Goal: Task Accomplishment & Management: Use online tool/utility

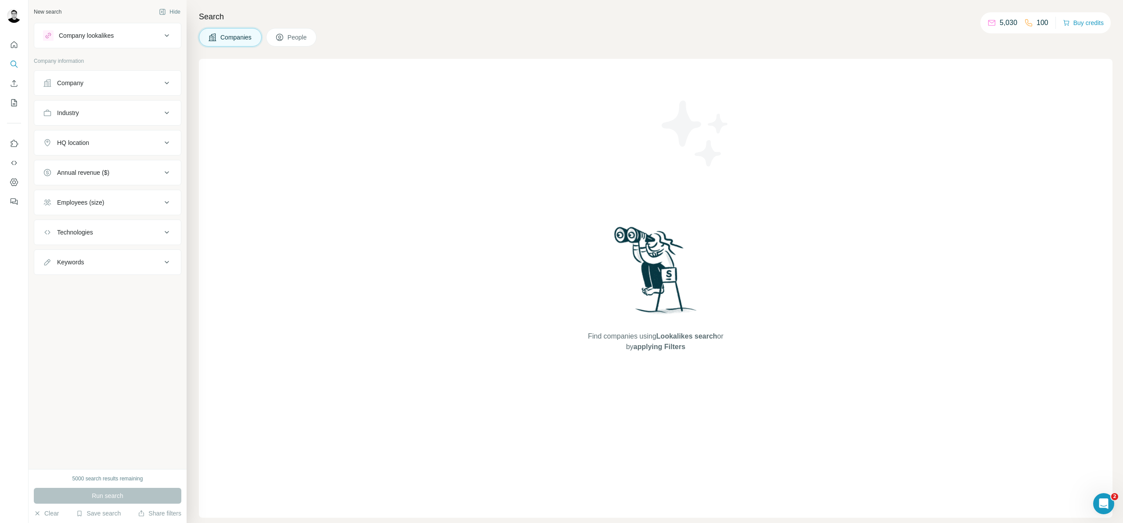
click at [119, 82] on div "Company" at bounding box center [102, 83] width 118 height 9
click at [115, 223] on div "Industry" at bounding box center [102, 219] width 118 height 9
click at [109, 246] on input at bounding box center [103, 242] width 108 height 10
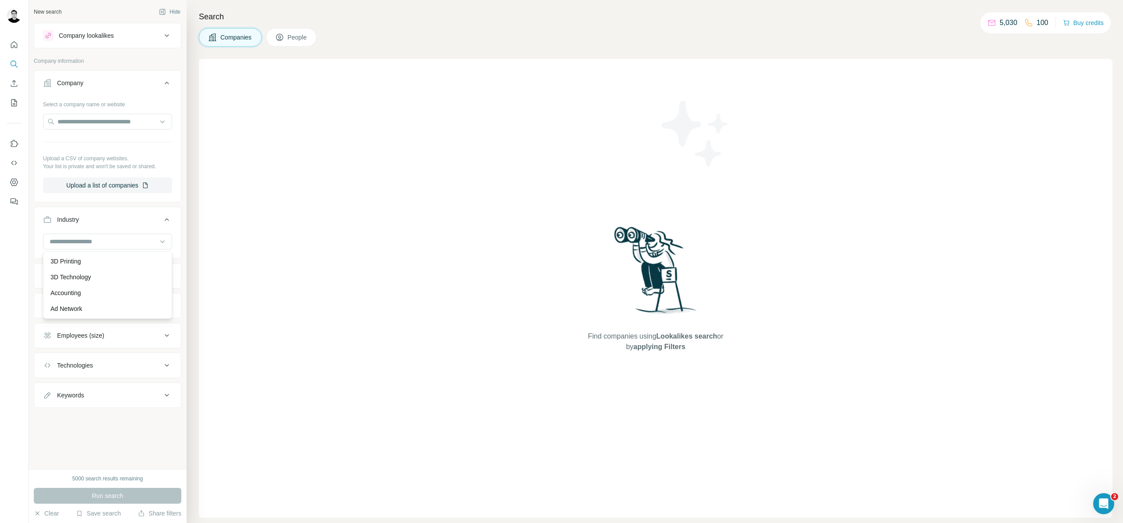
click at [380, 18] on h4 "Search" at bounding box center [655, 17] width 913 height 12
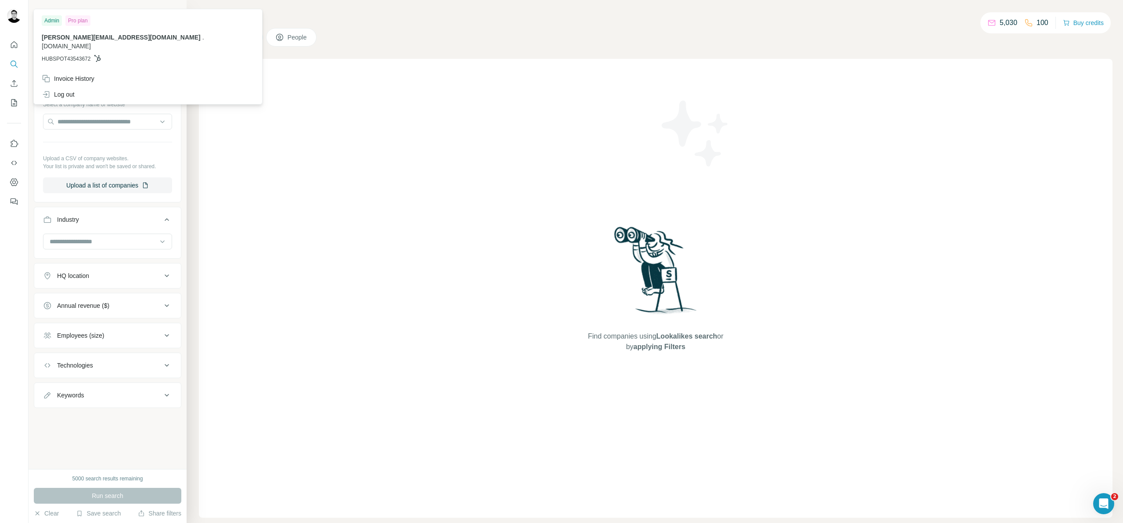
click at [14, 14] on img at bounding box center [14, 16] width 14 height 14
click at [94, 238] on input at bounding box center [103, 242] width 108 height 10
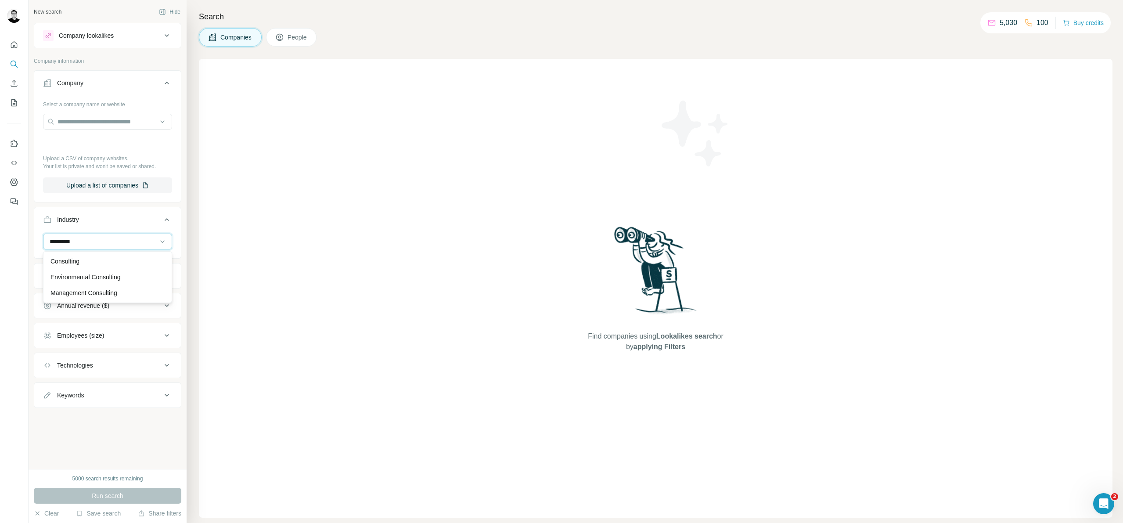
type input "*********"
click at [95, 256] on div "Consulting" at bounding box center [107, 261] width 125 height 16
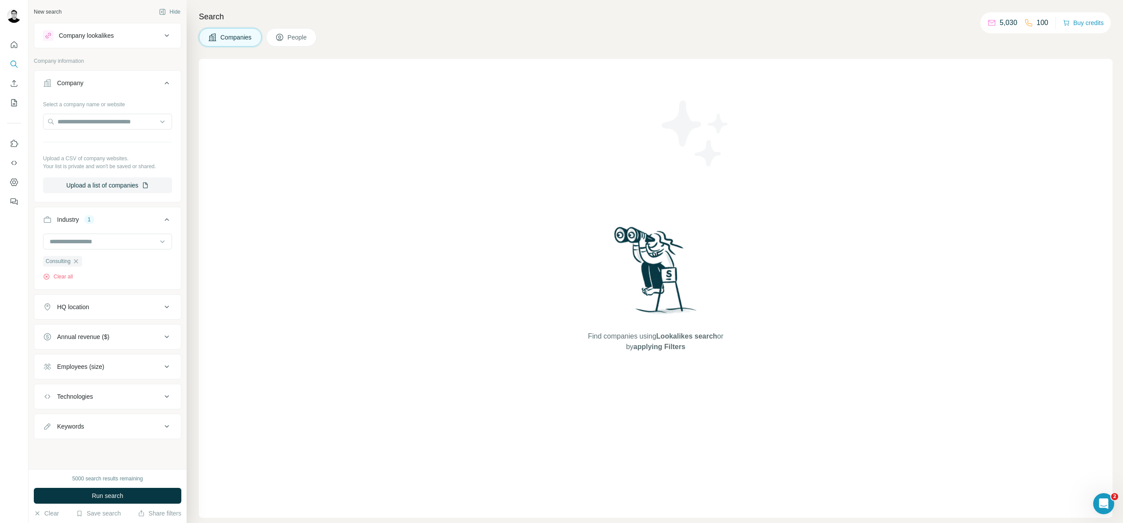
click at [102, 309] on div "HQ location" at bounding box center [102, 306] width 118 height 9
click at [101, 329] on input "text" at bounding box center [107, 329] width 129 height 16
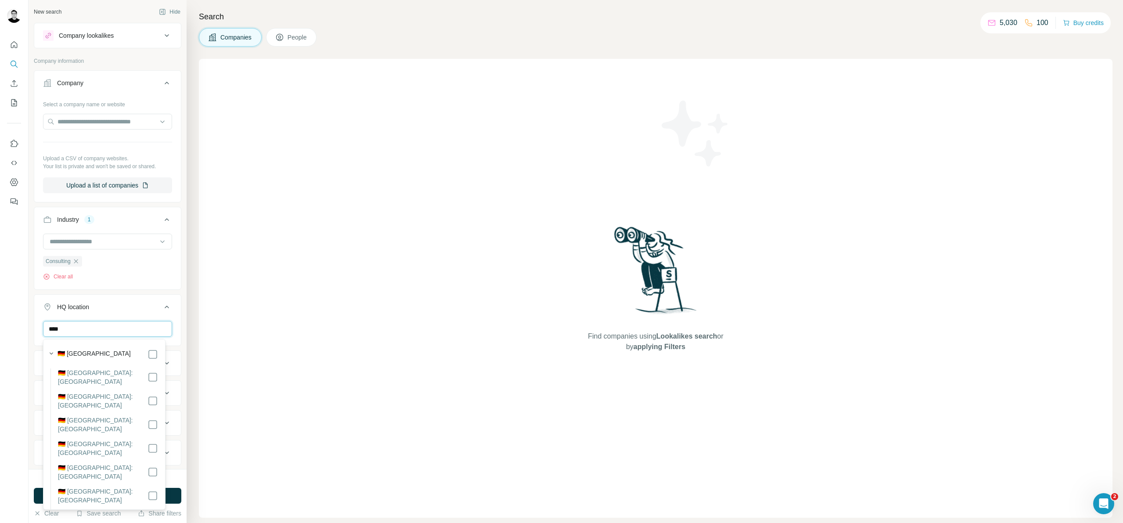
click at [90, 330] on input "****" at bounding box center [107, 329] width 129 height 16
type input "**********"
click at [143, 298] on button "HQ location 1" at bounding box center [107, 308] width 147 height 25
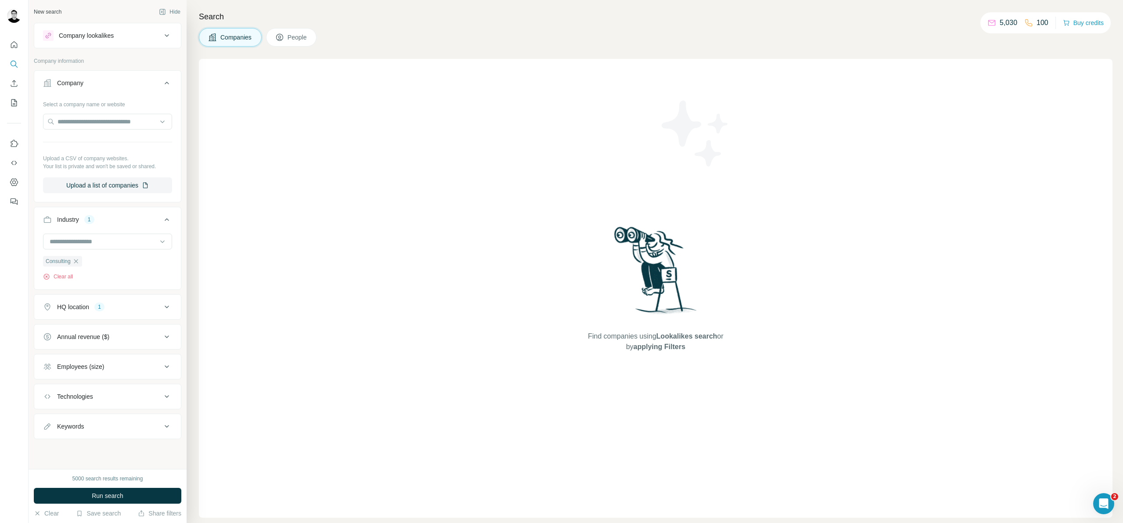
click at [133, 311] on div "HQ location 1" at bounding box center [102, 306] width 118 height 9
click at [100, 430] on button "Employees (size)" at bounding box center [107, 423] width 147 height 21
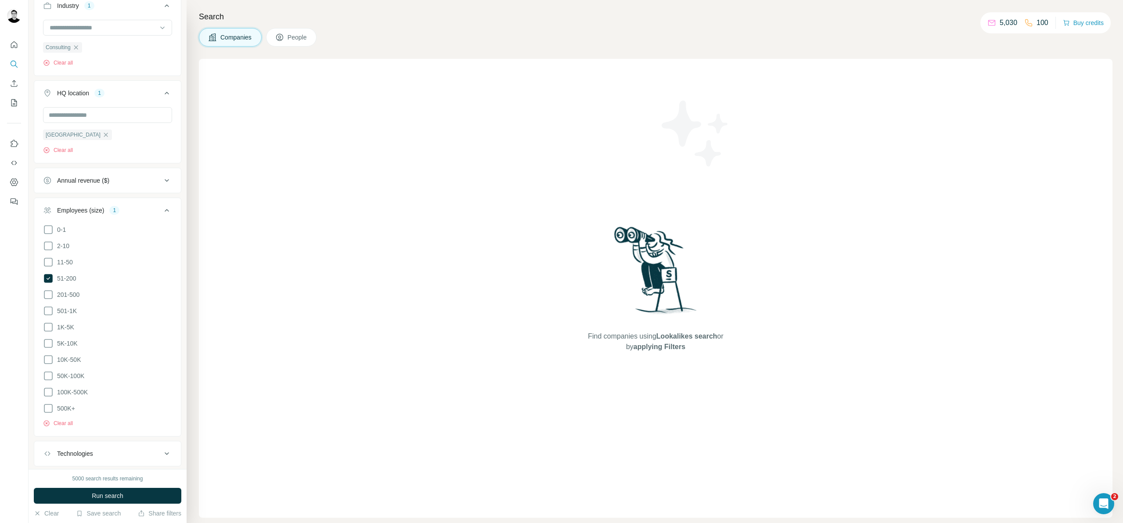
scroll to position [261, 0]
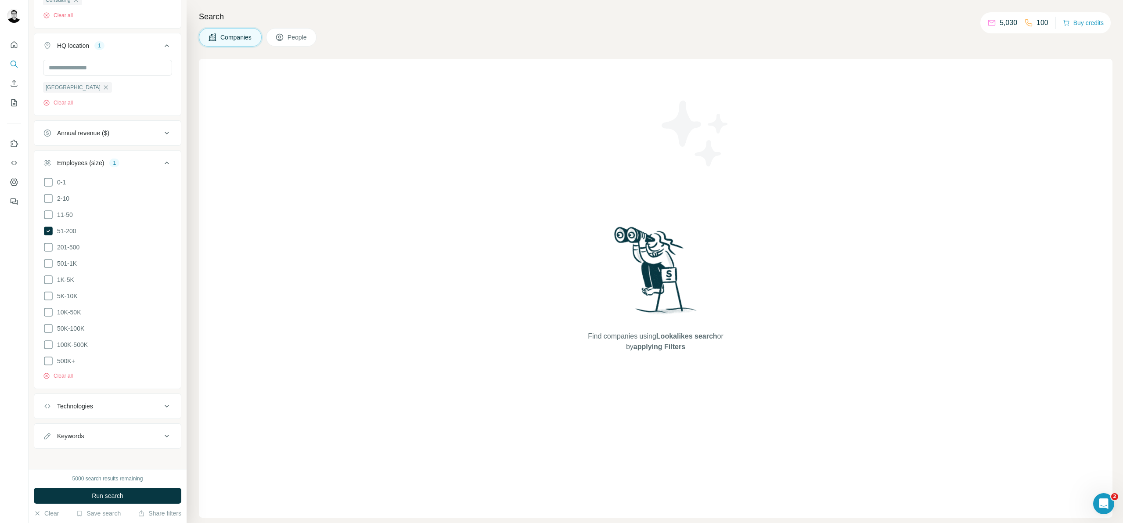
click at [107, 493] on span "Run search" at bounding box center [108, 495] width 32 height 9
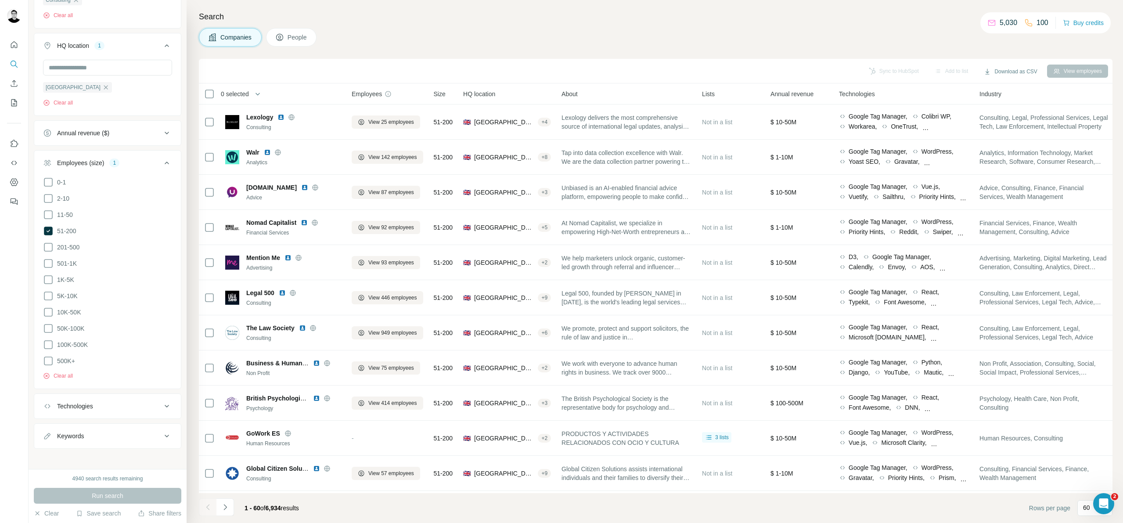
click at [108, 129] on div "Annual revenue ($)" at bounding box center [83, 133] width 52 height 9
click at [241, 97] on span "0 selected" at bounding box center [235, 94] width 28 height 9
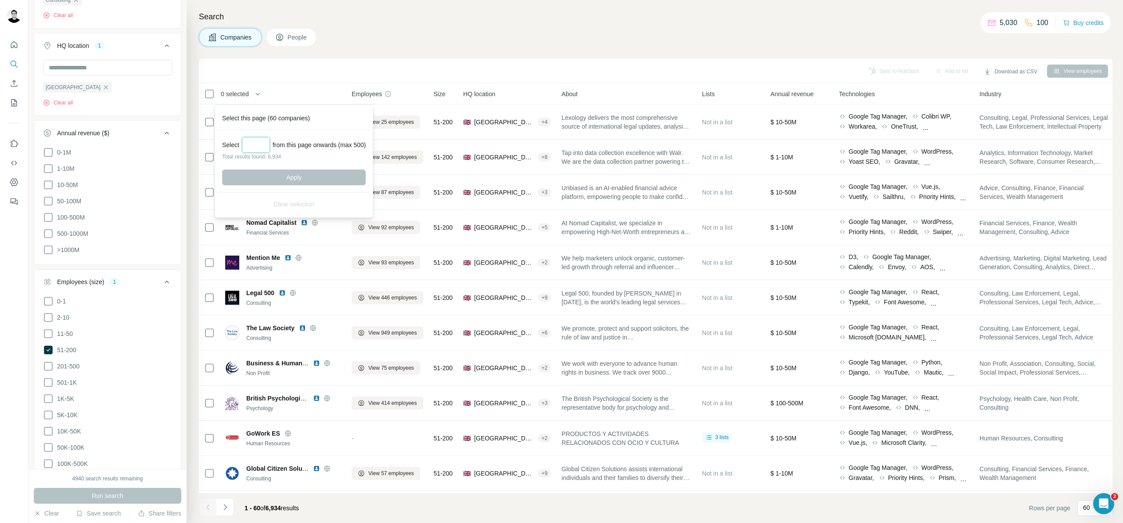
click at [258, 143] on input "Select a number (up to 500)" at bounding box center [256, 145] width 28 height 16
type input "***"
click at [339, 172] on button "Apply" at bounding box center [294, 177] width 144 height 16
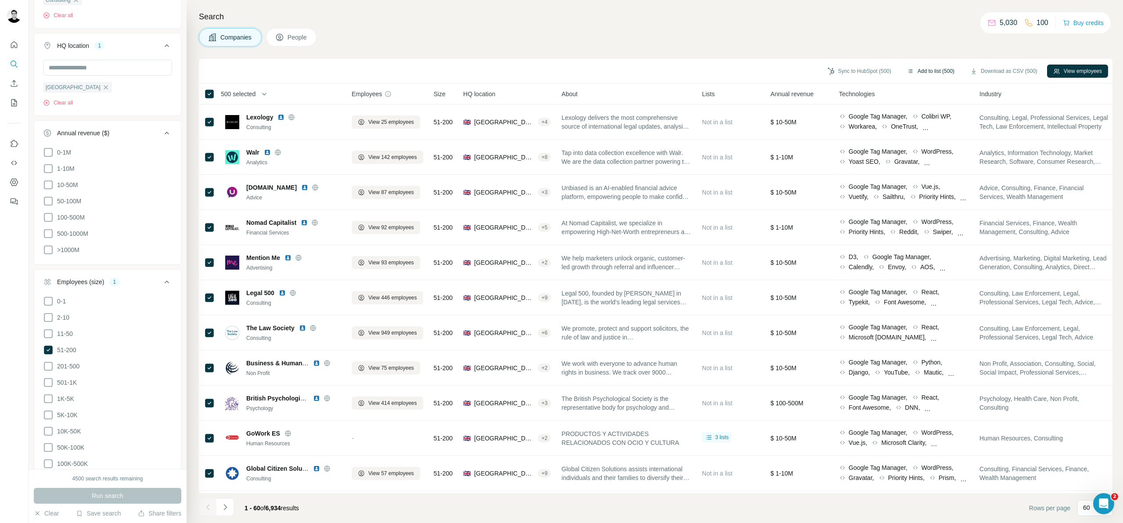
click at [911, 70] on button "Add to list (500)" at bounding box center [931, 71] width 60 height 13
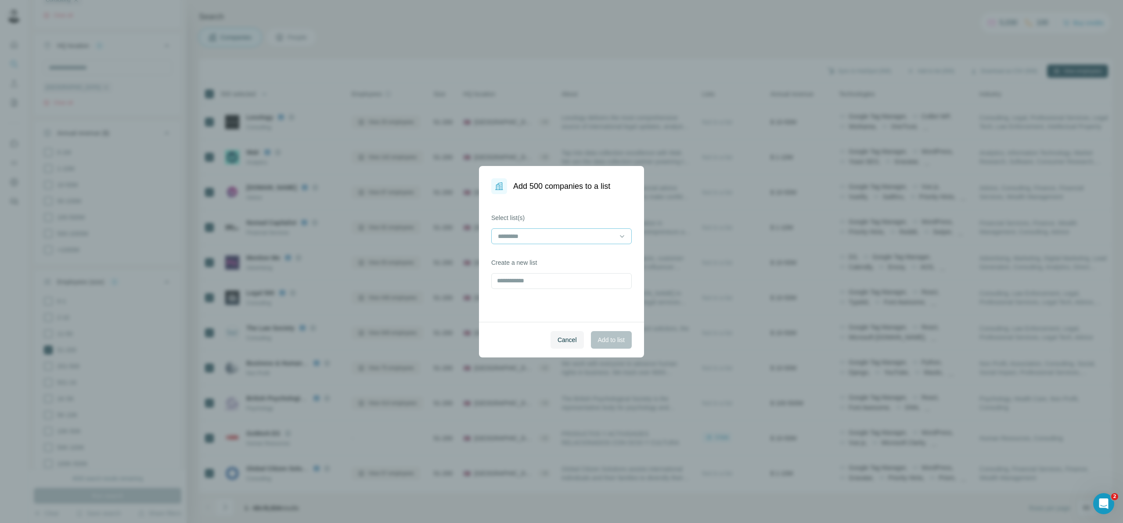
click at [589, 239] on input at bounding box center [556, 236] width 118 height 10
click at [527, 315] on div "Select list(s) Create a new list" at bounding box center [561, 258] width 165 height 128
click at [528, 286] on input "text" at bounding box center [561, 281] width 140 height 16
click at [527, 233] on input at bounding box center [556, 236] width 118 height 10
click at [531, 302] on div "Select list(s) Create a new list" at bounding box center [561, 258] width 165 height 128
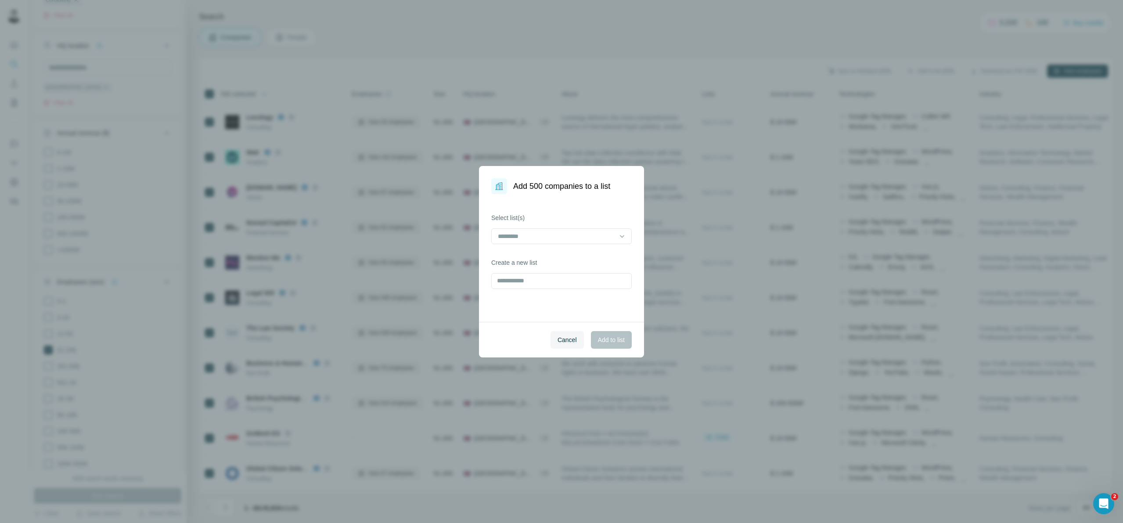
click at [528, 288] on div "Select list(s) Create a new list" at bounding box center [561, 258] width 165 height 128
click at [529, 285] on input "text" at bounding box center [561, 281] width 140 height 16
type input "*********"
click at [624, 345] on button "Add to list" at bounding box center [611, 340] width 41 height 18
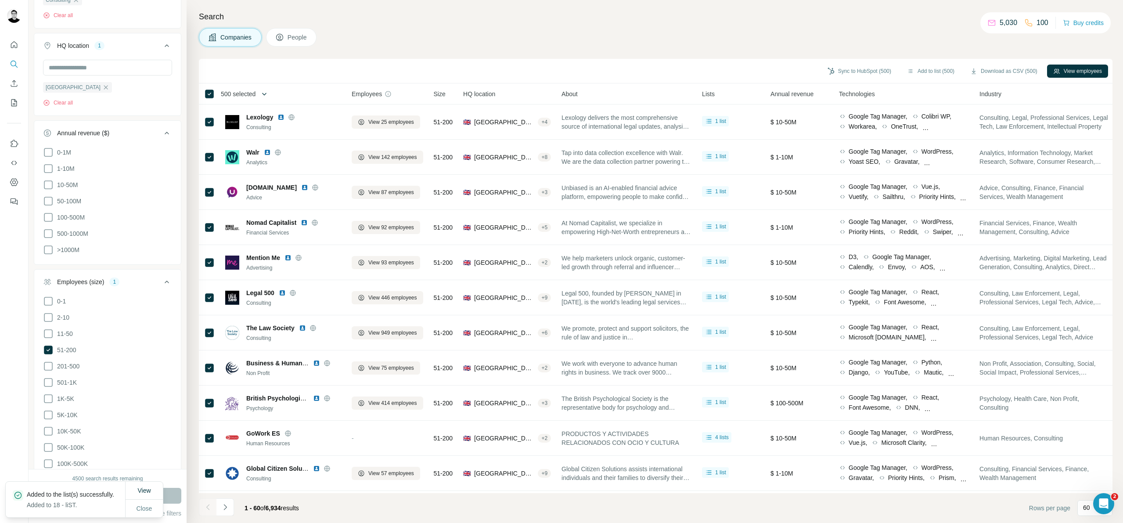
click at [266, 93] on icon "button" at bounding box center [264, 94] width 9 height 9
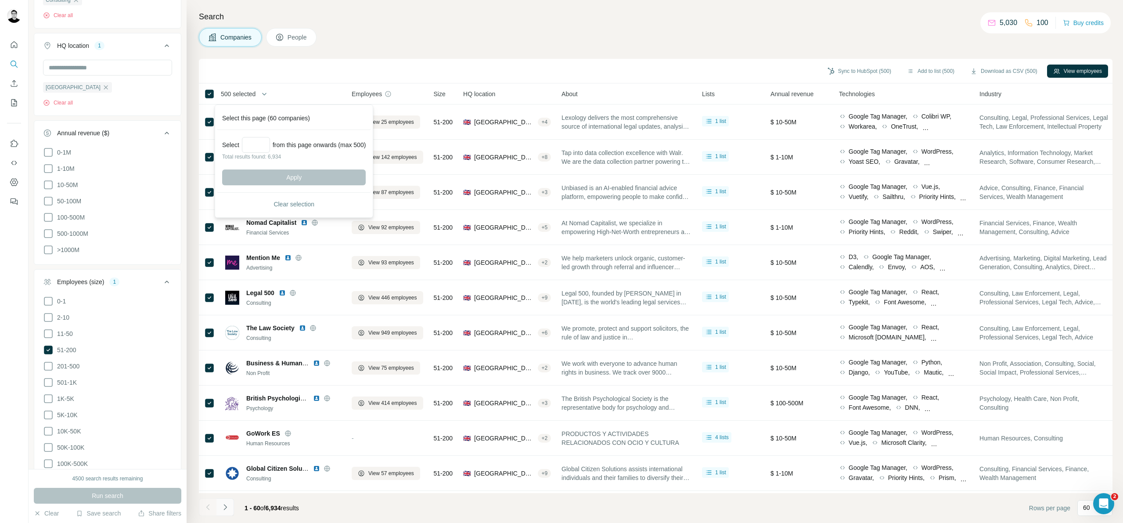
click at [230, 507] on button "Navigate to next page" at bounding box center [225, 507] width 18 height 18
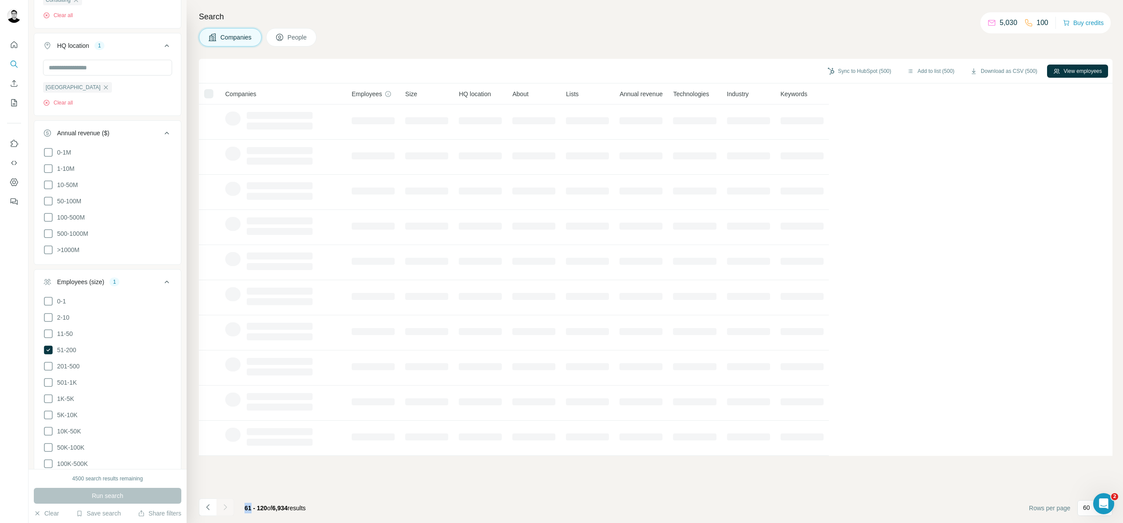
click at [230, 507] on div at bounding box center [225, 507] width 18 height 18
click at [229, 508] on button "Navigate to next page" at bounding box center [225, 507] width 18 height 18
click at [228, 508] on div at bounding box center [225, 507] width 18 height 18
click at [228, 508] on icon "Navigate to next page" at bounding box center [225, 506] width 9 height 9
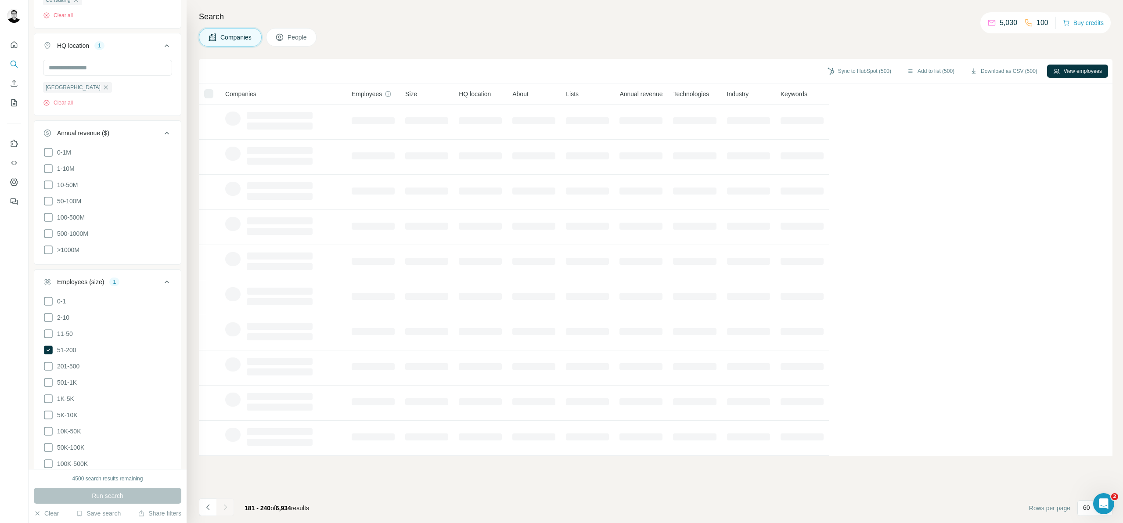
click at [227, 508] on div at bounding box center [225, 507] width 18 height 18
click at [227, 508] on icon "Navigate to next page" at bounding box center [225, 506] width 9 height 9
click at [227, 508] on div at bounding box center [225, 507] width 18 height 18
click at [227, 508] on icon "Navigate to next page" at bounding box center [225, 506] width 9 height 9
click at [227, 508] on div at bounding box center [225, 507] width 18 height 18
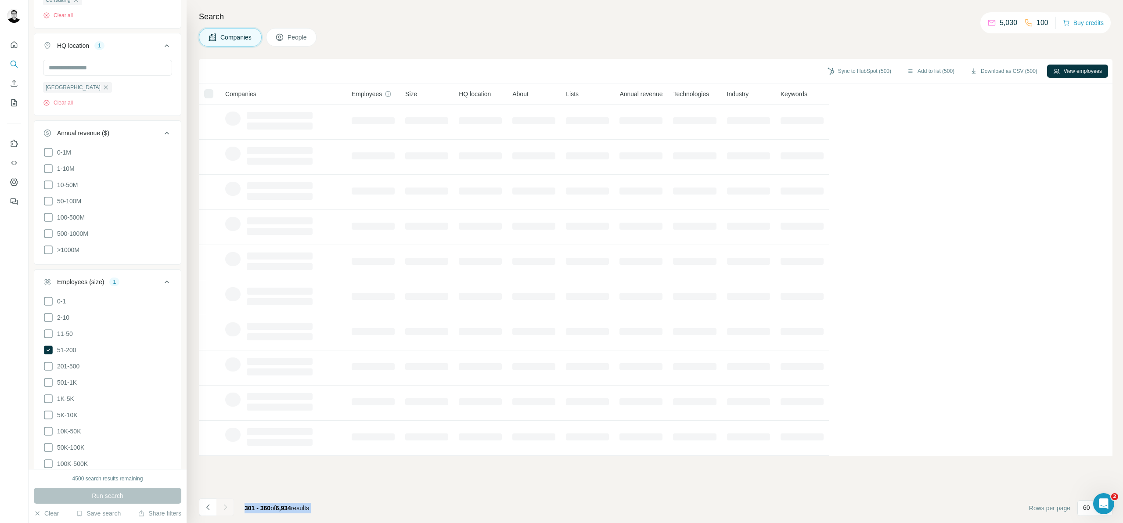
click at [227, 508] on icon "Navigate to next page" at bounding box center [225, 506] width 9 height 9
click at [227, 508] on div at bounding box center [225, 507] width 18 height 18
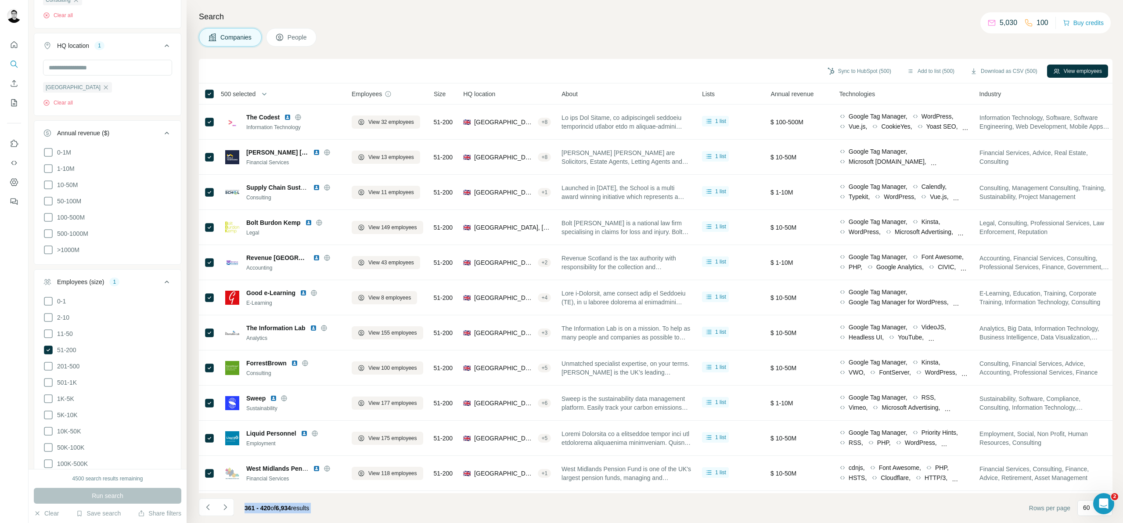
click at [227, 508] on icon "Navigate to next page" at bounding box center [225, 506] width 9 height 9
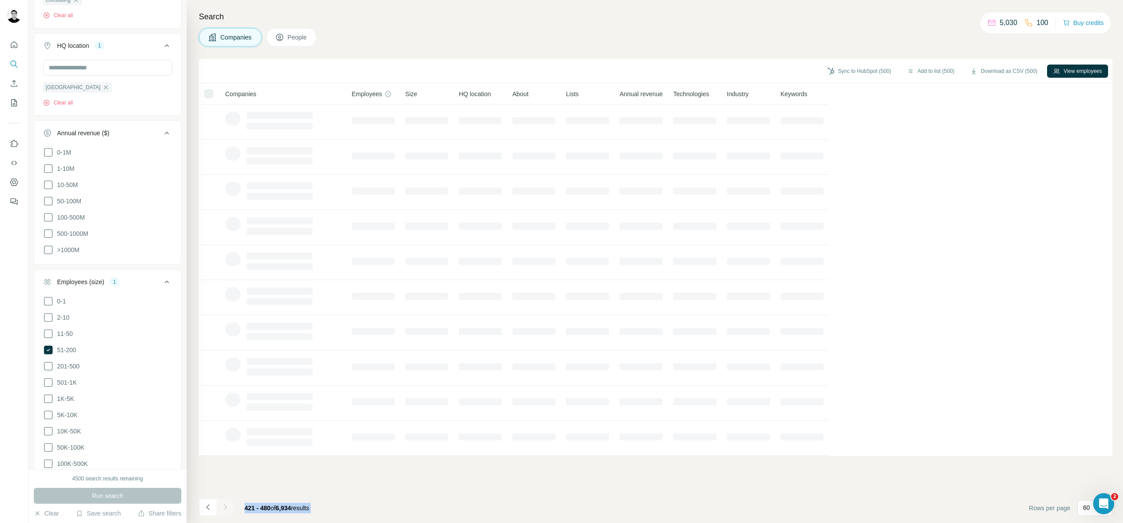
click at [227, 508] on div at bounding box center [225, 507] width 18 height 18
click at [227, 508] on icon "Navigate to next page" at bounding box center [225, 506] width 9 height 9
click at [227, 508] on div at bounding box center [225, 507] width 18 height 18
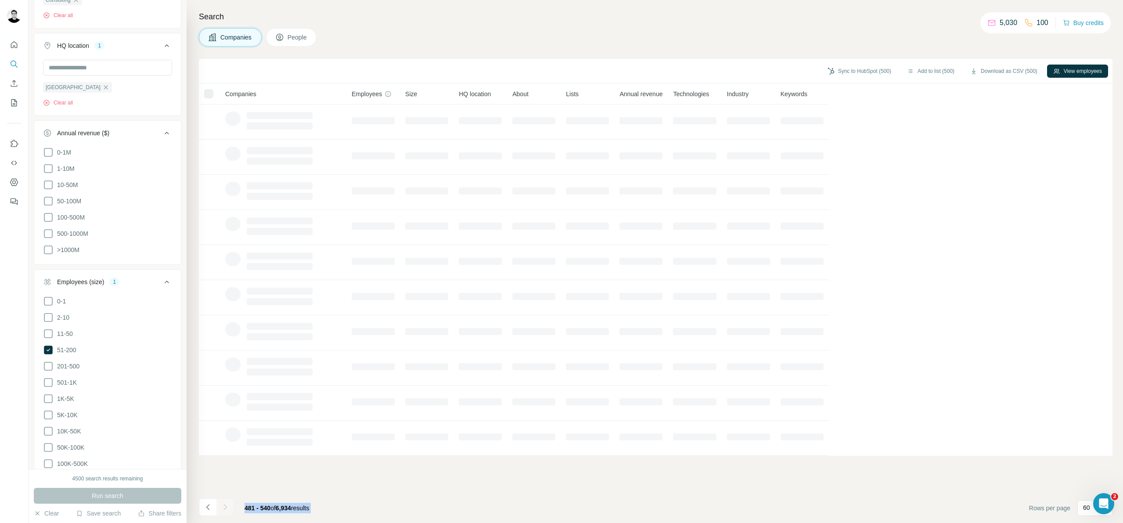
click at [227, 508] on div at bounding box center [225, 507] width 18 height 18
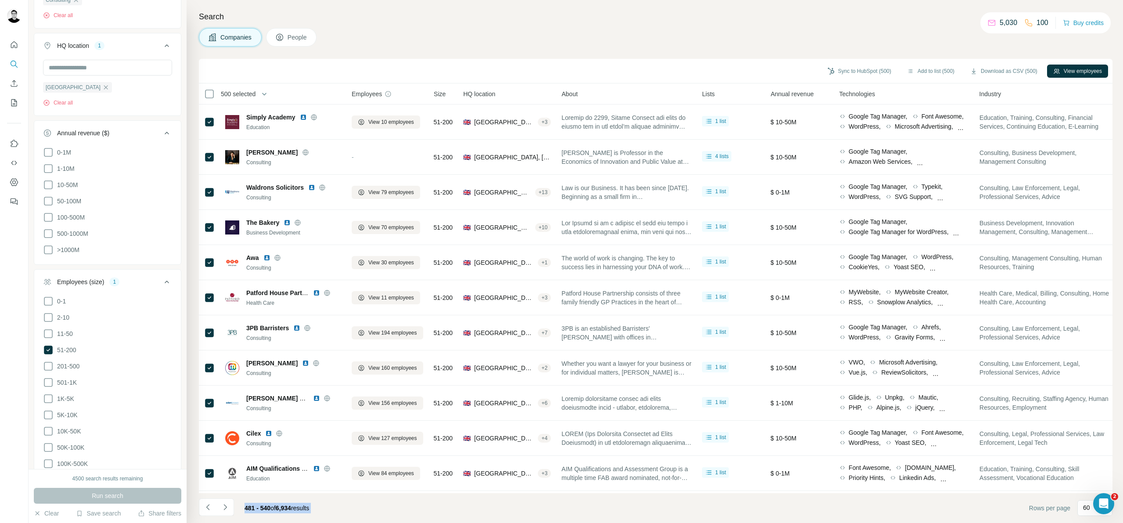
click at [227, 508] on icon "Navigate to next page" at bounding box center [225, 506] width 9 height 9
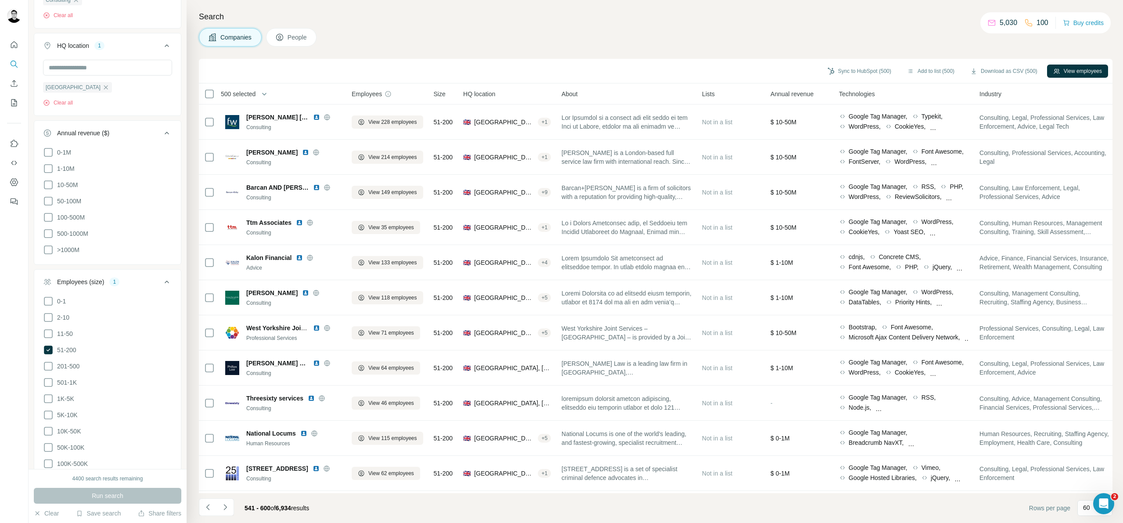
click at [246, 93] on span "500 selected" at bounding box center [238, 94] width 35 height 9
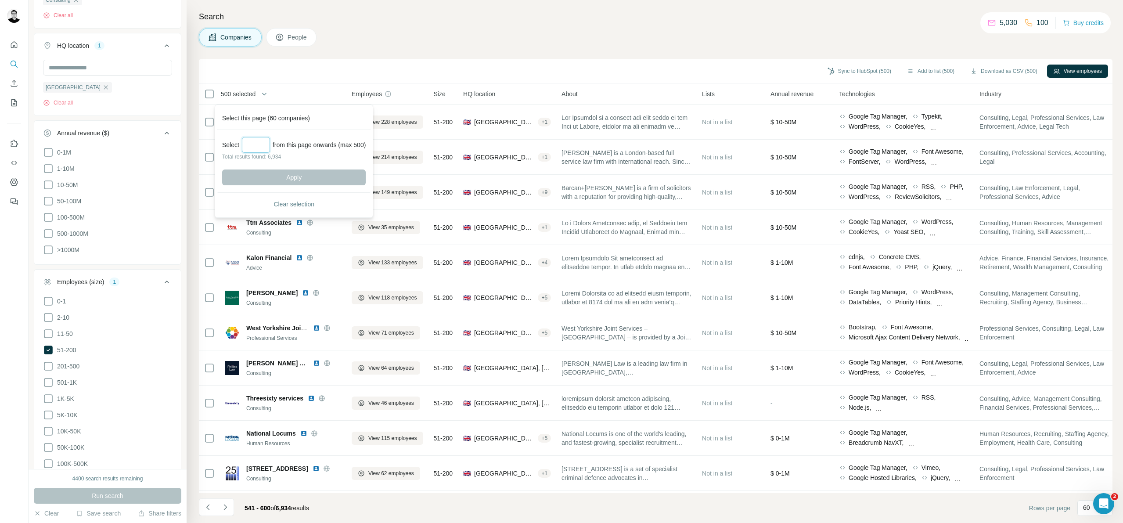
click at [258, 148] on input "Select a number (up to 500)" at bounding box center [256, 145] width 28 height 16
type input "***"
click at [330, 176] on button "Apply" at bounding box center [294, 177] width 144 height 16
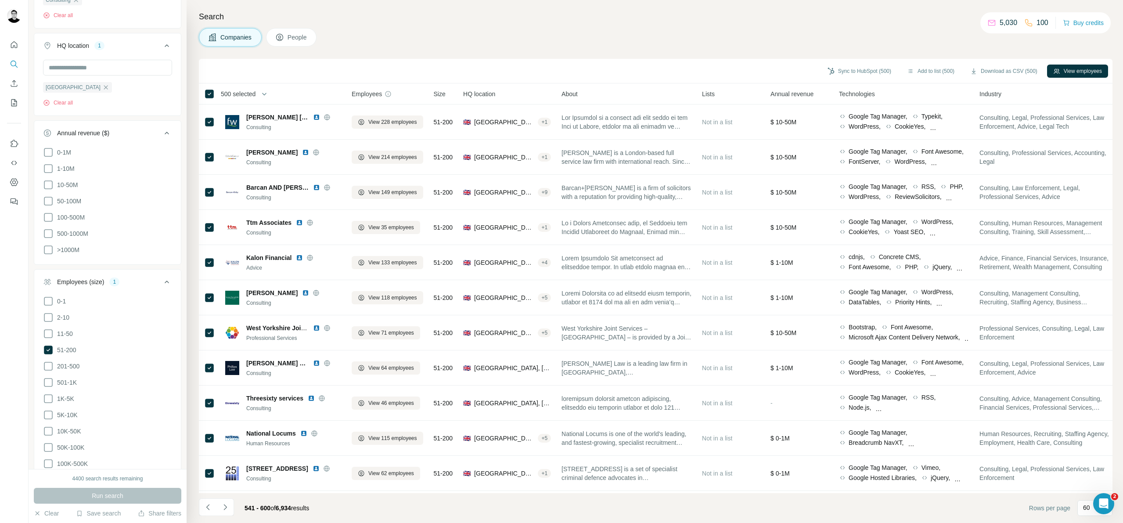
click at [926, 71] on button "Add to list (500)" at bounding box center [931, 71] width 60 height 13
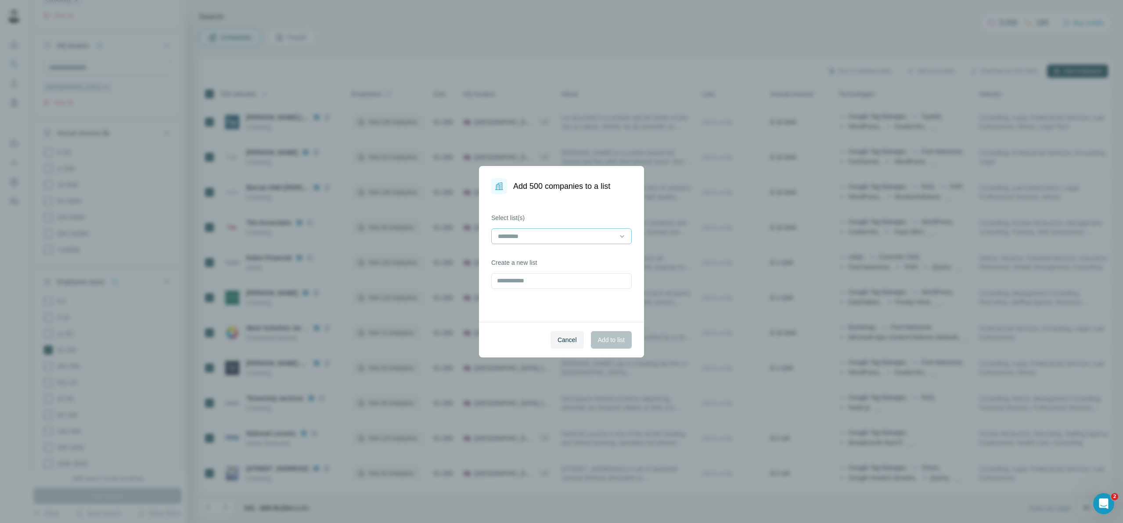
click at [538, 237] on input at bounding box center [556, 236] width 118 height 10
click at [517, 330] on div "Cancel Add to list" at bounding box center [561, 340] width 165 height 36
click at [533, 241] on div at bounding box center [556, 236] width 118 height 15
click at [513, 259] on p "18 - liST" at bounding box center [510, 255] width 23 height 9
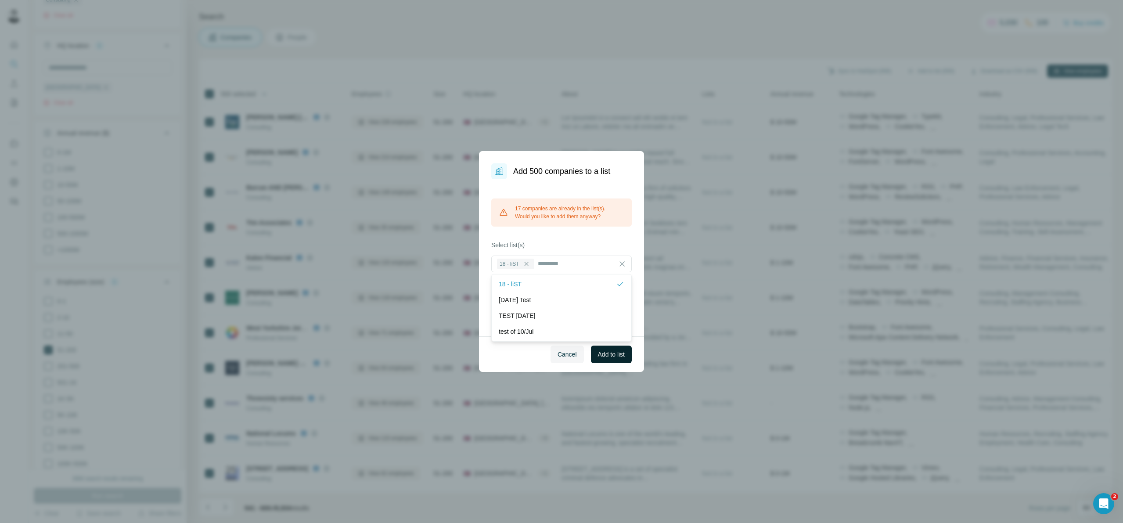
click at [600, 355] on span "Add to list" at bounding box center [611, 354] width 27 height 9
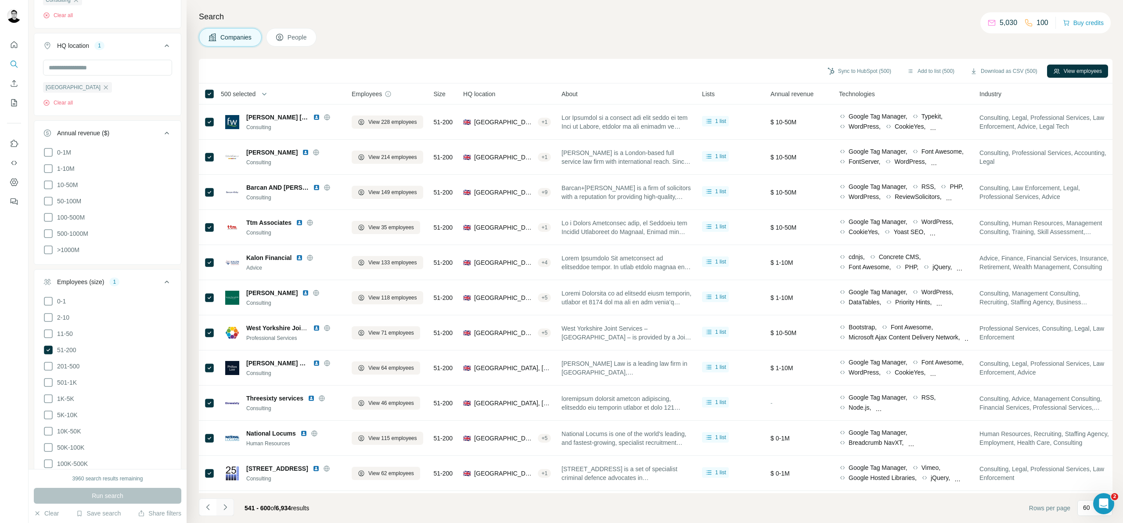
click at [224, 506] on icon "Navigate to next page" at bounding box center [225, 506] width 9 height 9
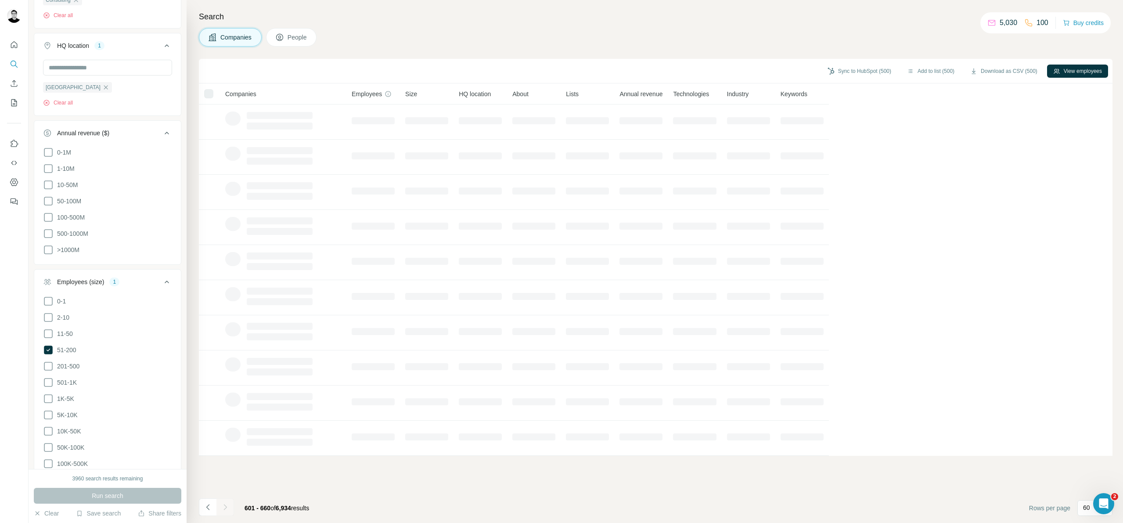
click at [226, 506] on div at bounding box center [225, 507] width 18 height 18
click at [226, 508] on icon "Navigate to next page" at bounding box center [225, 506] width 9 height 9
click at [226, 508] on div at bounding box center [225, 507] width 18 height 18
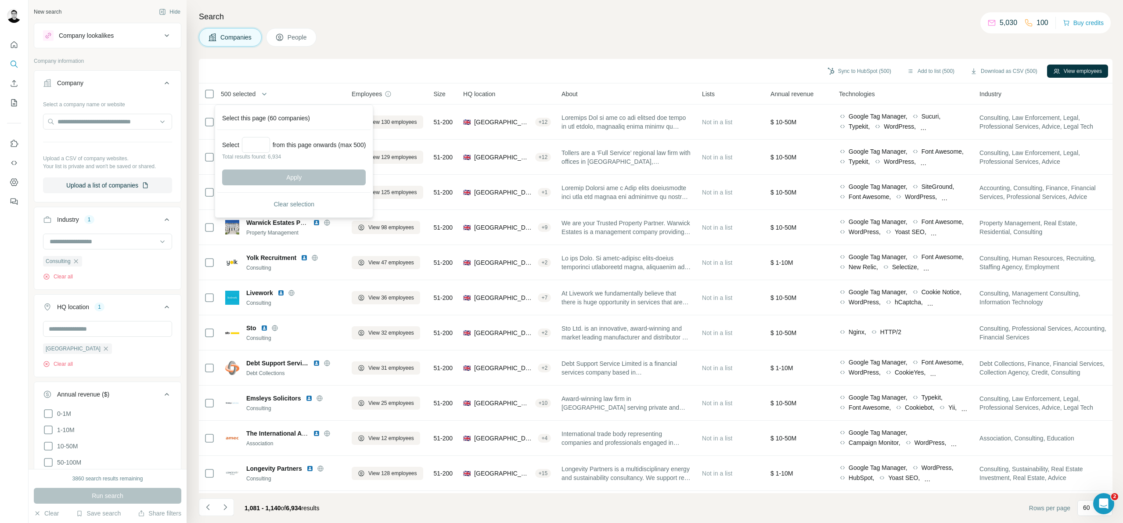
scroll to position [261, 0]
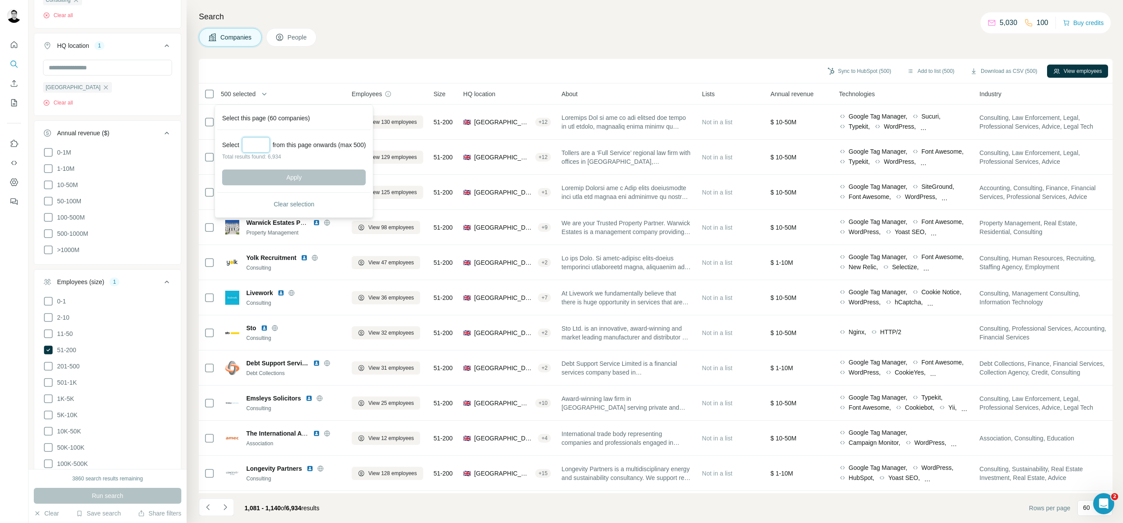
click at [257, 149] on input "Select a number (up to 500)" at bounding box center [256, 145] width 28 height 16
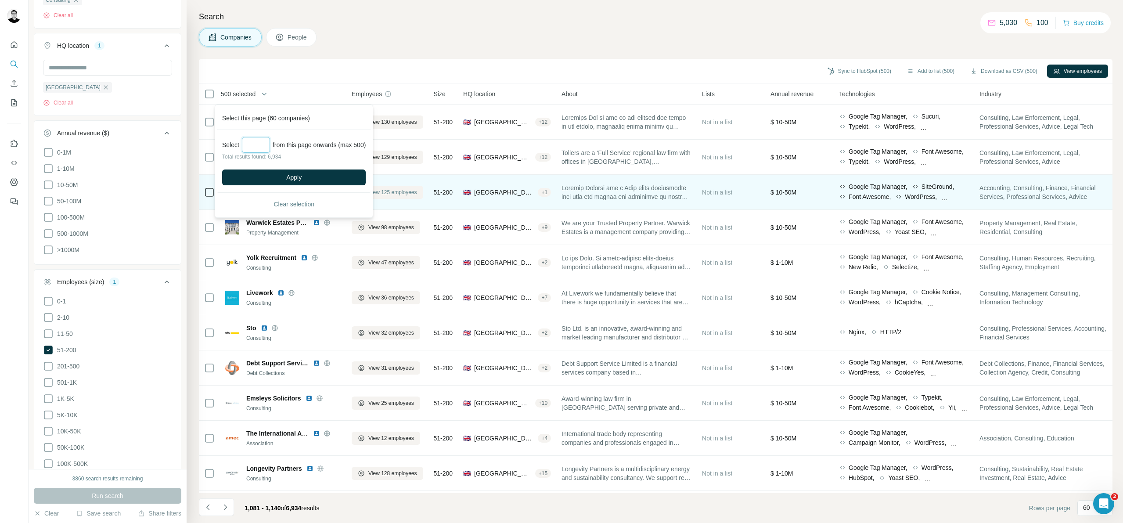
type input "***"
click at [268, 177] on button "Apply" at bounding box center [294, 177] width 144 height 16
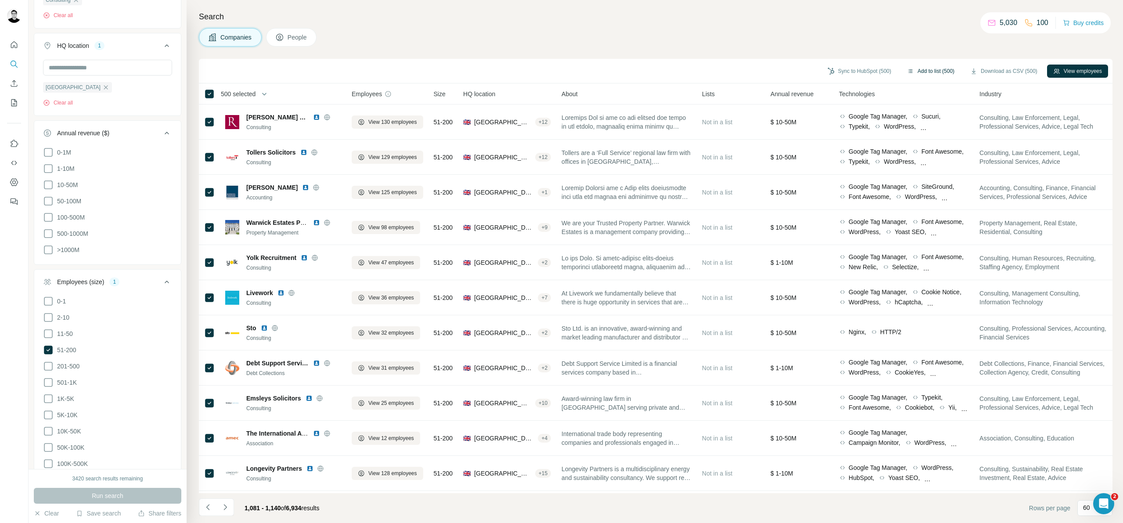
click at [923, 74] on button "Add to list (500)" at bounding box center [931, 71] width 60 height 13
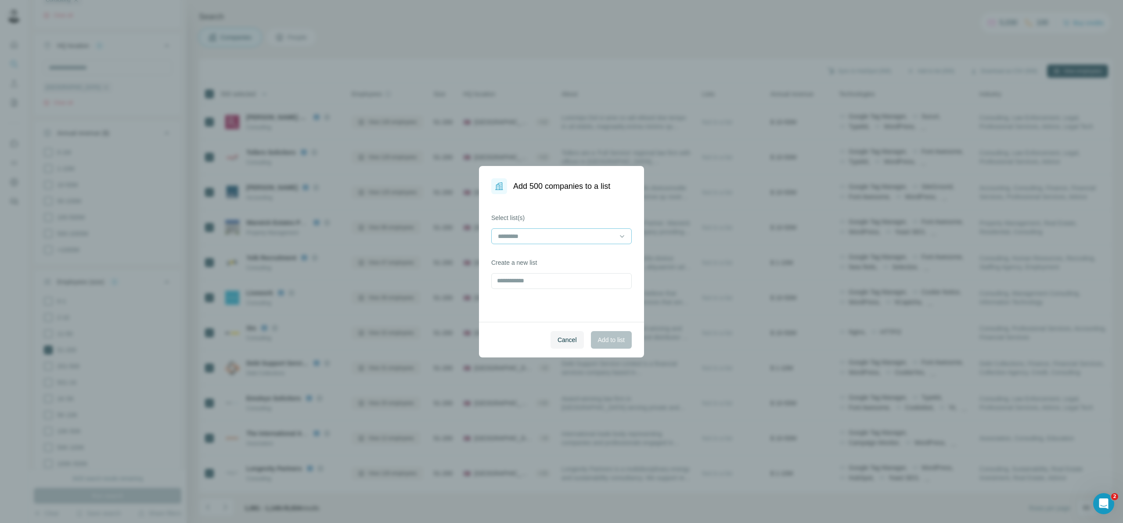
click at [532, 237] on input at bounding box center [556, 236] width 118 height 10
click at [545, 255] on div "18 - liST" at bounding box center [562, 255] width 126 height 9
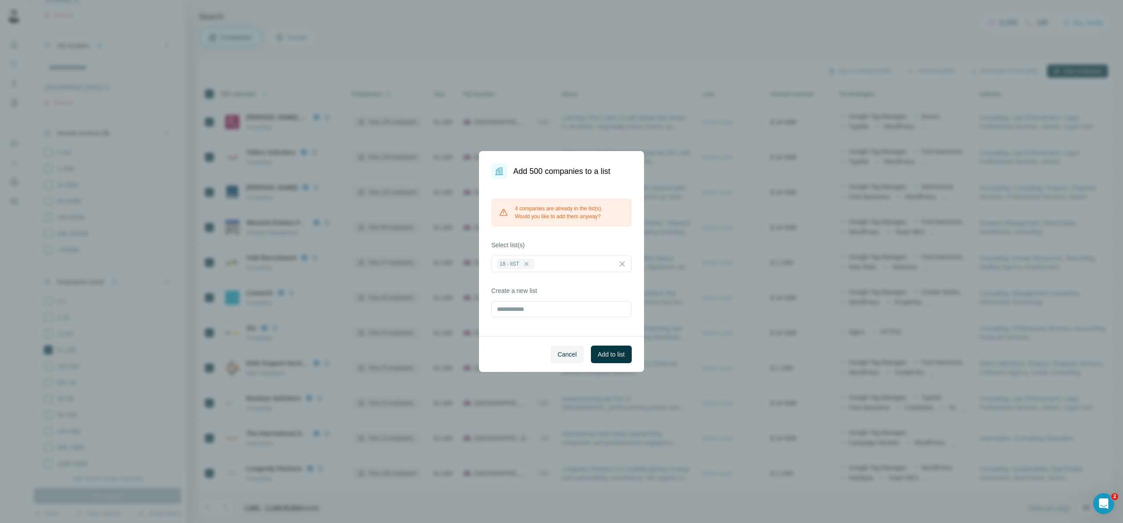
click at [603, 356] on span "Add to list" at bounding box center [611, 354] width 27 height 9
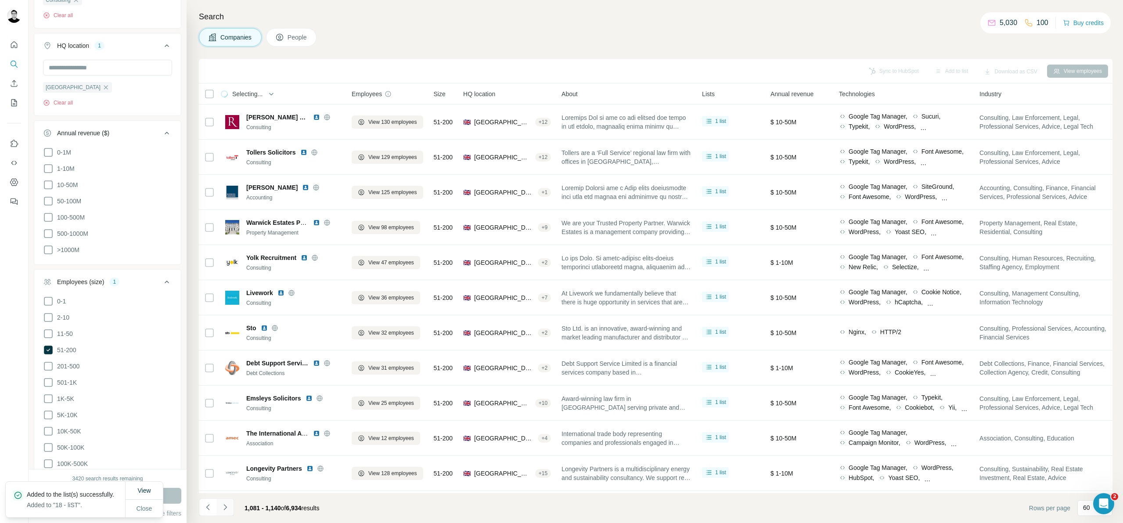
click at [226, 510] on icon "Navigate to next page" at bounding box center [225, 506] width 9 height 9
click at [226, 510] on div at bounding box center [225, 507] width 18 height 18
click at [227, 510] on div at bounding box center [225, 507] width 18 height 18
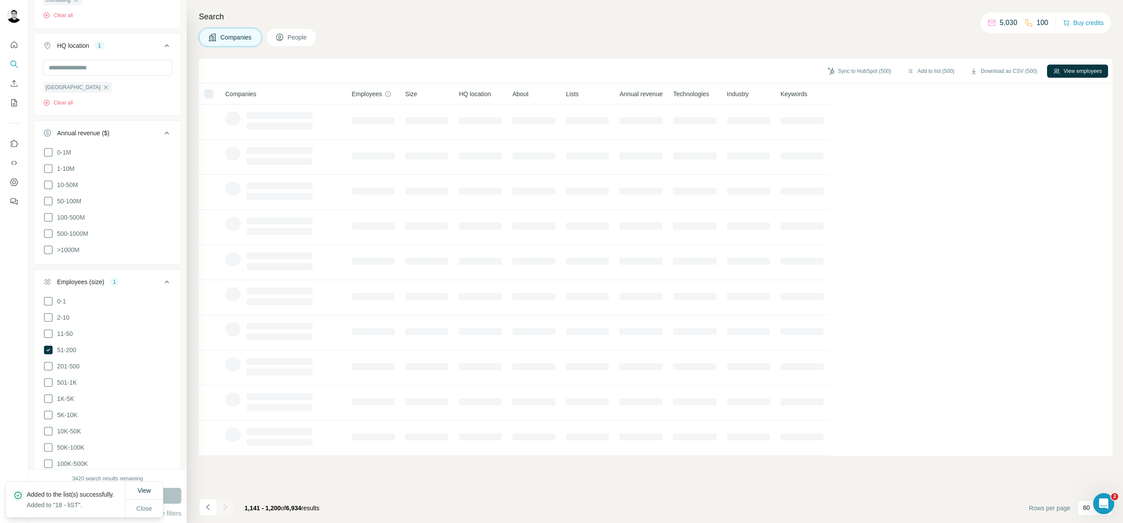
click at [227, 510] on div at bounding box center [225, 507] width 18 height 18
click at [228, 510] on div at bounding box center [225, 507] width 18 height 18
click at [228, 510] on icon "Navigate to next page" at bounding box center [225, 506] width 9 height 9
click at [228, 510] on div at bounding box center [225, 507] width 18 height 18
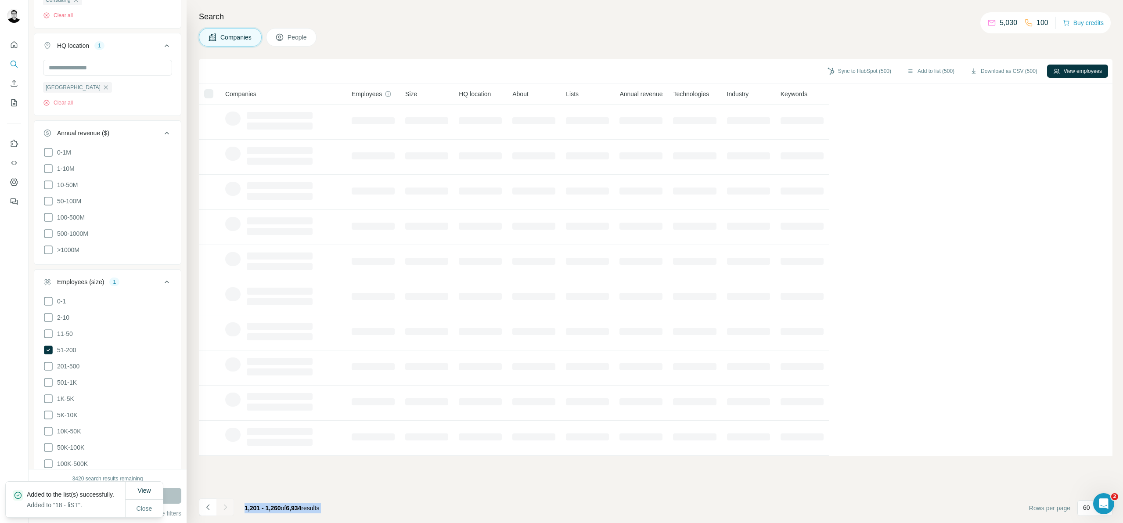
click at [228, 510] on icon "Navigate to next page" at bounding box center [225, 506] width 9 height 9
click at [227, 510] on div at bounding box center [225, 507] width 18 height 18
click at [227, 510] on icon "Navigate to next page" at bounding box center [225, 506] width 9 height 9
click at [227, 510] on div at bounding box center [225, 507] width 18 height 18
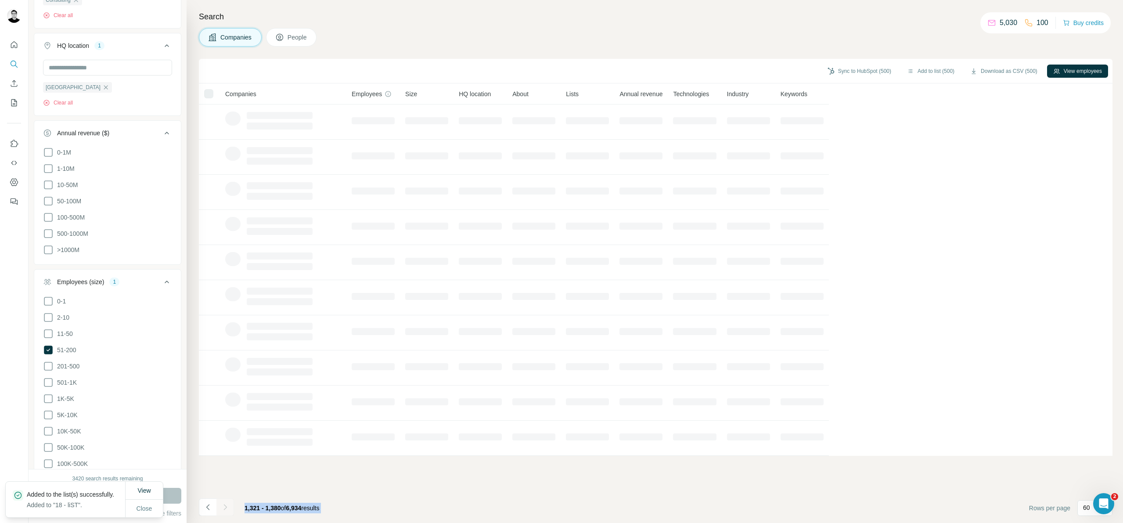
click at [227, 510] on div at bounding box center [225, 507] width 18 height 18
click at [227, 510] on icon "Navigate to next page" at bounding box center [225, 506] width 9 height 9
click at [227, 510] on div at bounding box center [225, 507] width 18 height 18
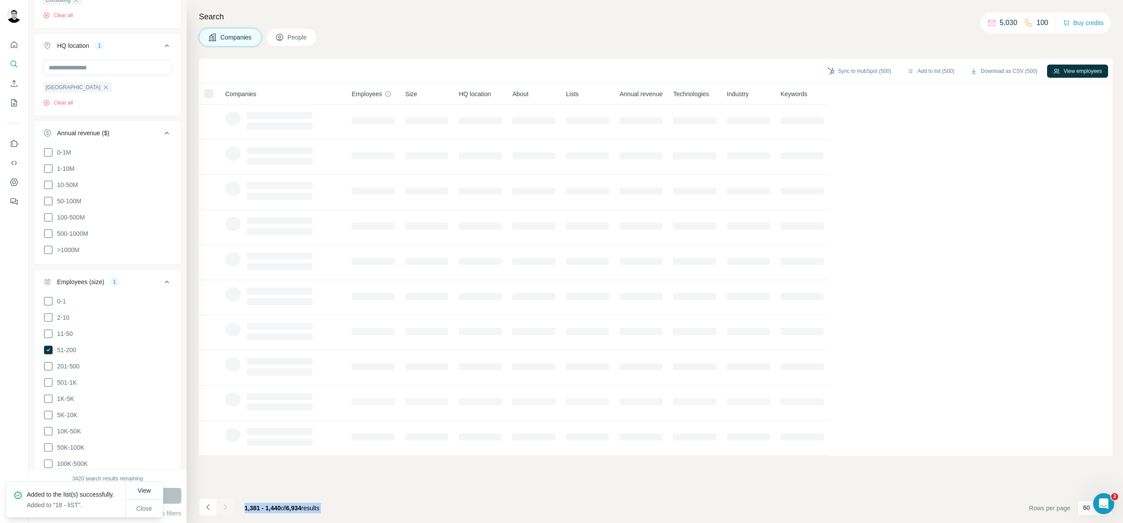
click at [227, 510] on div at bounding box center [225, 507] width 18 height 18
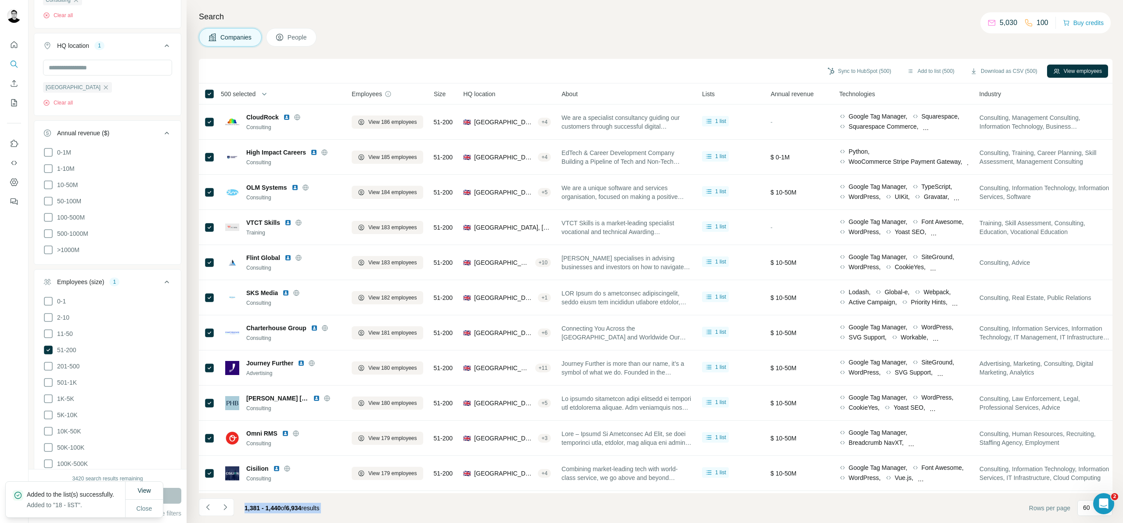
click at [227, 510] on icon "Navigate to next page" at bounding box center [225, 506] width 9 height 9
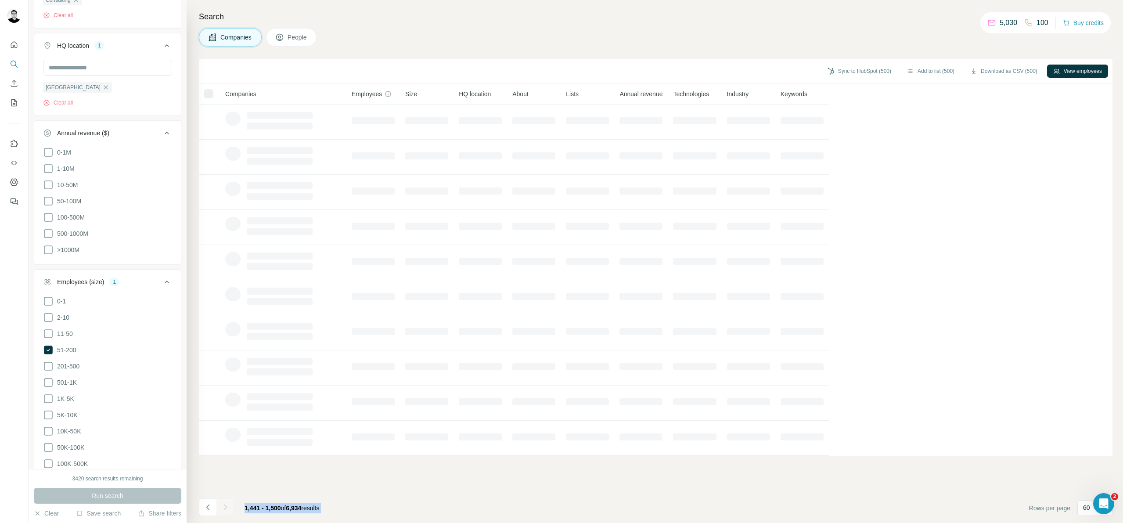
click at [227, 510] on icon "Navigate to next page" at bounding box center [225, 506] width 9 height 9
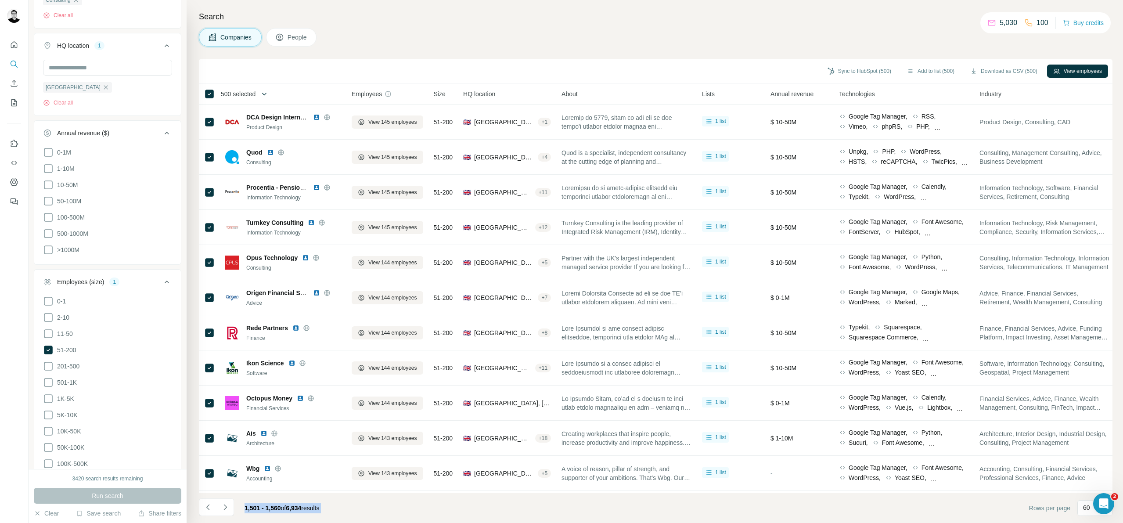
click at [266, 93] on icon "button" at bounding box center [264, 94] width 9 height 9
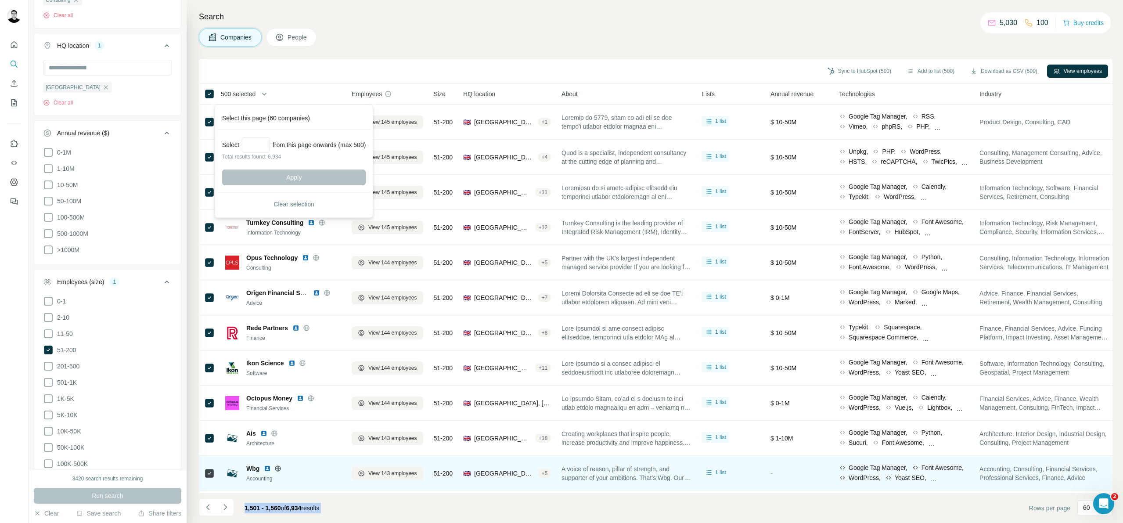
scroll to position [79, 0]
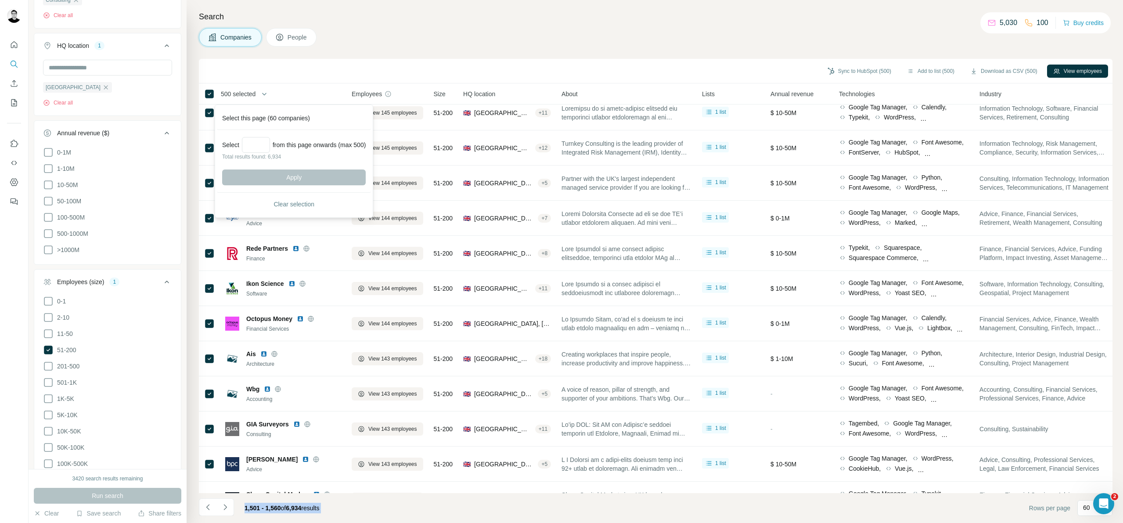
click at [225, 509] on icon "Navigate to next page" at bounding box center [225, 506] width 9 height 9
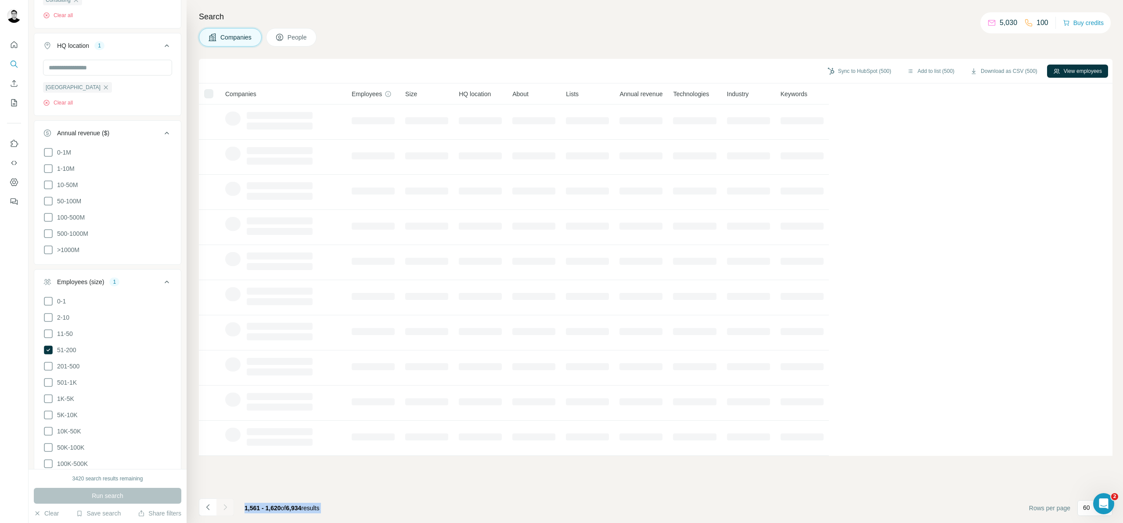
scroll to position [0, 0]
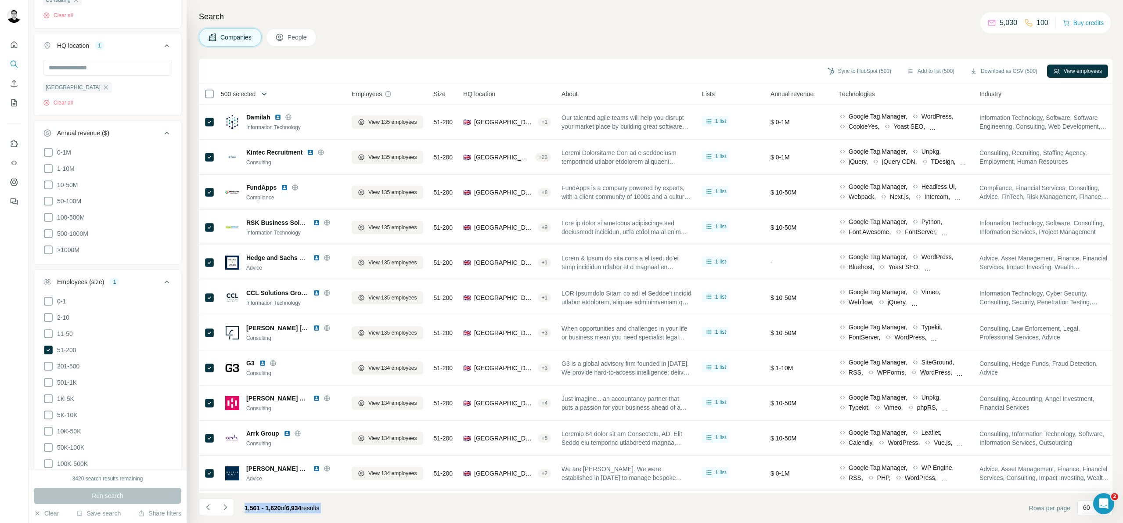
click at [262, 95] on button "button" at bounding box center [264, 94] width 18 height 18
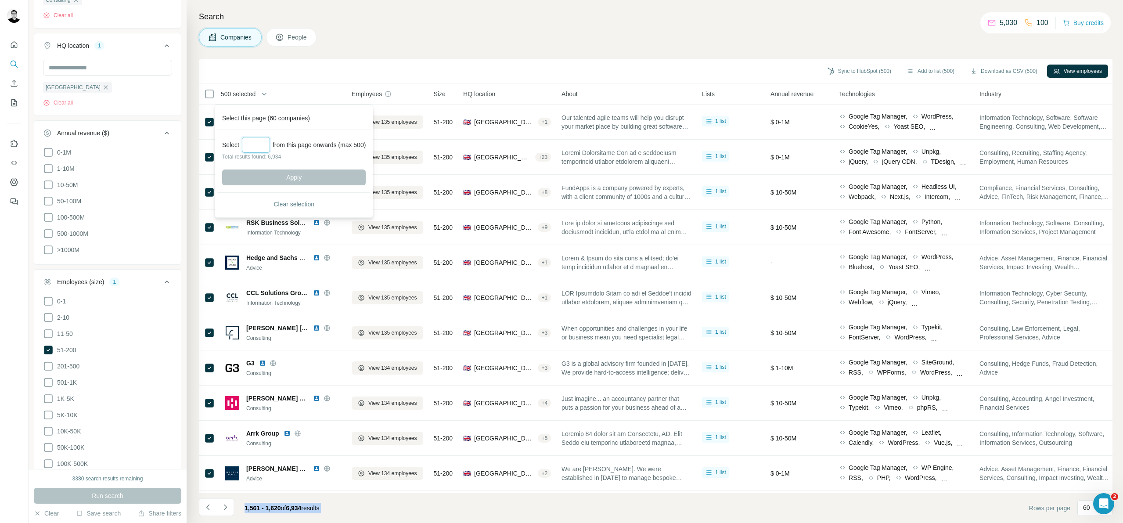
click at [262, 142] on input "Select a number (up to 500)" at bounding box center [256, 145] width 28 height 16
type input "***"
click at [298, 182] on button "Apply" at bounding box center [294, 177] width 144 height 16
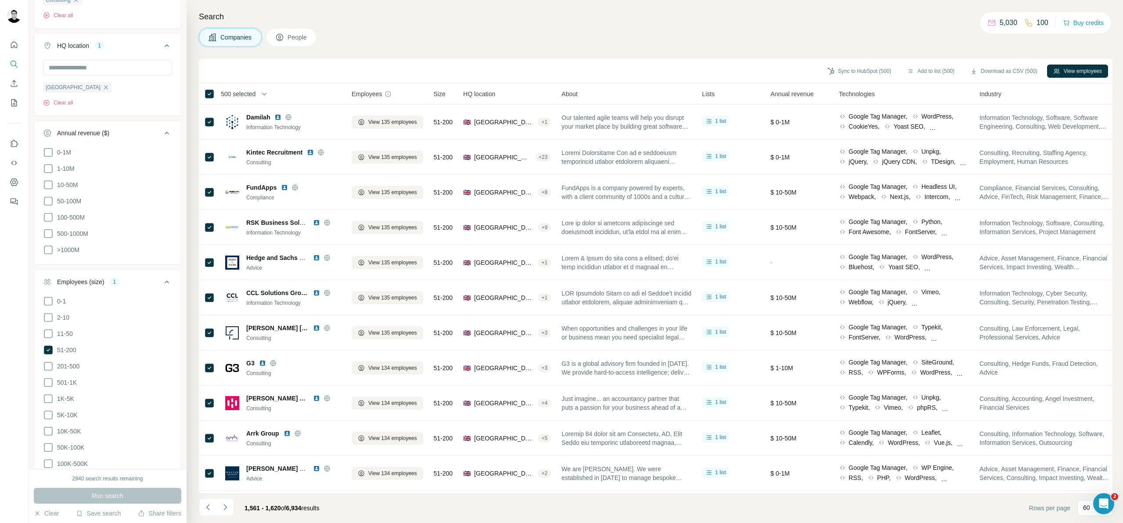
click at [927, 71] on button "Add to list (500)" at bounding box center [931, 71] width 60 height 13
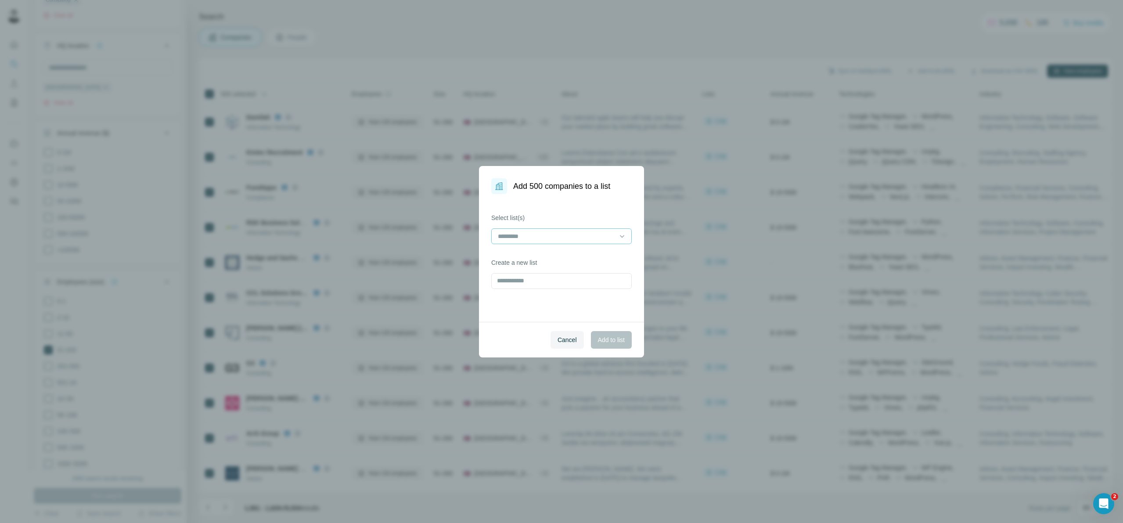
click at [554, 235] on input at bounding box center [556, 236] width 118 height 10
click at [543, 260] on div "18 - liST" at bounding box center [561, 256] width 136 height 16
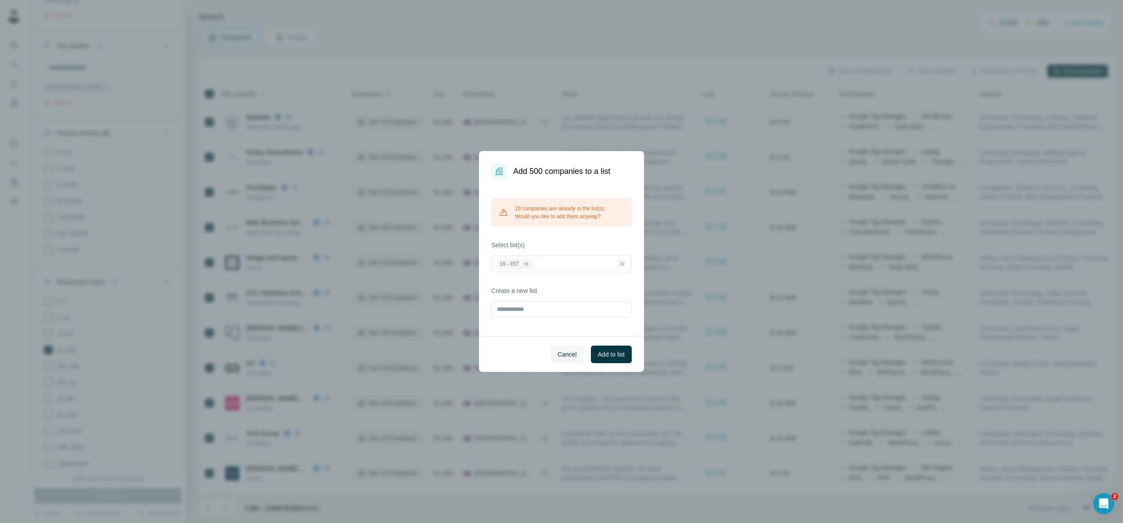
click at [592, 234] on div "20 companies are already in the list(s). Would you like to add them anyway? Sel…" at bounding box center [561, 257] width 165 height 157
click at [609, 355] on span "Add to list" at bounding box center [611, 354] width 27 height 9
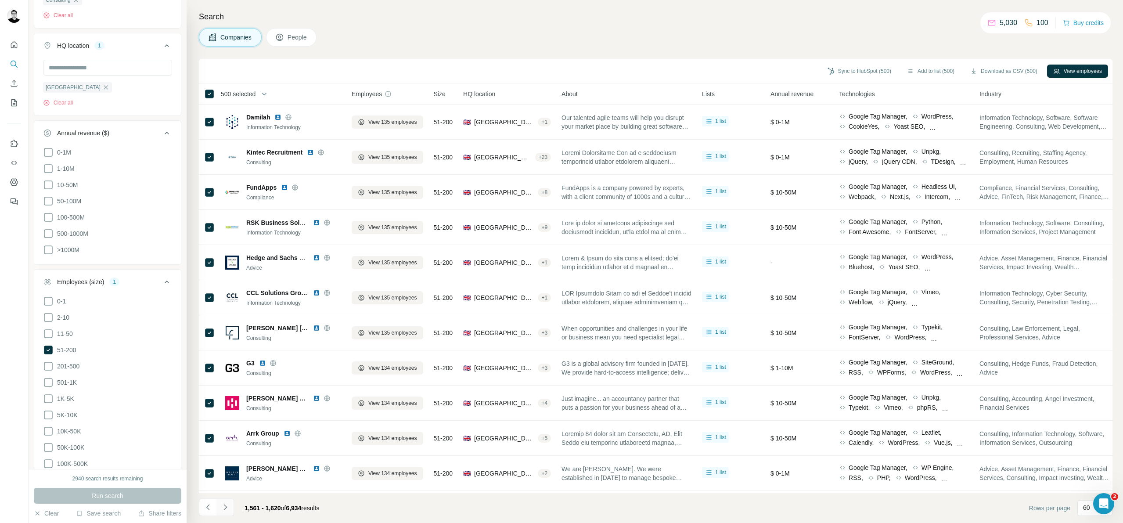
click at [225, 507] on icon "Navigate to next page" at bounding box center [225, 506] width 9 height 9
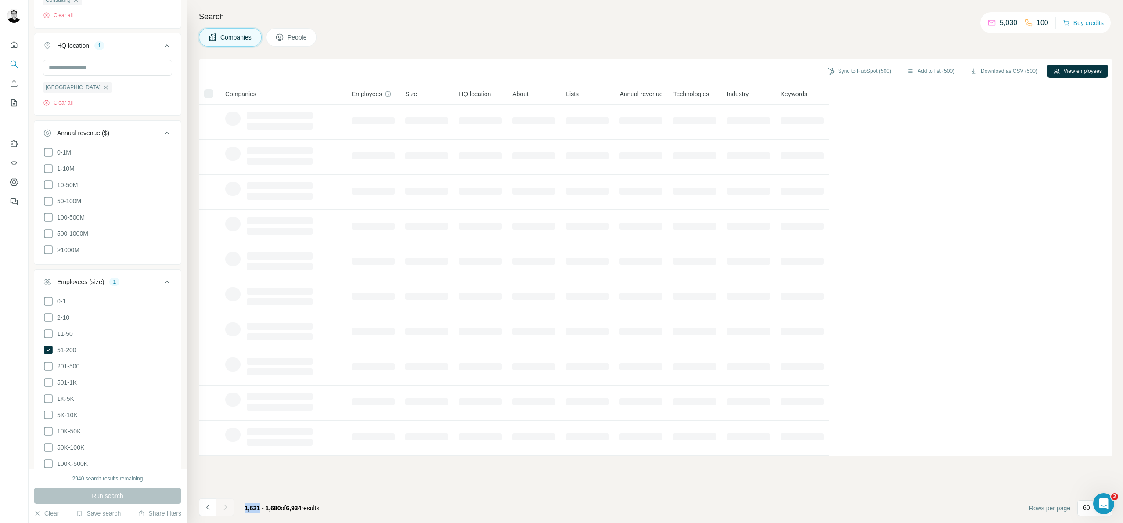
click at [225, 507] on div at bounding box center [225, 507] width 18 height 18
click at [225, 507] on icon "Navigate to next page" at bounding box center [225, 506] width 9 height 9
click at [225, 507] on div at bounding box center [225, 507] width 18 height 18
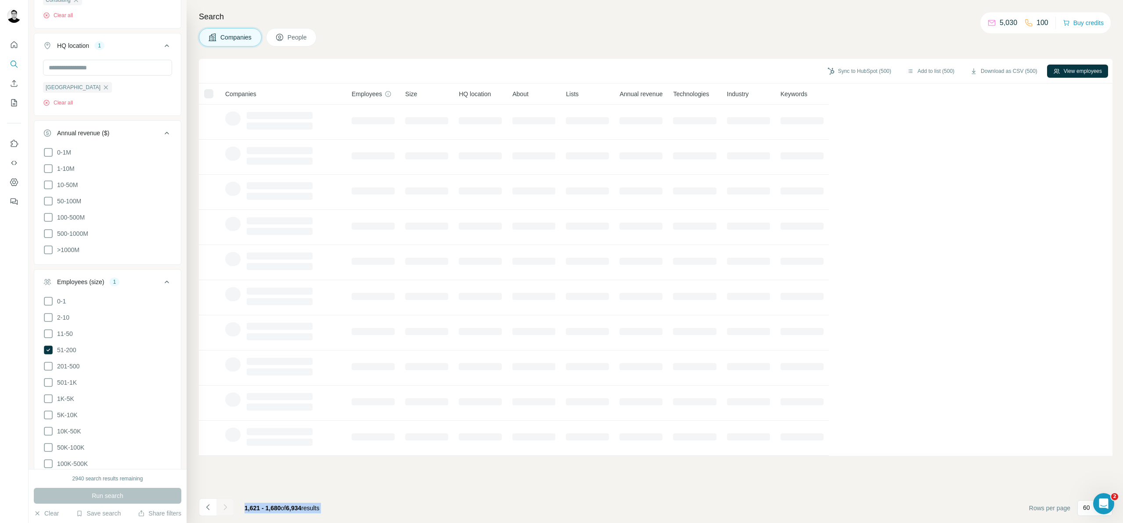
click at [225, 507] on div at bounding box center [225, 507] width 18 height 18
click at [225, 507] on icon "Navigate to next page" at bounding box center [225, 506] width 9 height 9
click at [225, 507] on div at bounding box center [225, 507] width 18 height 18
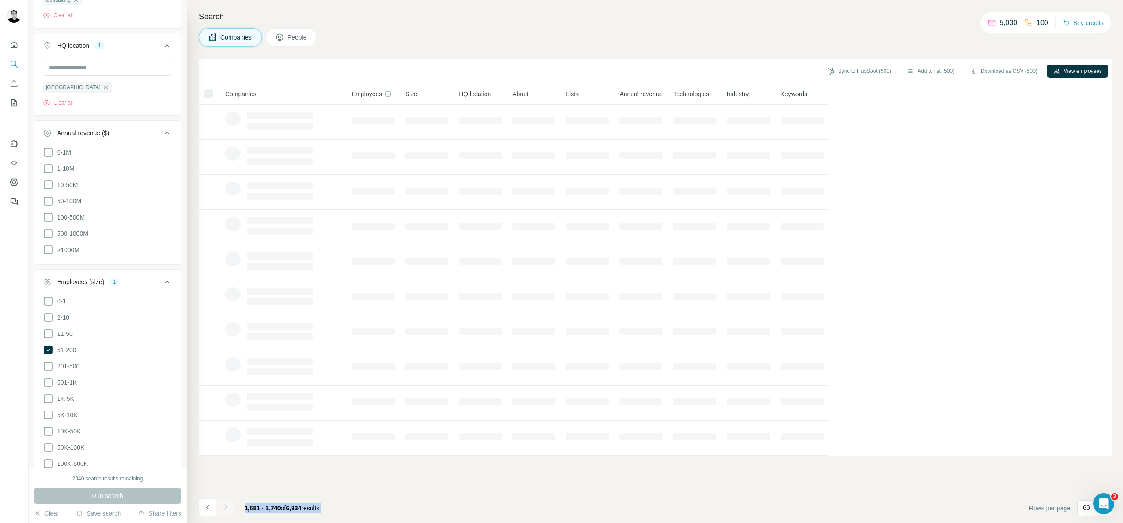
click at [225, 507] on div at bounding box center [225, 507] width 18 height 18
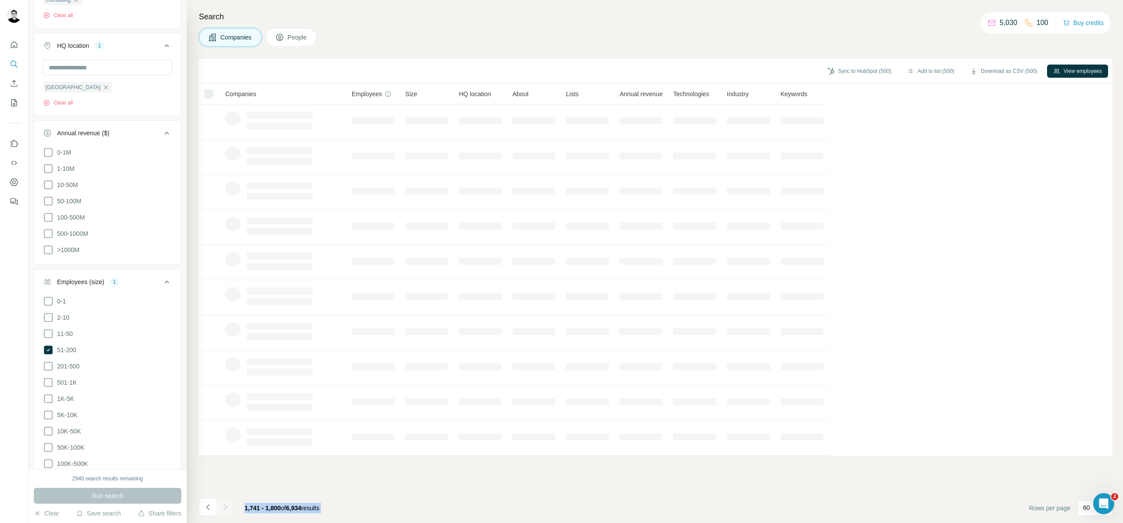
click at [225, 507] on icon "Navigate to next page" at bounding box center [225, 506] width 9 height 9
click at [225, 507] on div at bounding box center [225, 507] width 18 height 18
click at [226, 515] on div at bounding box center [225, 507] width 18 height 18
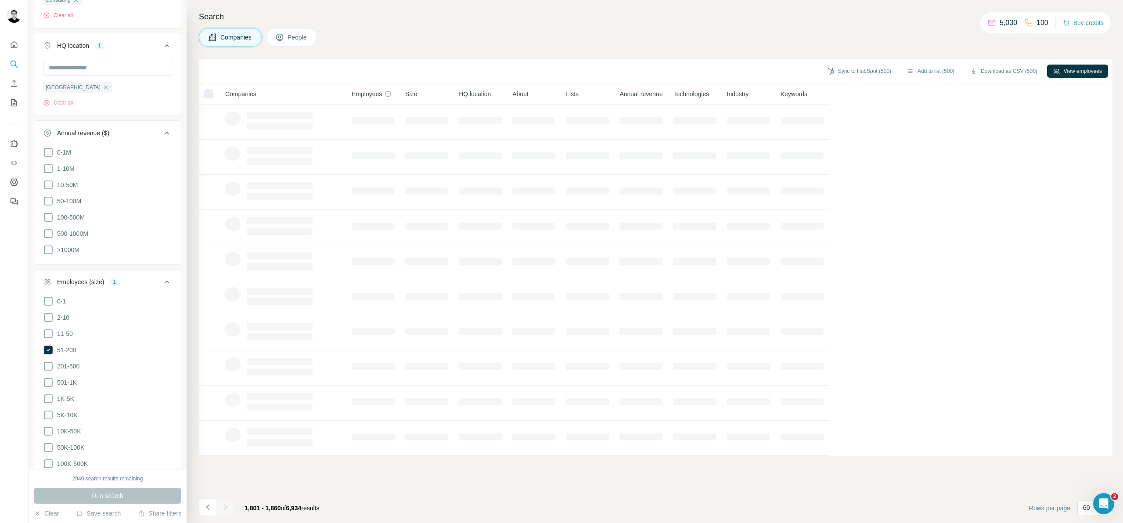
click at [221, 497] on footer "1,801 - 1,860 of 6,934 results Rows per page 60" at bounding box center [655, 508] width 913 height 30
click at [215, 513] on button "Navigate to previous page" at bounding box center [208, 507] width 18 height 18
click at [219, 511] on button "Navigate to next page" at bounding box center [225, 507] width 18 height 18
click at [223, 510] on div at bounding box center [225, 507] width 18 height 18
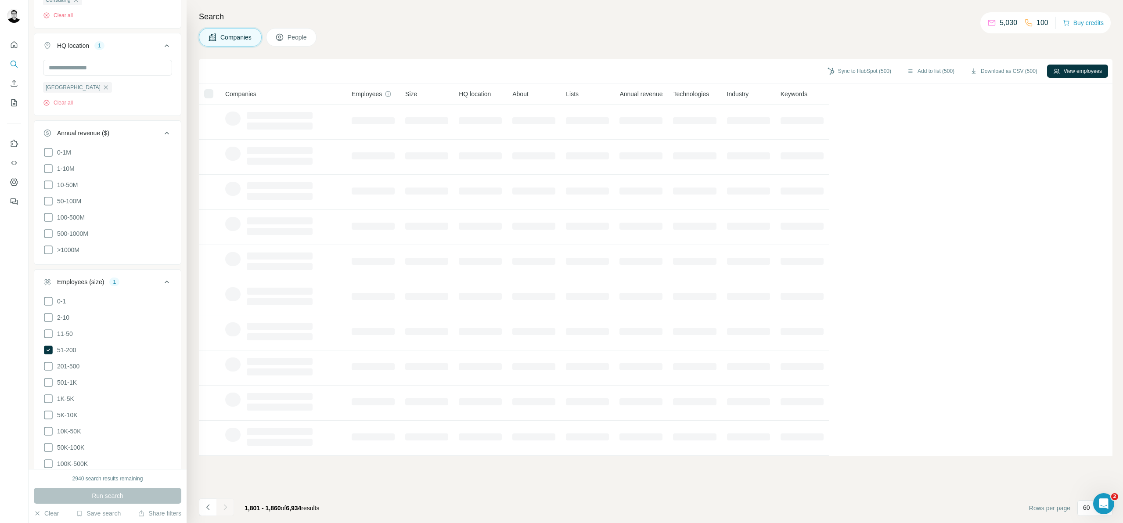
click at [223, 510] on div at bounding box center [225, 507] width 18 height 18
click at [225, 509] on div at bounding box center [225, 507] width 18 height 18
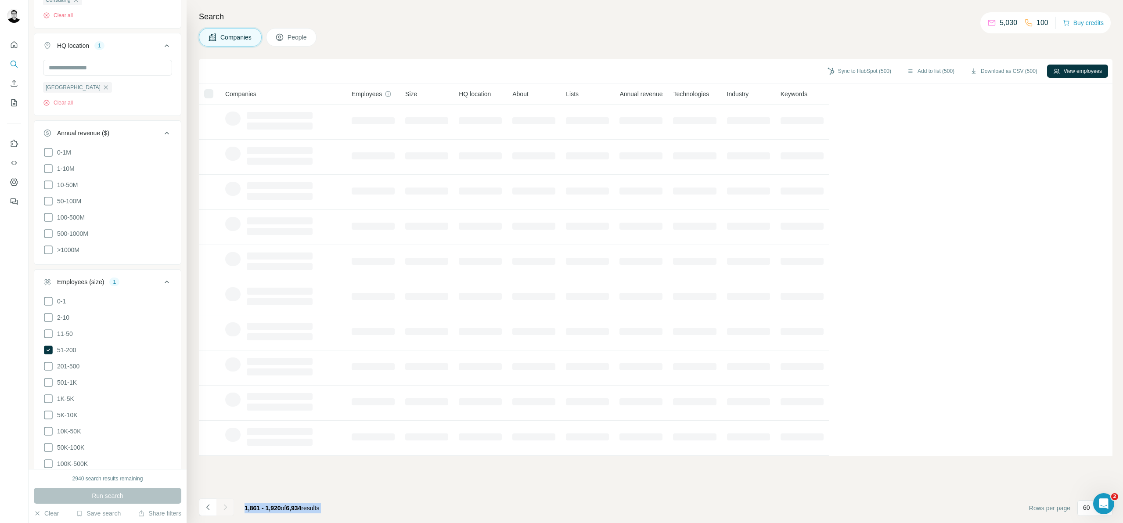
click at [225, 509] on icon "Navigate to next page" at bounding box center [225, 506] width 9 height 9
click at [225, 509] on div at bounding box center [225, 507] width 18 height 18
click at [225, 508] on div at bounding box center [225, 507] width 18 height 18
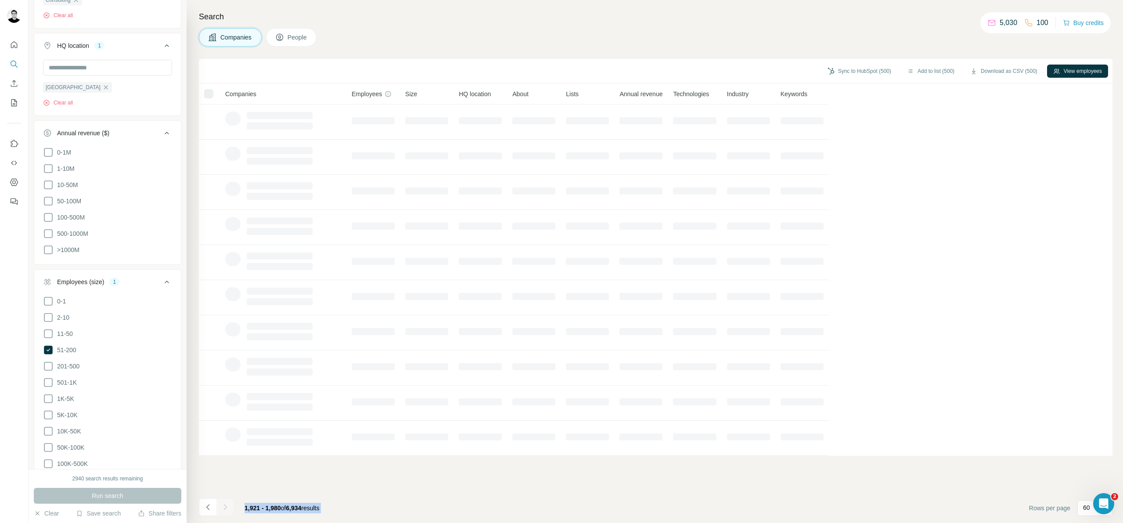
click at [225, 508] on icon "Navigate to next page" at bounding box center [225, 506] width 9 height 9
click at [226, 507] on div at bounding box center [225, 507] width 18 height 18
click at [226, 507] on icon "Navigate to next page" at bounding box center [225, 506] width 9 height 9
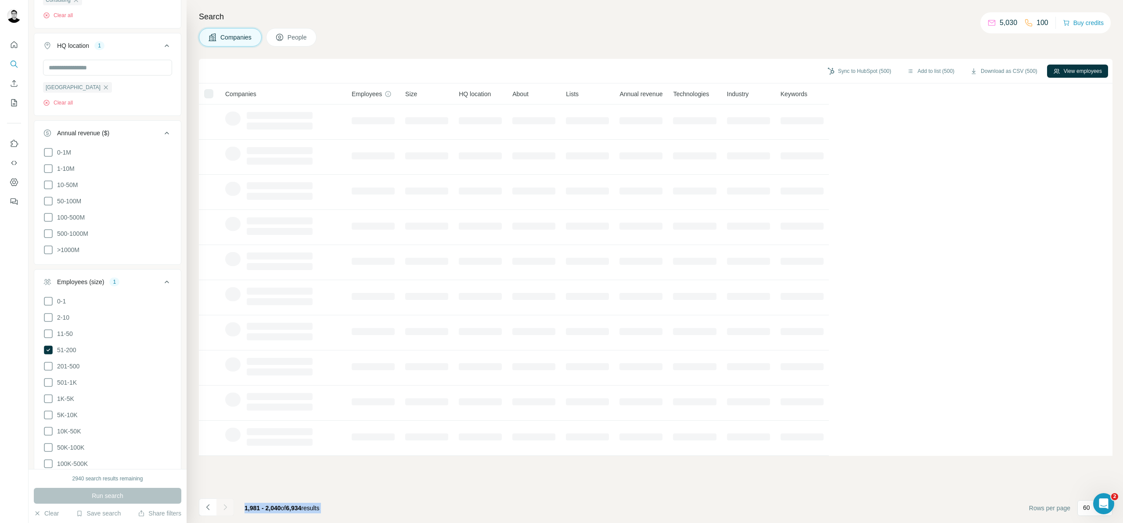
click at [226, 507] on div at bounding box center [225, 507] width 18 height 18
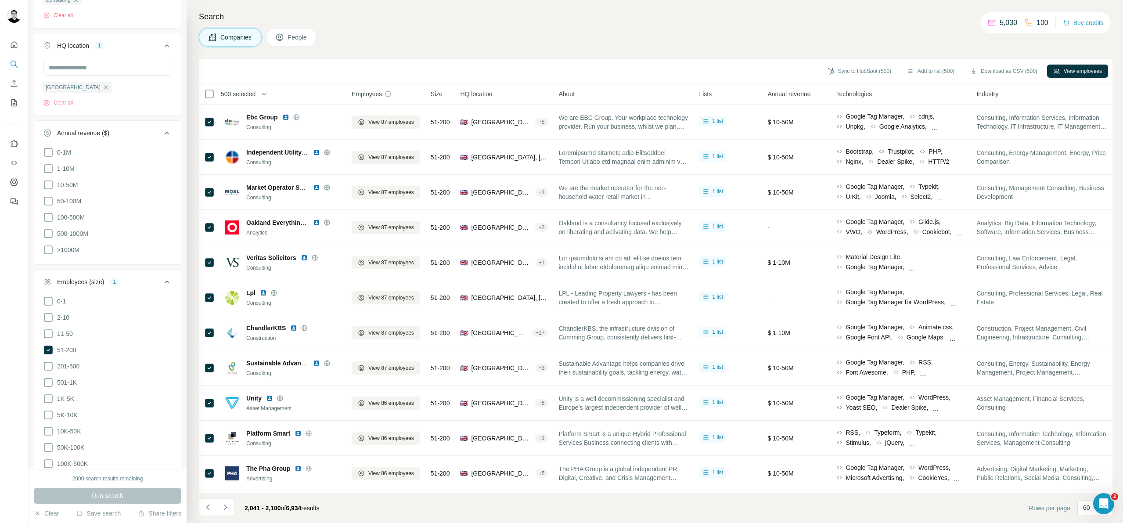
click at [255, 96] on span "500 selected" at bounding box center [238, 94] width 35 height 9
click at [263, 146] on input "Select a number (up to 500)" at bounding box center [256, 145] width 28 height 16
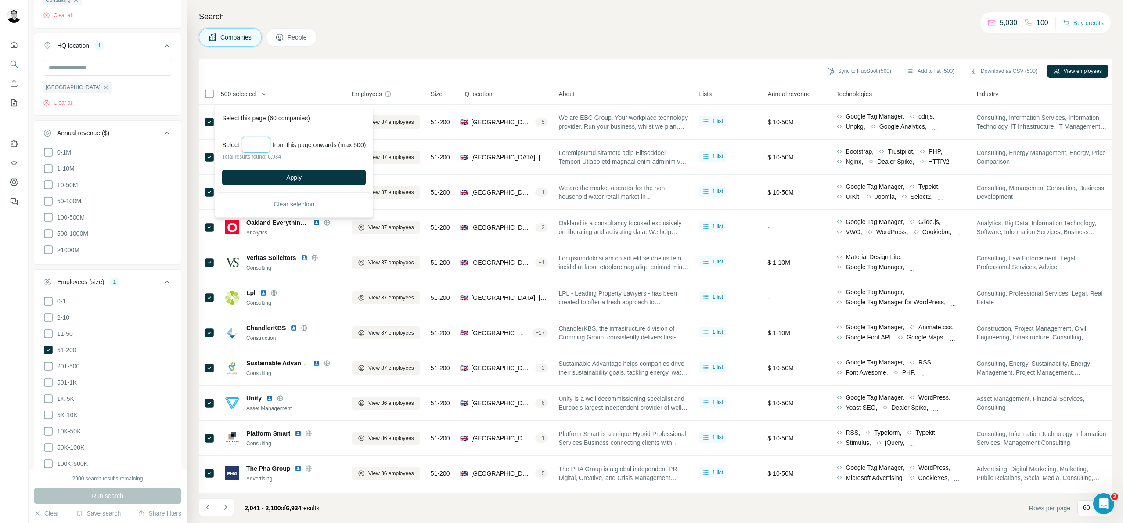
type input "***"
click at [291, 185] on div "Select *** from this page onwards (max 500) Total results found: 6,934 Apply" at bounding box center [294, 161] width 154 height 63
click at [340, 179] on button "Apply" at bounding box center [294, 177] width 144 height 16
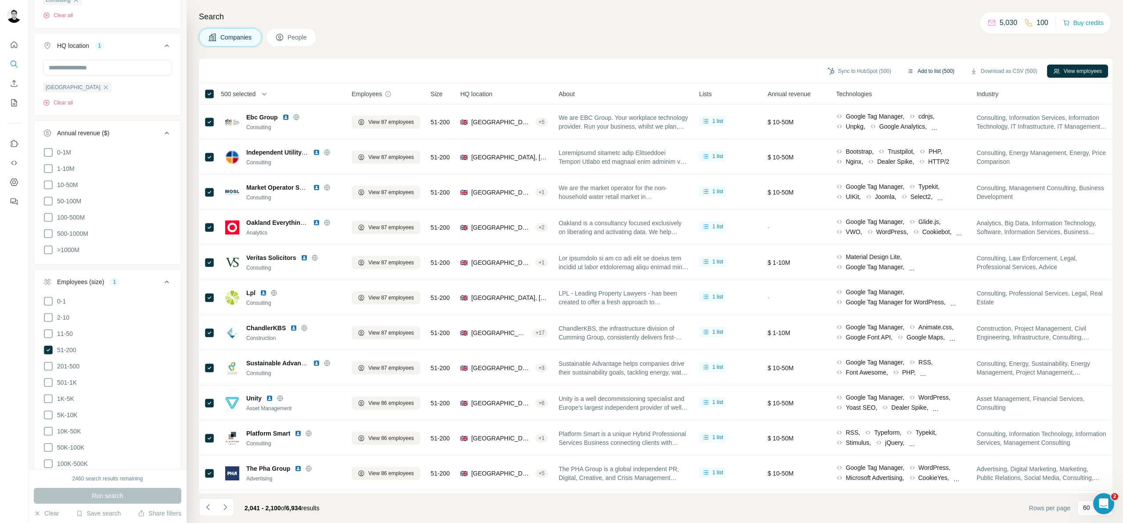
click at [927, 70] on button "Add to list (500)" at bounding box center [931, 71] width 60 height 13
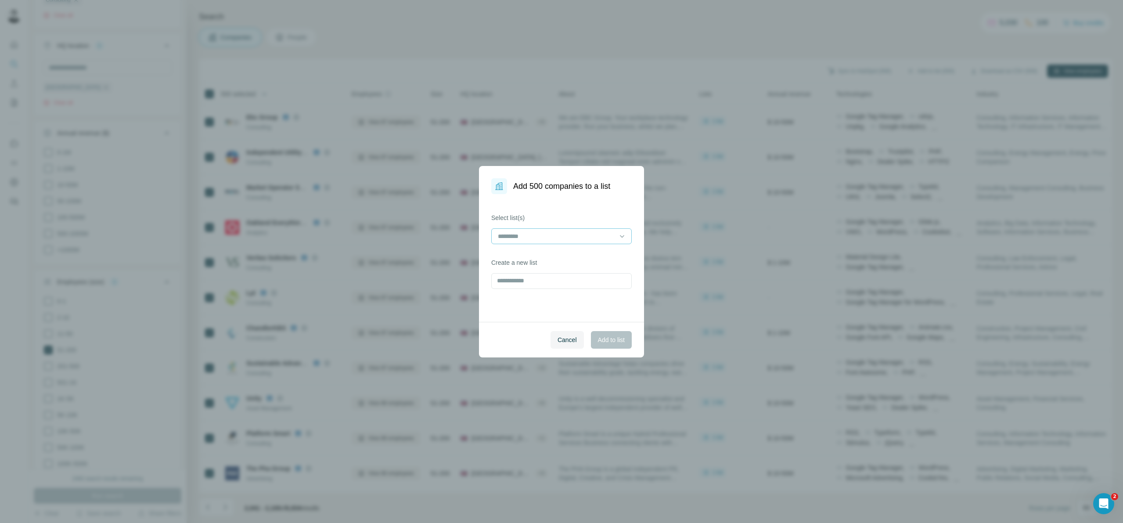
click at [547, 241] on div at bounding box center [556, 236] width 118 height 15
click at [534, 258] on div "18 - liST" at bounding box center [562, 255] width 126 height 9
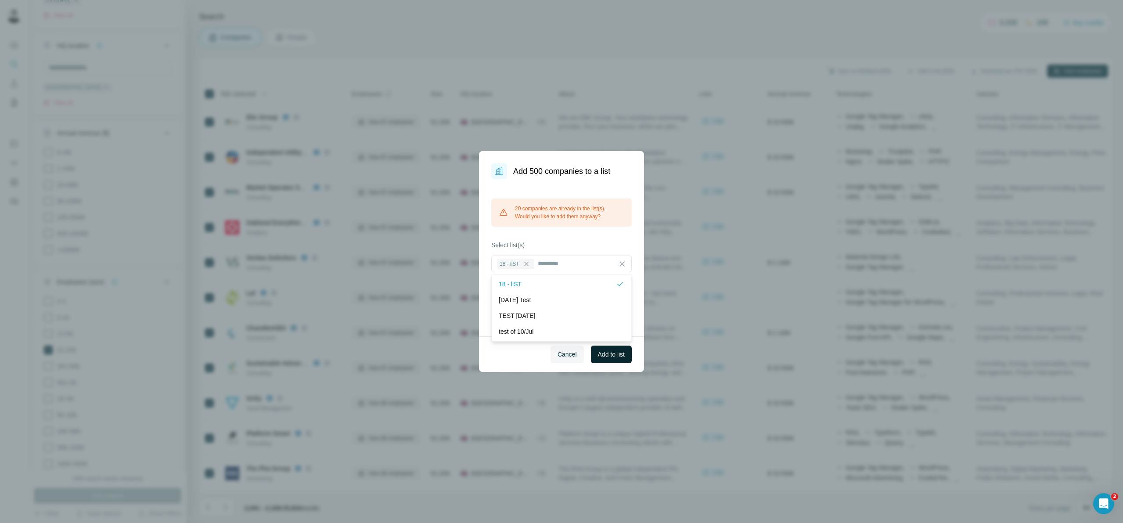
click at [609, 354] on span "Add to list" at bounding box center [611, 354] width 27 height 9
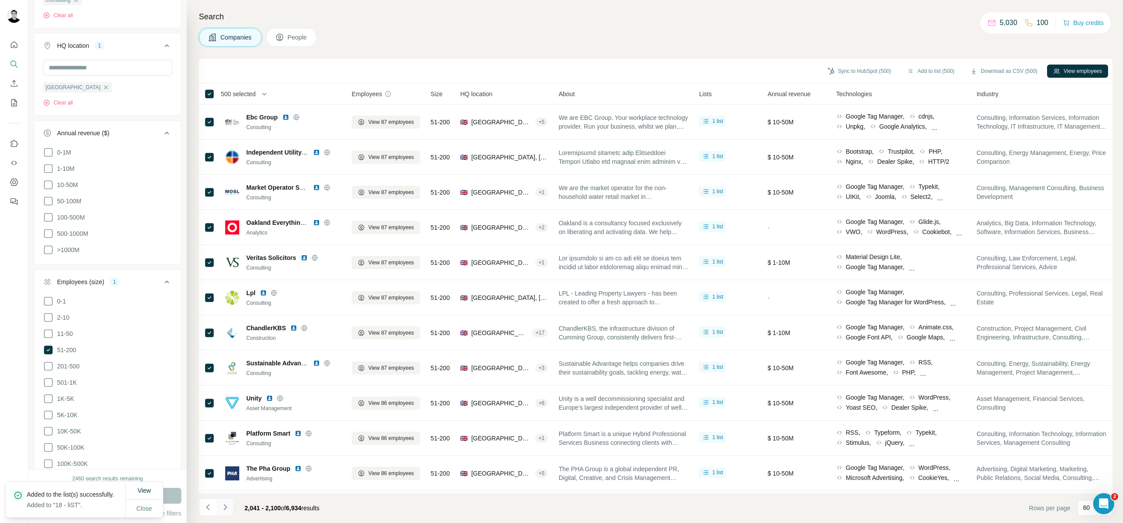
click at [225, 508] on icon "Navigate to next page" at bounding box center [224, 507] width 3 height 6
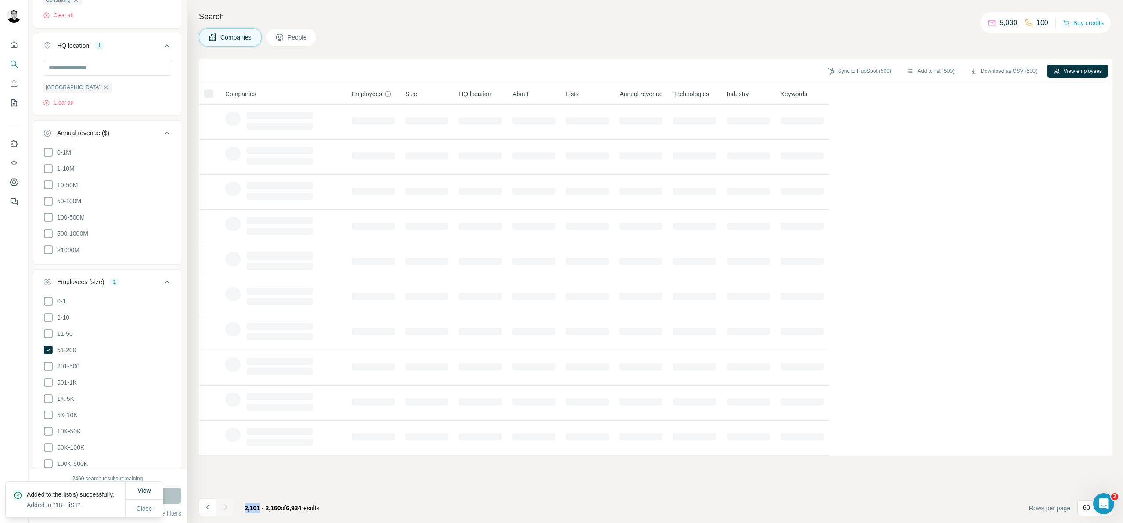
click at [225, 508] on div at bounding box center [225, 507] width 18 height 18
click at [225, 508] on icon "Navigate to next page" at bounding box center [224, 507] width 3 height 6
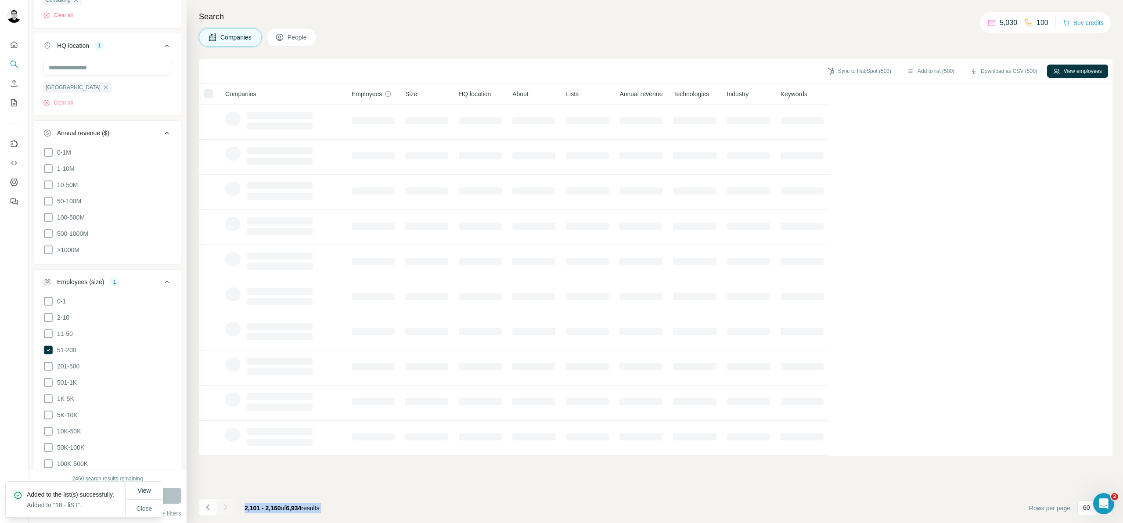
click at [225, 508] on div at bounding box center [225, 507] width 18 height 18
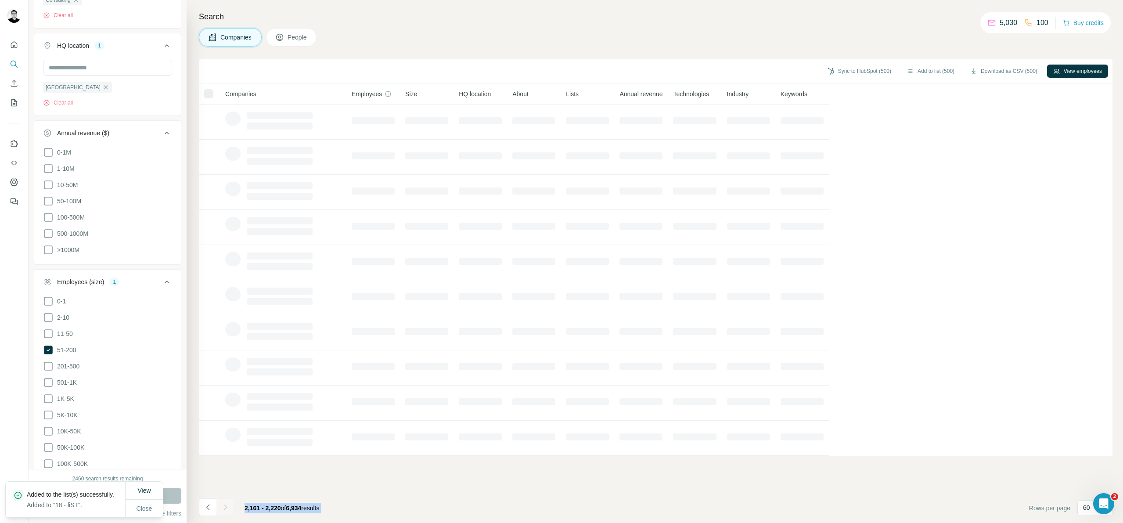
click at [225, 508] on div at bounding box center [225, 507] width 18 height 18
click at [225, 508] on icon "Navigate to next page" at bounding box center [224, 507] width 3 height 6
click at [225, 508] on div at bounding box center [225, 507] width 18 height 18
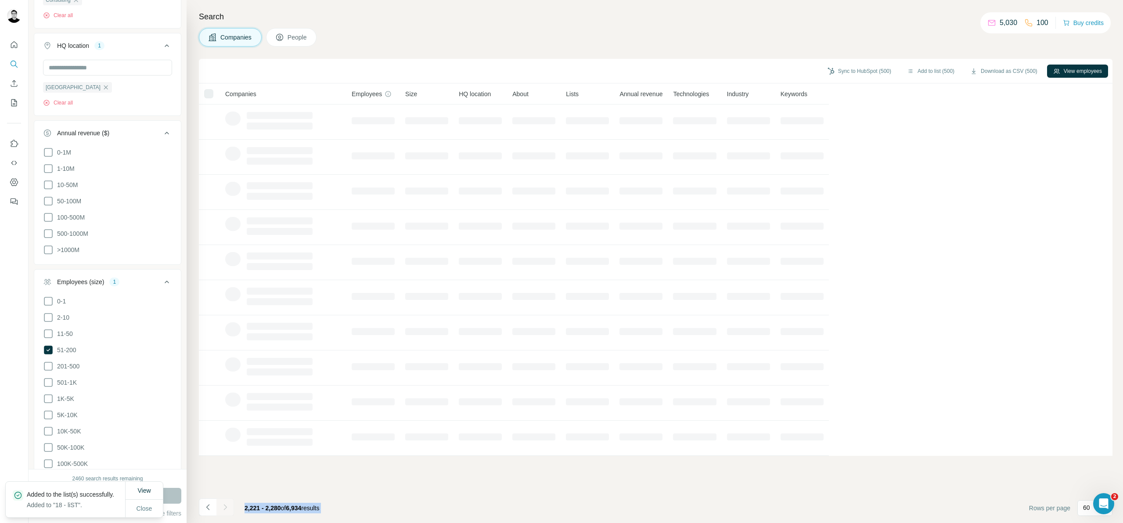
click at [225, 508] on div at bounding box center [225, 507] width 18 height 18
click at [225, 508] on icon "Navigate to next page" at bounding box center [224, 507] width 3 height 6
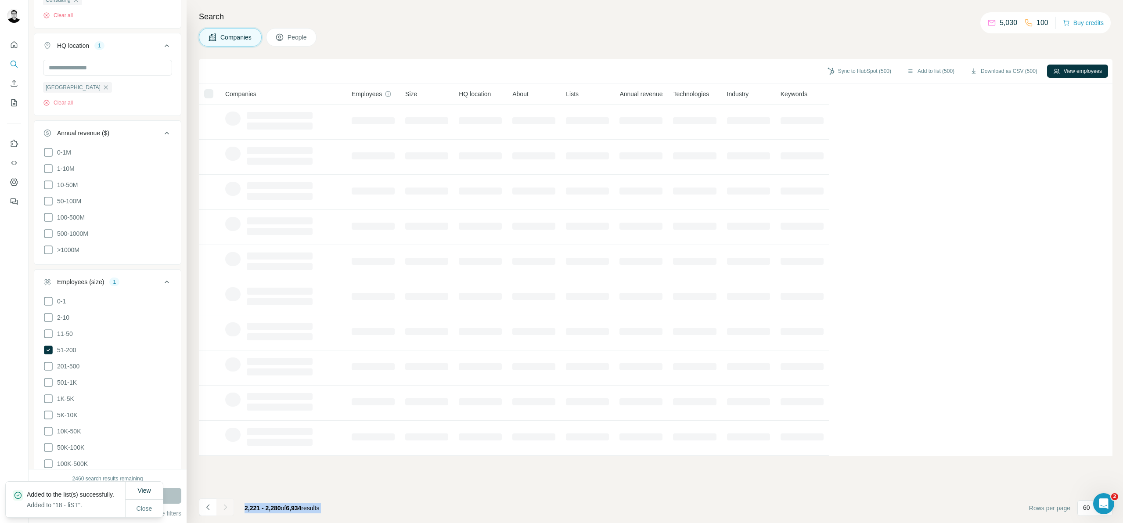
click at [225, 508] on div at bounding box center [225, 507] width 18 height 18
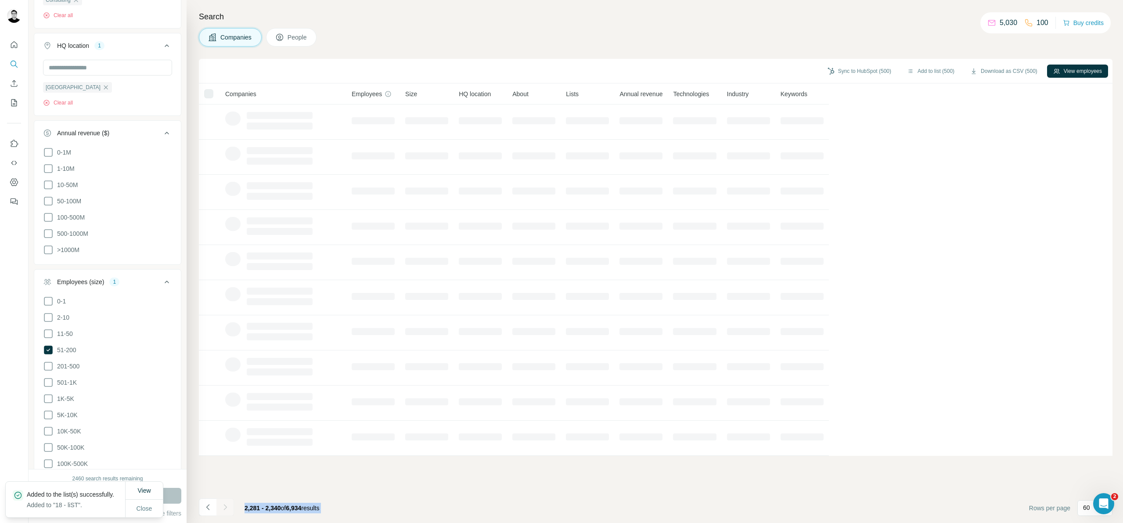
click at [225, 508] on div at bounding box center [225, 507] width 18 height 18
click at [225, 508] on icon "Navigate to next page" at bounding box center [224, 507] width 3 height 6
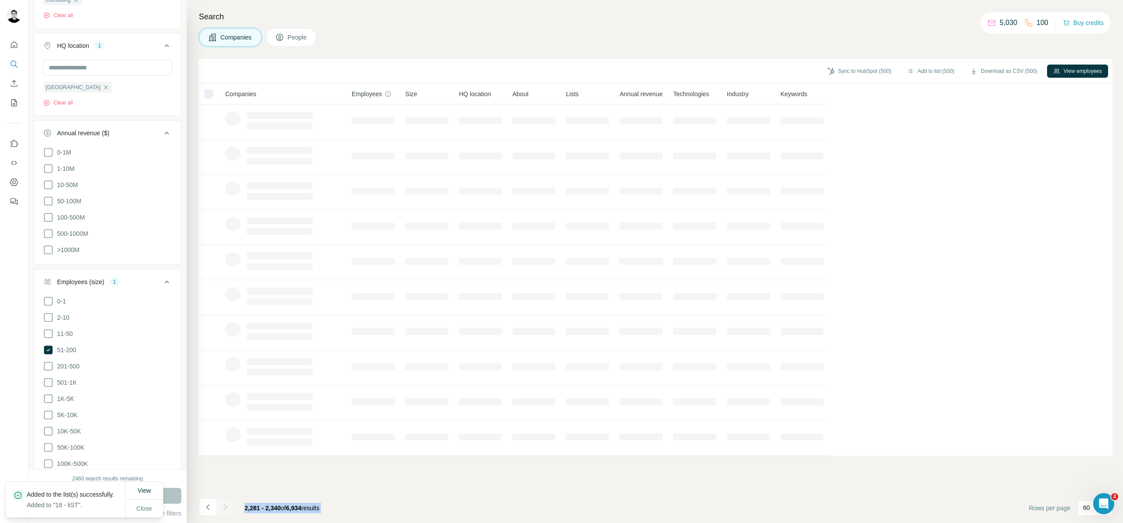
click at [225, 508] on div at bounding box center [225, 507] width 18 height 18
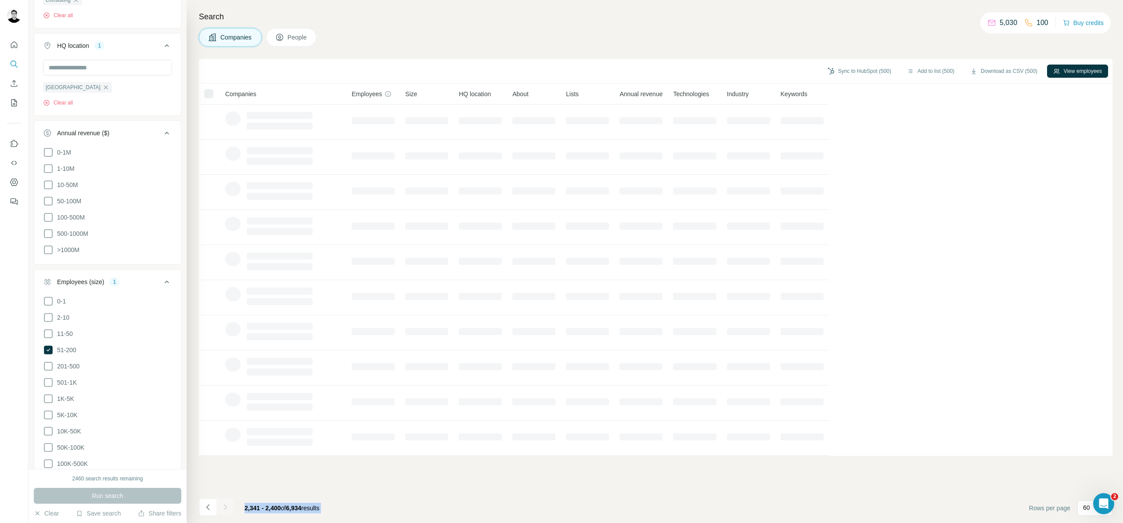
click at [225, 508] on div at bounding box center [225, 507] width 18 height 18
click at [225, 508] on icon "Navigate to next page" at bounding box center [224, 507] width 3 height 6
click at [225, 508] on div at bounding box center [225, 507] width 18 height 18
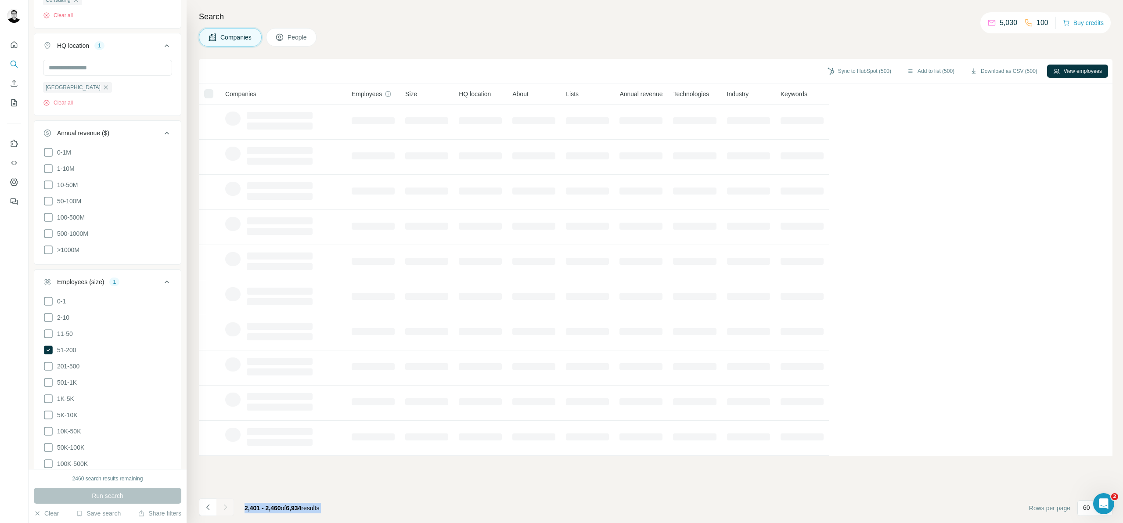
click at [225, 508] on div at bounding box center [225, 507] width 18 height 18
click at [225, 508] on icon "Navigate to next page" at bounding box center [224, 507] width 3 height 6
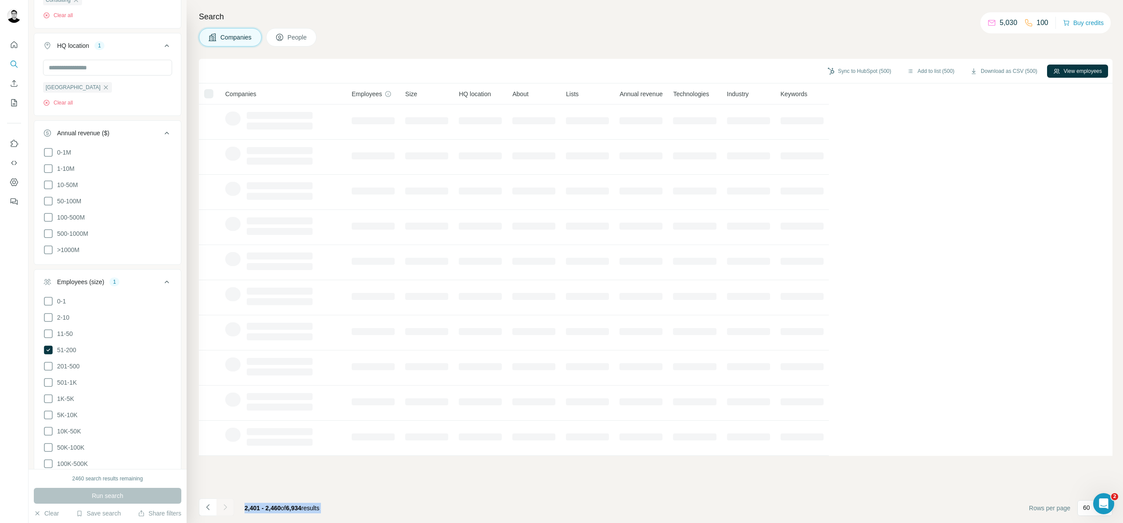
click at [225, 508] on div at bounding box center [225, 507] width 18 height 18
click at [225, 507] on div at bounding box center [225, 507] width 18 height 18
click at [225, 507] on icon "Navigate to next page" at bounding box center [225, 506] width 9 height 9
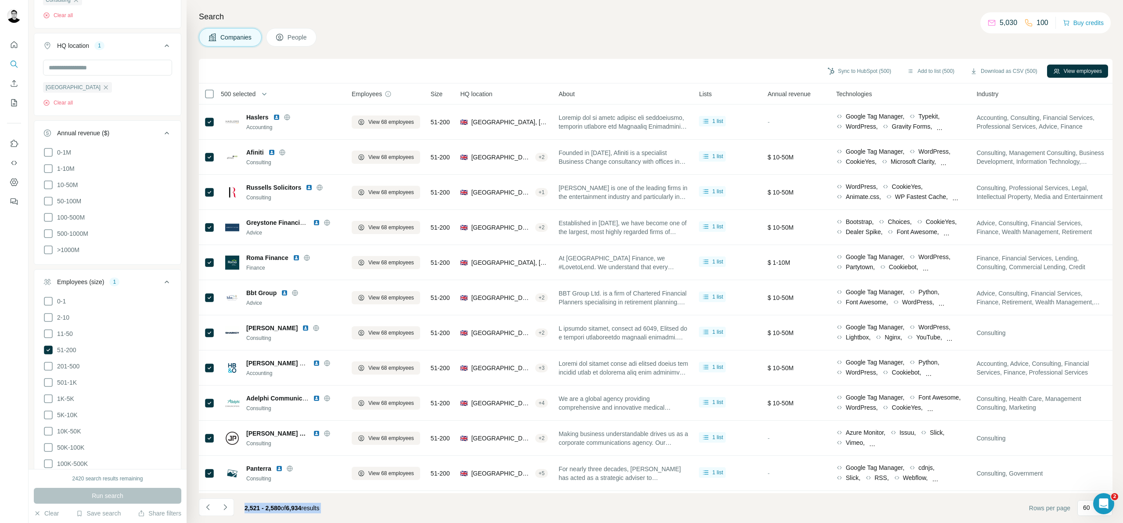
click at [264, 97] on icon "button" at bounding box center [264, 94] width 9 height 9
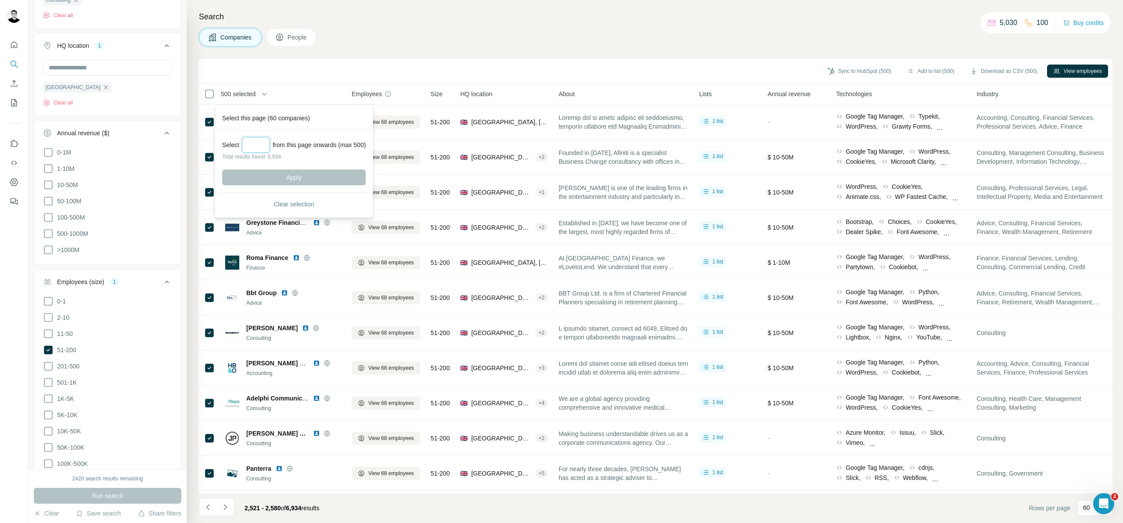
click at [265, 147] on input "Select a number (up to 500)" at bounding box center [256, 145] width 28 height 16
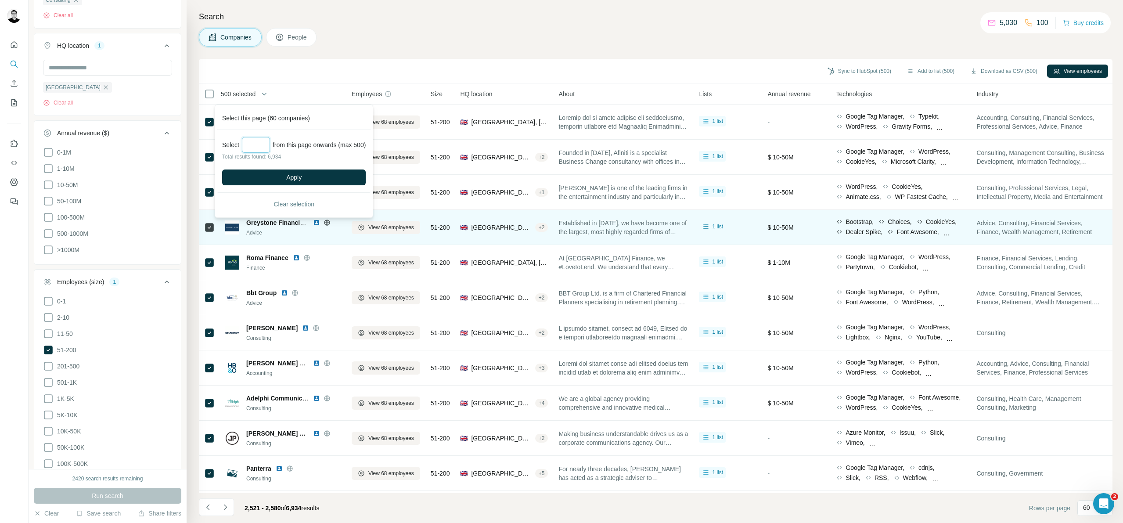
type input "***"
click at [288, 178] on button "Apply" at bounding box center [294, 177] width 144 height 16
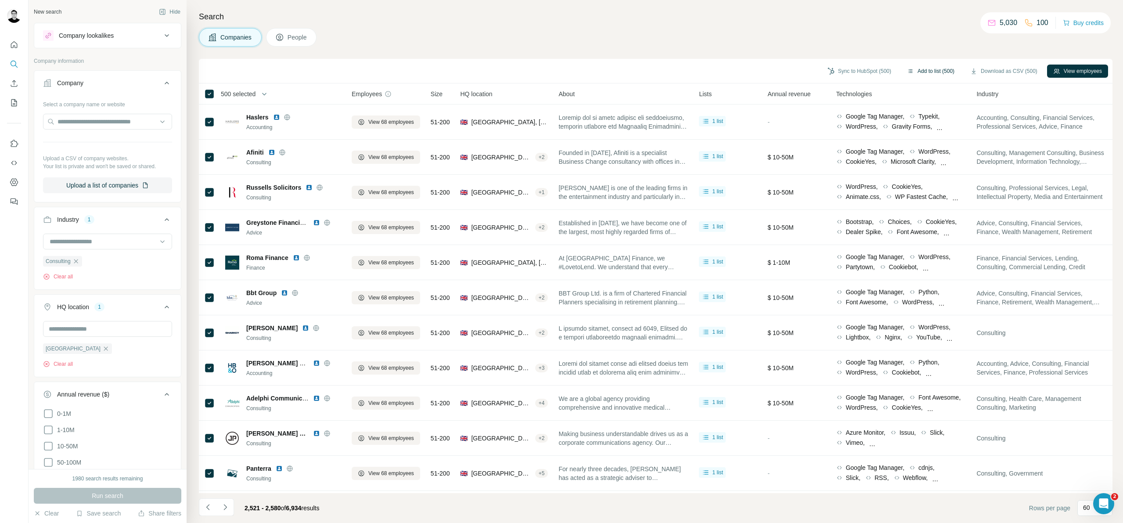
click at [907, 68] on icon "button" at bounding box center [910, 71] width 7 height 7
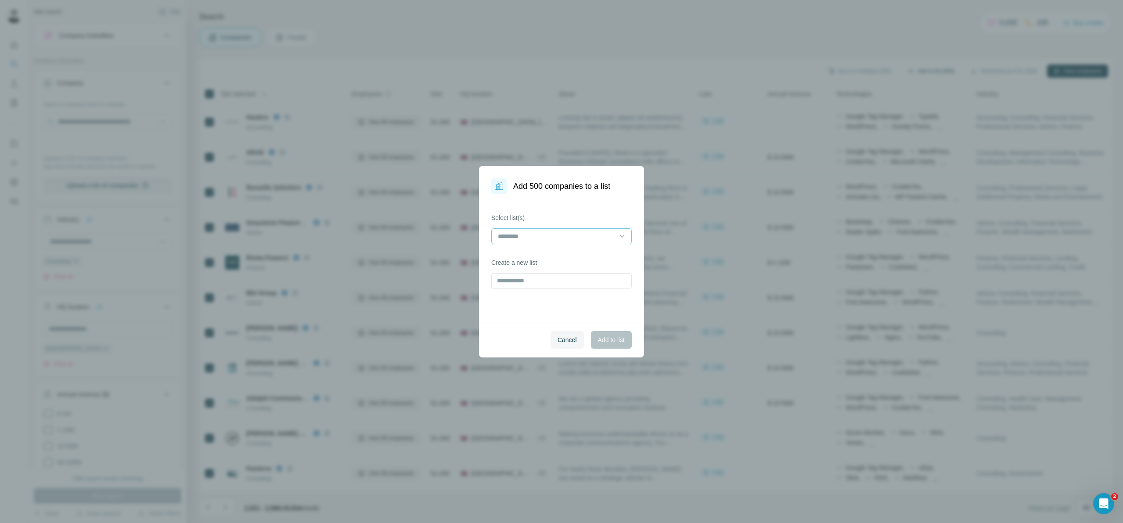
click at [556, 236] on input at bounding box center [556, 236] width 118 height 10
click at [544, 253] on div "18 - liST" at bounding box center [562, 255] width 126 height 9
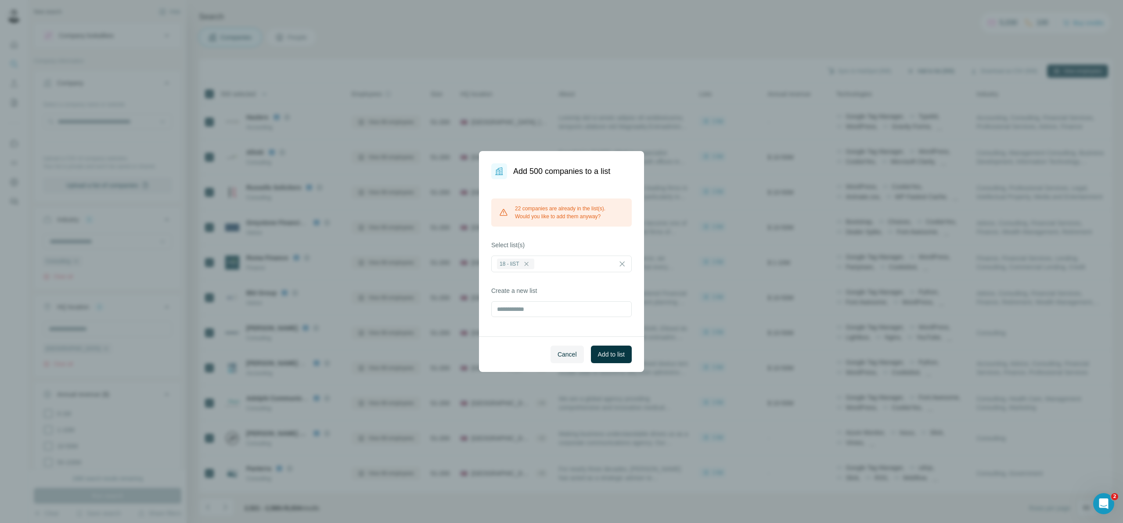
drag, startPoint x: 599, startPoint y: 359, endPoint x: 589, endPoint y: 363, distance: 10.3
click at [599, 359] on button "Add to list" at bounding box center [611, 354] width 41 height 18
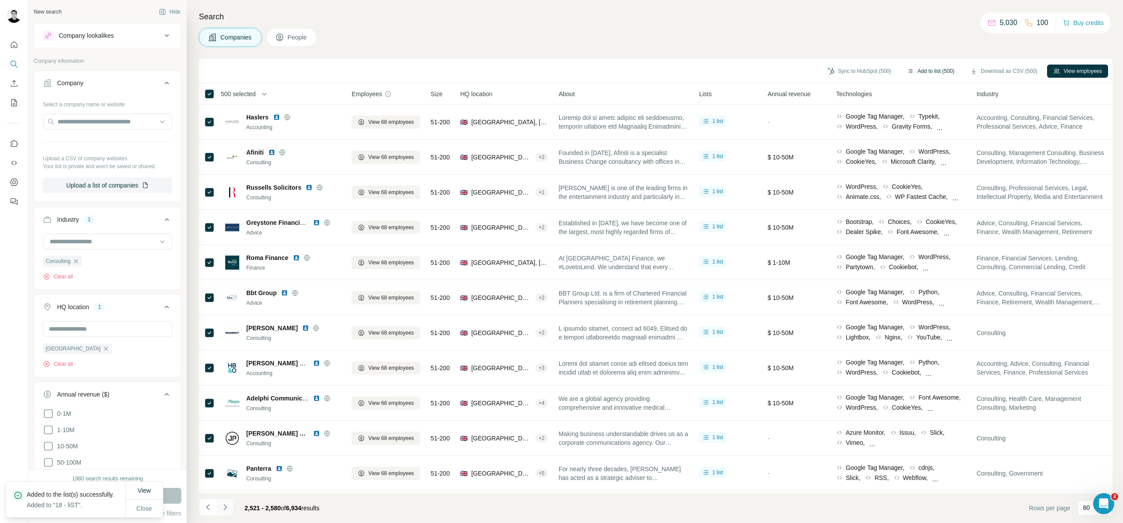
click at [219, 507] on button "Navigate to next page" at bounding box center [225, 507] width 18 height 18
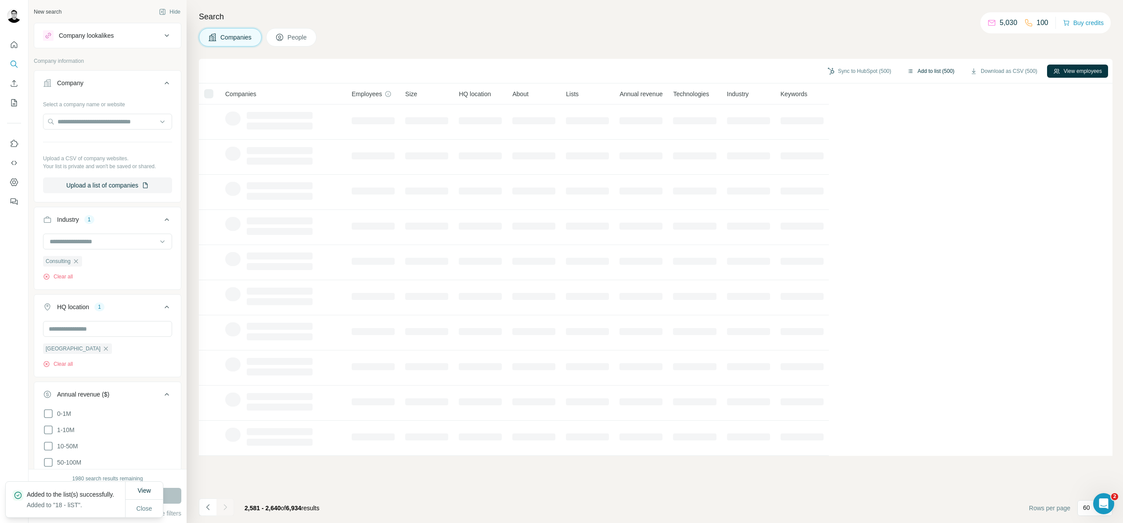
click at [223, 508] on div at bounding box center [225, 507] width 18 height 18
click at [223, 508] on icon "Navigate to next page" at bounding box center [225, 506] width 9 height 9
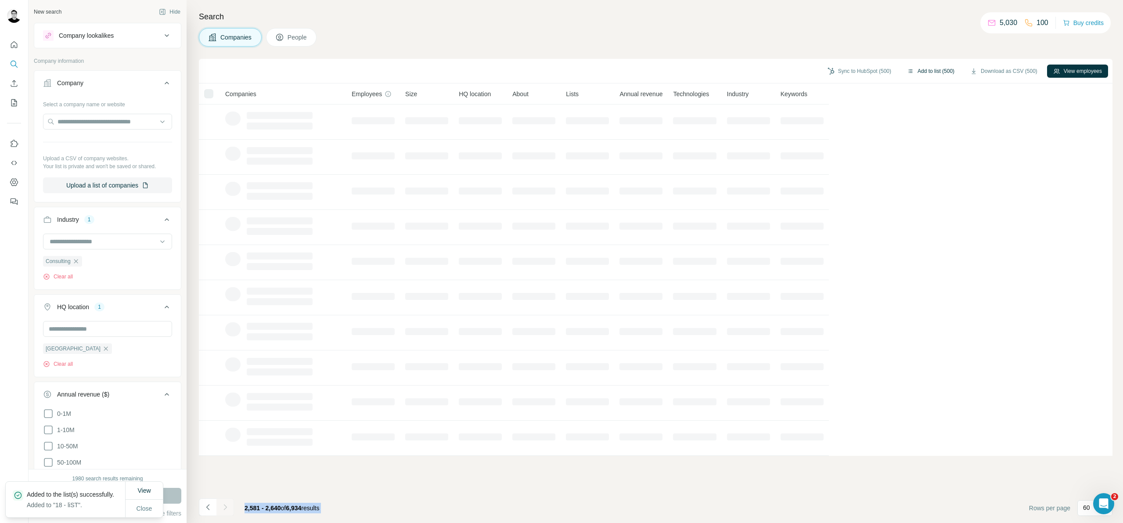
click at [223, 508] on div at bounding box center [225, 507] width 18 height 18
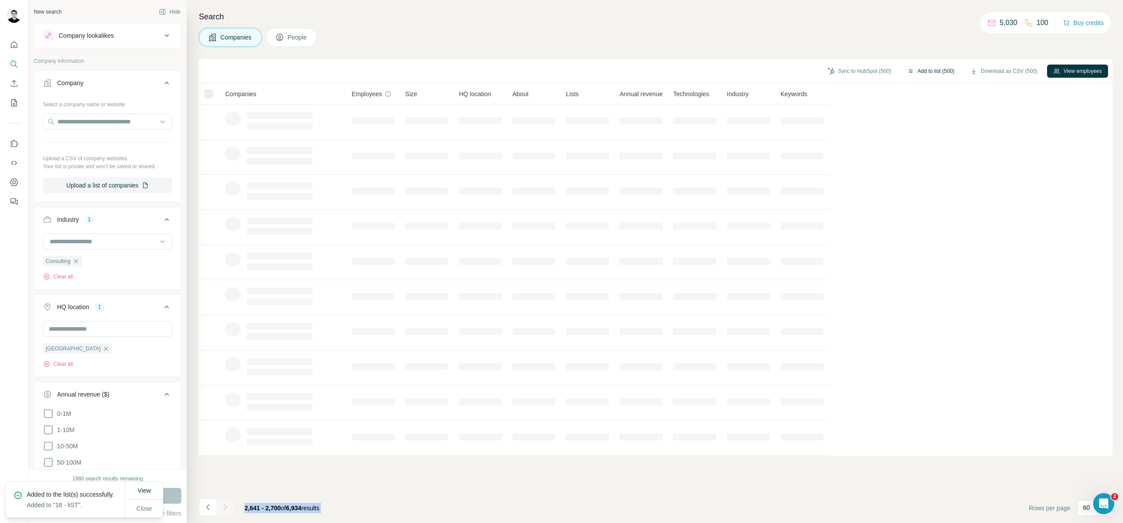
click at [223, 508] on div at bounding box center [225, 507] width 18 height 18
click at [223, 508] on icon "Navigate to next page" at bounding box center [225, 506] width 9 height 9
click at [223, 508] on div at bounding box center [225, 507] width 18 height 18
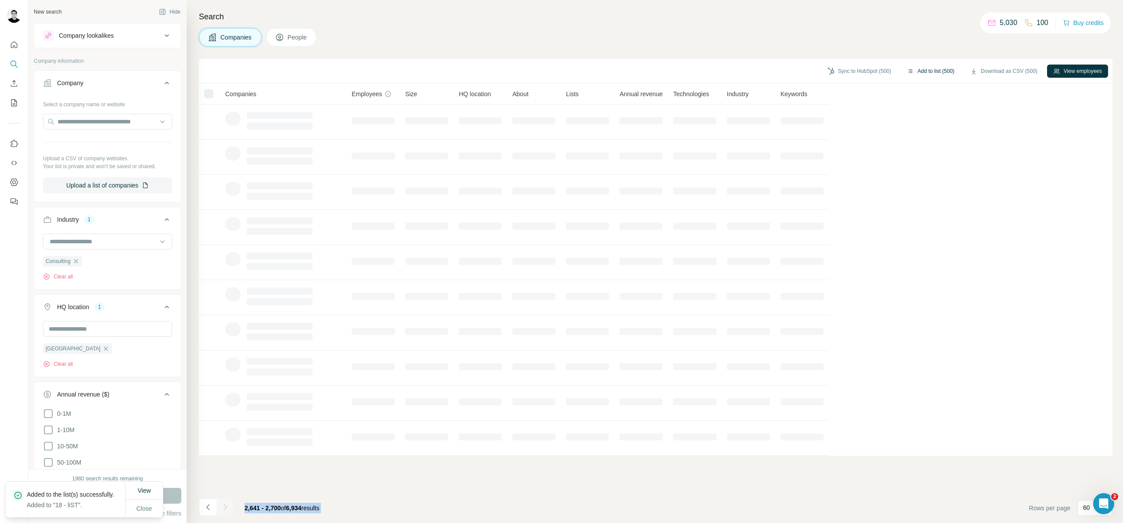
click at [223, 508] on div at bounding box center [225, 507] width 18 height 18
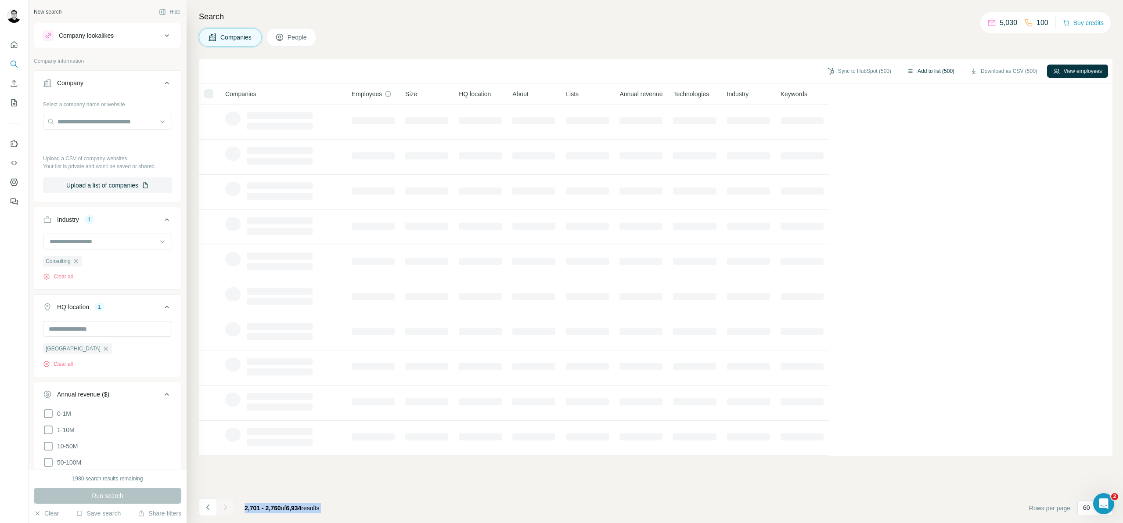
click at [223, 508] on div at bounding box center [225, 507] width 18 height 18
click at [223, 508] on icon "Navigate to next page" at bounding box center [225, 506] width 9 height 9
click at [223, 508] on div at bounding box center [225, 507] width 18 height 18
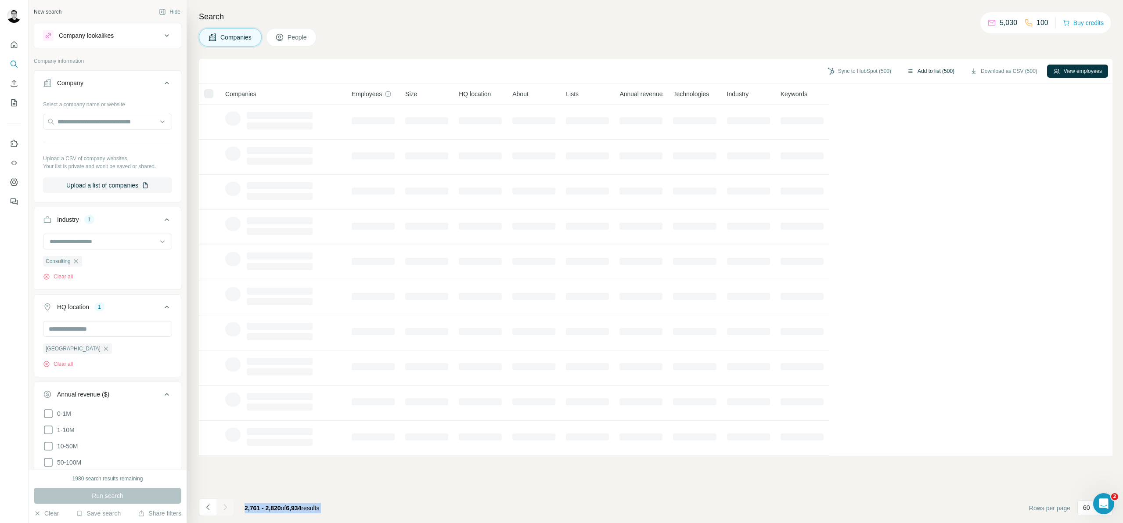
click at [223, 508] on div at bounding box center [225, 507] width 18 height 18
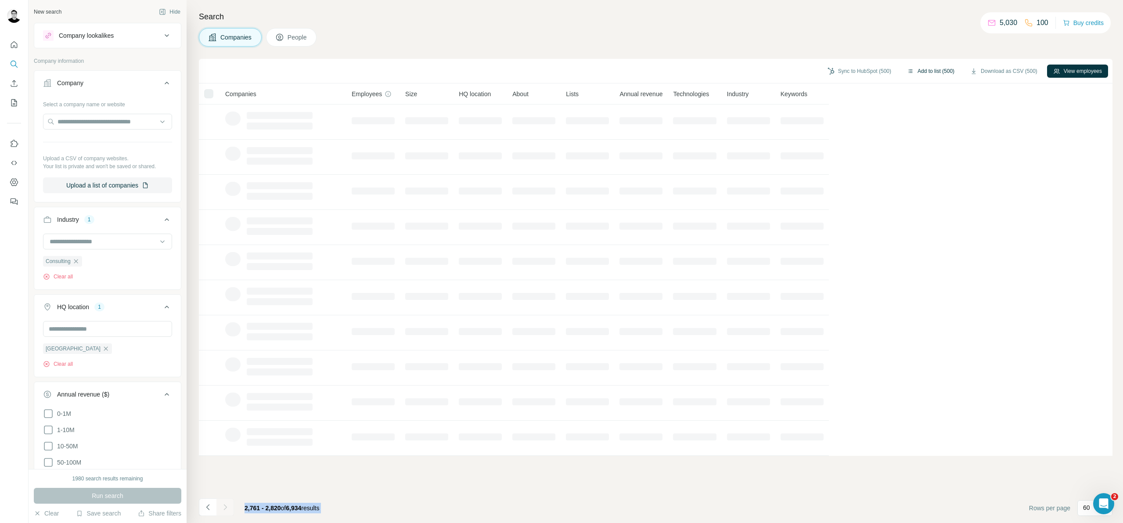
click at [223, 508] on icon "Navigate to next page" at bounding box center [225, 506] width 9 height 9
click at [223, 508] on div at bounding box center [225, 507] width 18 height 18
click at [224, 509] on div at bounding box center [225, 507] width 18 height 18
click at [225, 510] on div at bounding box center [225, 507] width 18 height 18
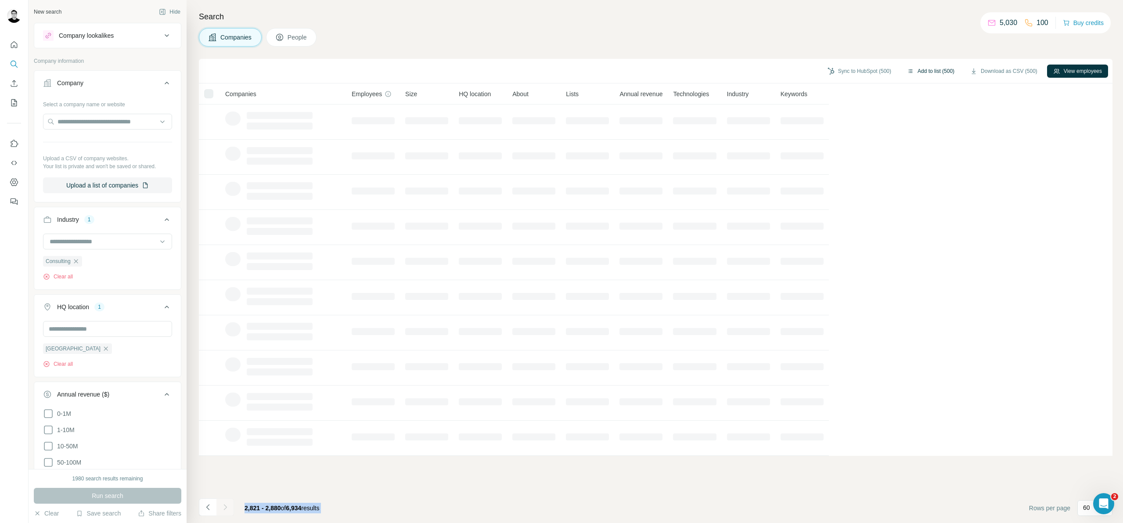
click at [225, 510] on div at bounding box center [225, 507] width 18 height 18
click at [225, 509] on icon "Navigate to next page" at bounding box center [225, 506] width 9 height 9
click at [226, 509] on div at bounding box center [225, 507] width 18 height 18
click at [226, 508] on div at bounding box center [225, 507] width 18 height 18
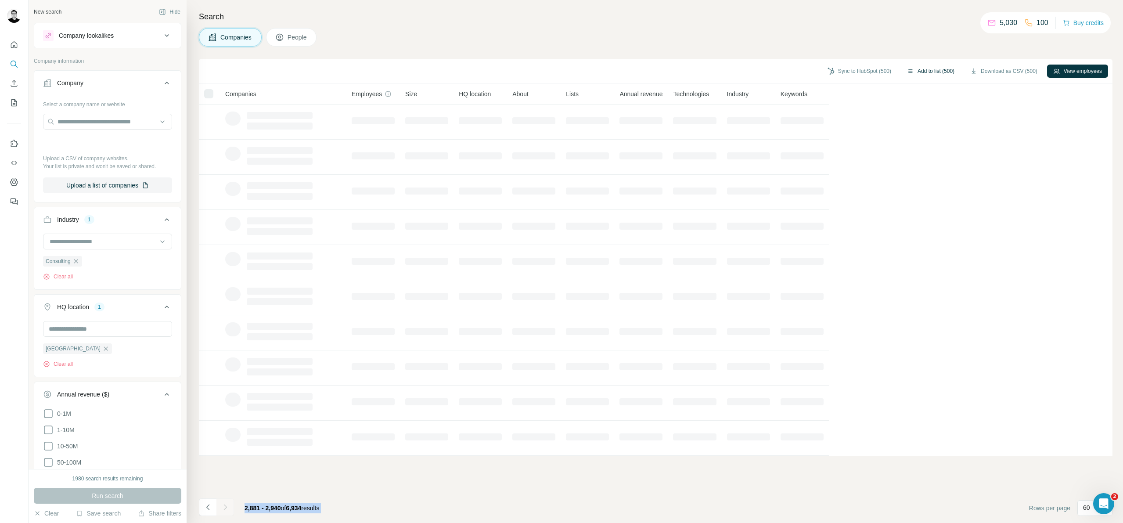
click at [226, 508] on div at bounding box center [225, 507] width 18 height 18
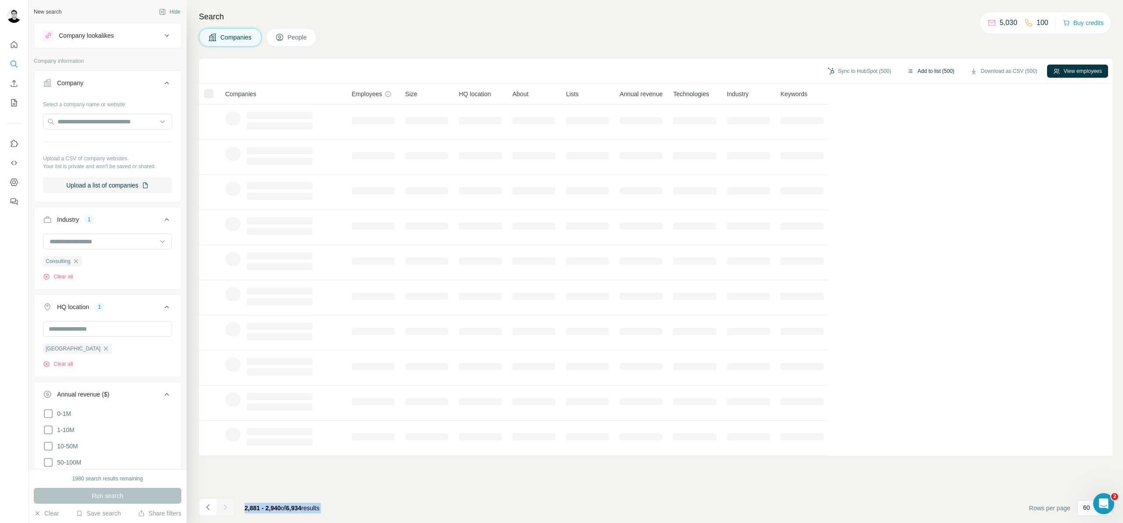
click at [226, 508] on icon "Navigate to next page" at bounding box center [225, 506] width 9 height 9
click at [226, 508] on div at bounding box center [225, 507] width 18 height 18
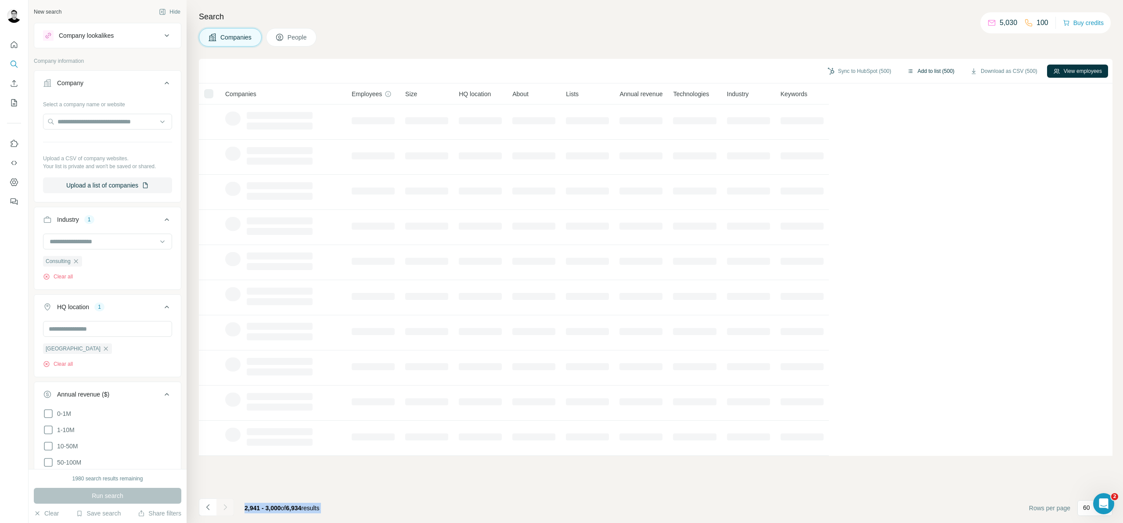
click at [226, 508] on div at bounding box center [225, 507] width 18 height 18
click at [226, 508] on icon "Navigate to next page" at bounding box center [225, 506] width 9 height 9
click at [226, 508] on div at bounding box center [225, 507] width 18 height 18
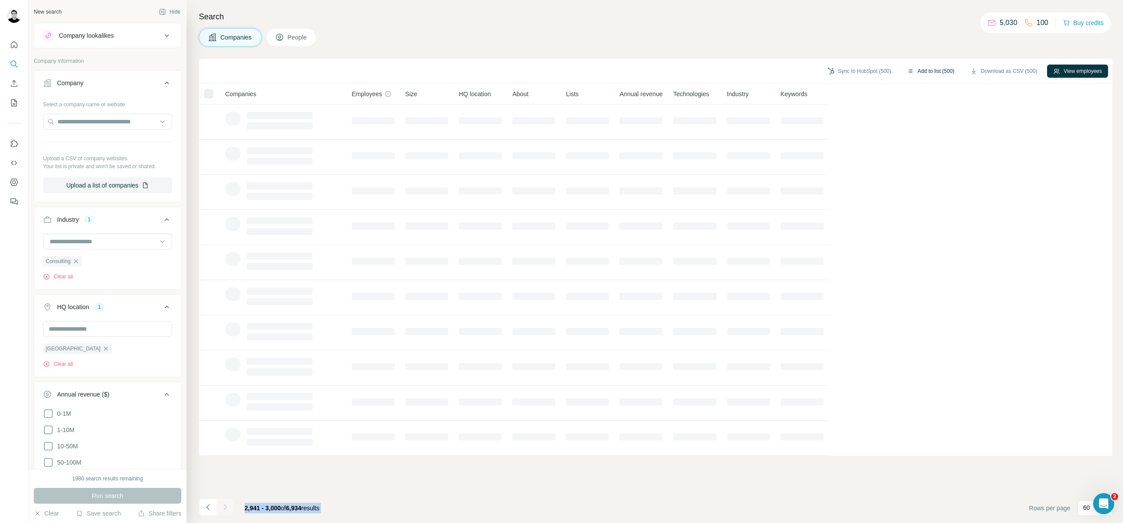
click at [226, 508] on div at bounding box center [225, 507] width 18 height 18
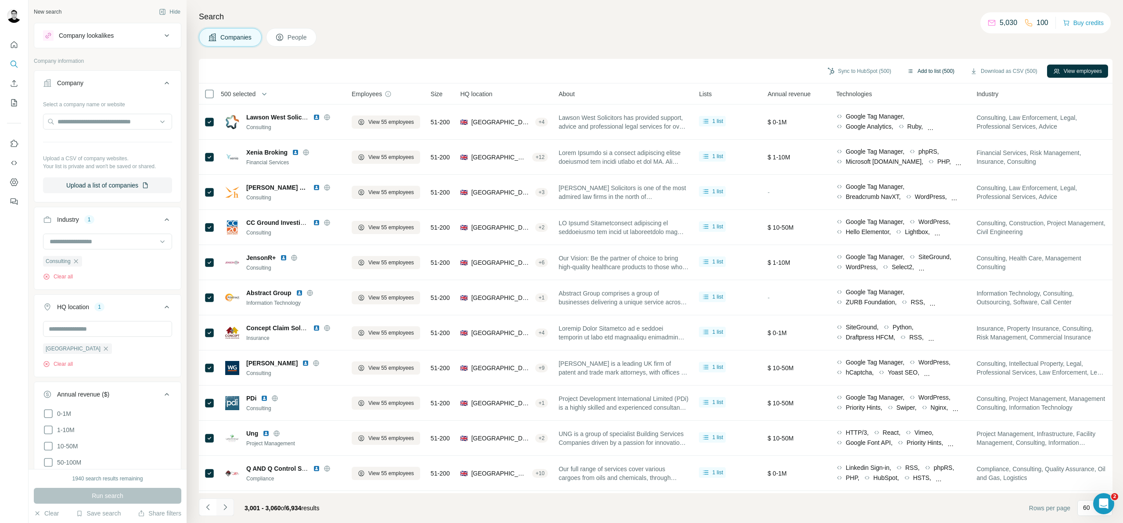
click at [226, 508] on icon "Navigate to next page" at bounding box center [225, 506] width 9 height 9
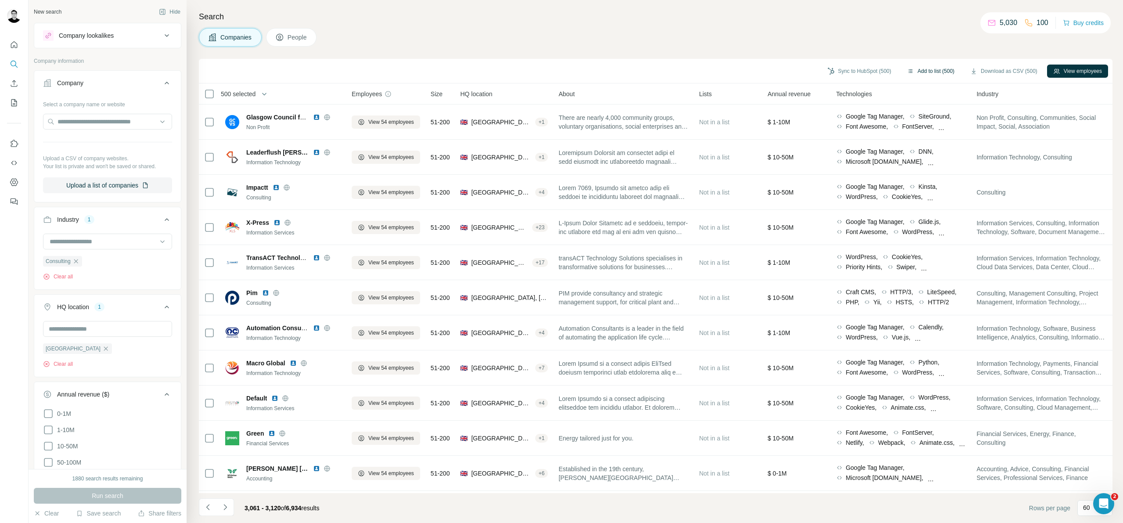
scroll to position [377, 0]
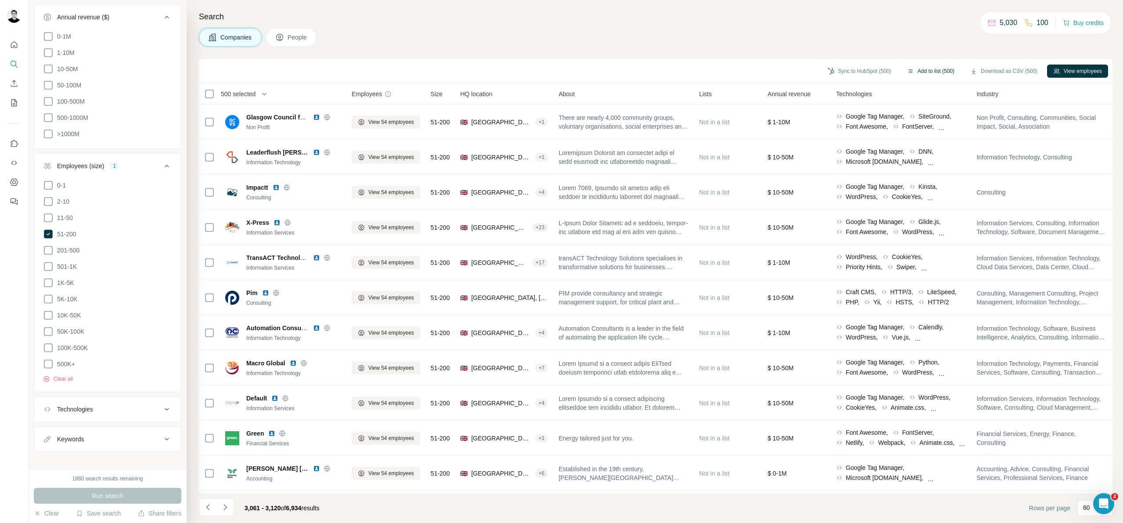
click at [249, 92] on span "500 selected" at bounding box center [238, 94] width 35 height 9
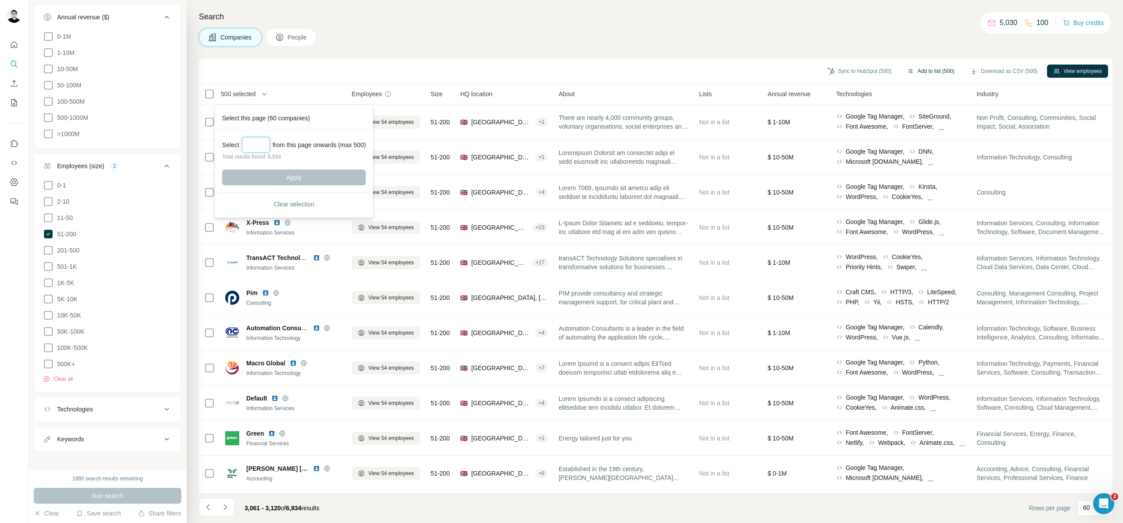
click at [249, 147] on input "Select a number (up to 500)" at bounding box center [256, 145] width 28 height 16
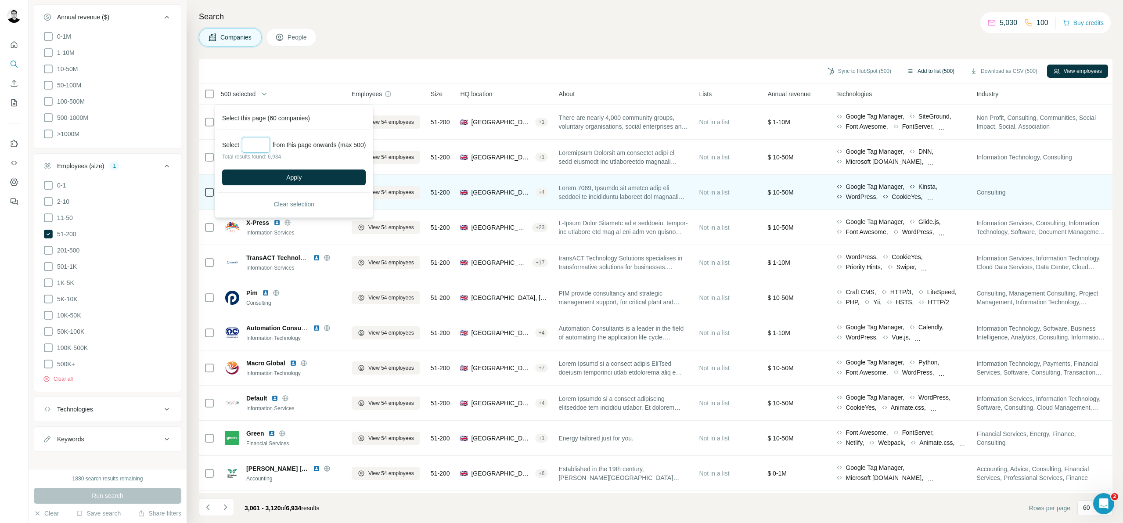
type input "***"
click at [298, 173] on span "Apply" at bounding box center [293, 177] width 15 height 9
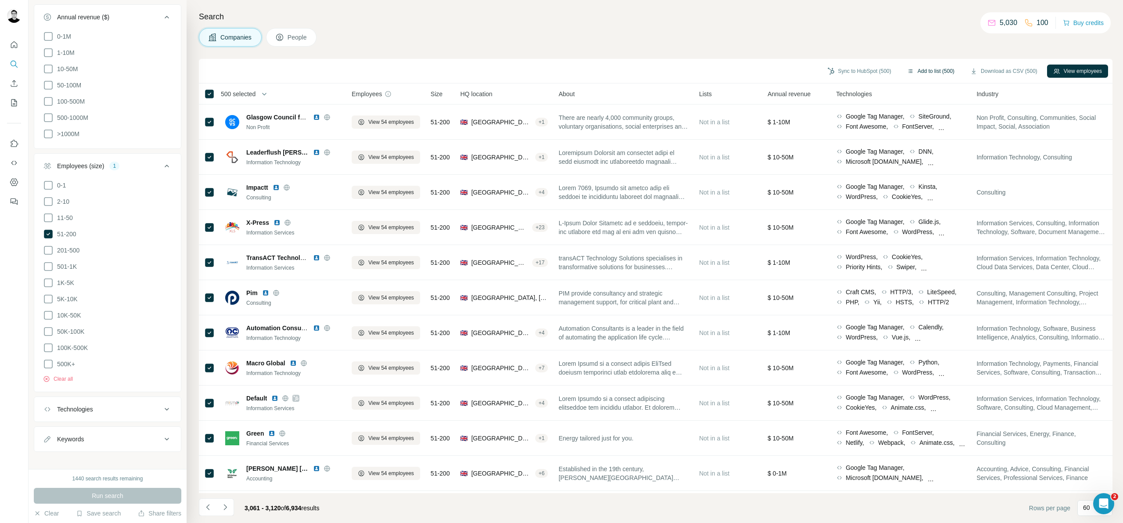
click at [927, 69] on button "Add to list (500)" at bounding box center [931, 71] width 60 height 13
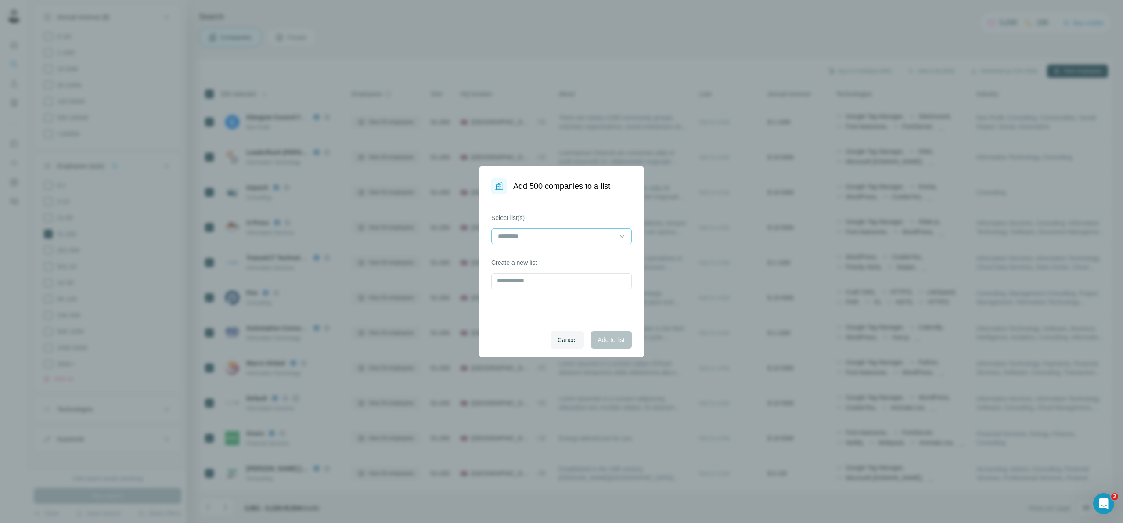
click at [578, 237] on input at bounding box center [556, 236] width 118 height 10
click at [546, 255] on div "18 - liST" at bounding box center [562, 255] width 126 height 9
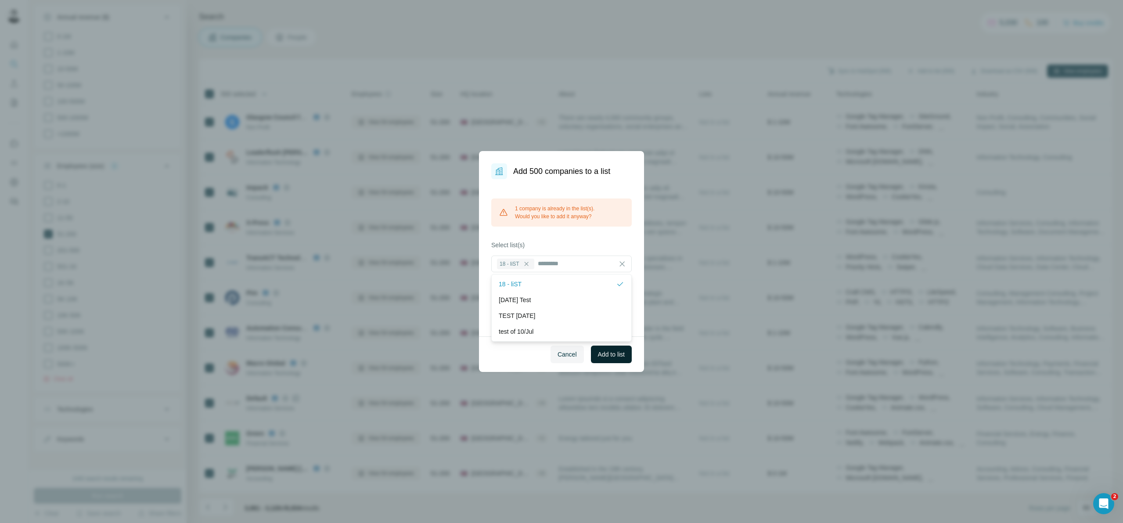
click at [609, 357] on span "Add to list" at bounding box center [611, 354] width 27 height 9
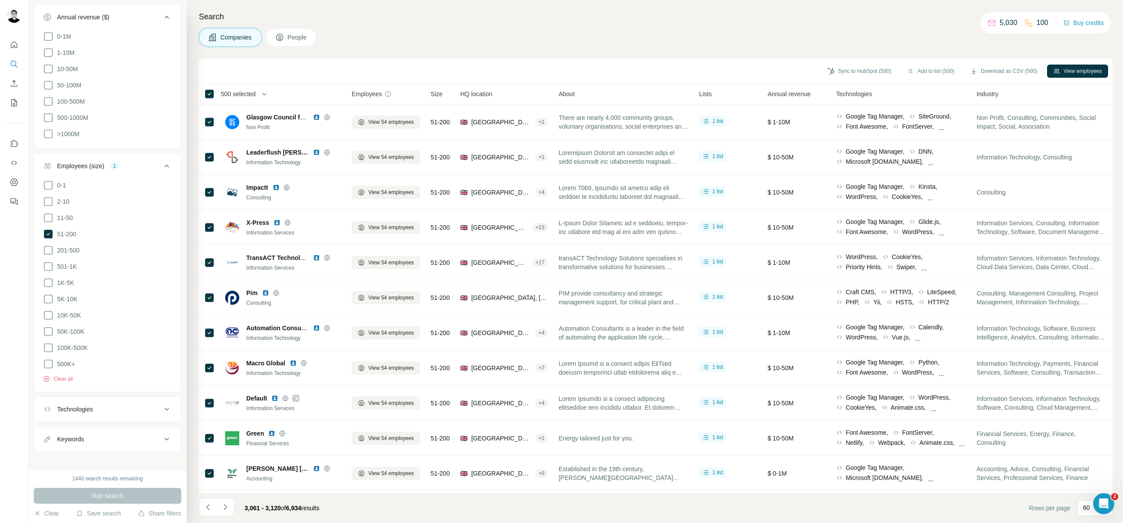
click at [224, 507] on icon "Navigate to next page" at bounding box center [225, 506] width 9 height 9
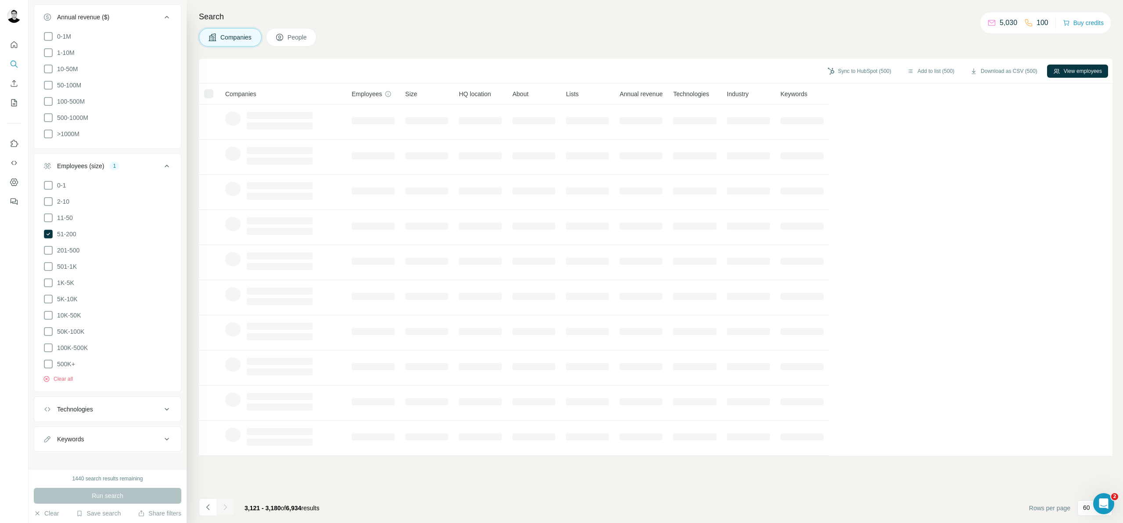
click at [226, 507] on div at bounding box center [225, 507] width 18 height 18
click at [226, 508] on div at bounding box center [225, 507] width 18 height 18
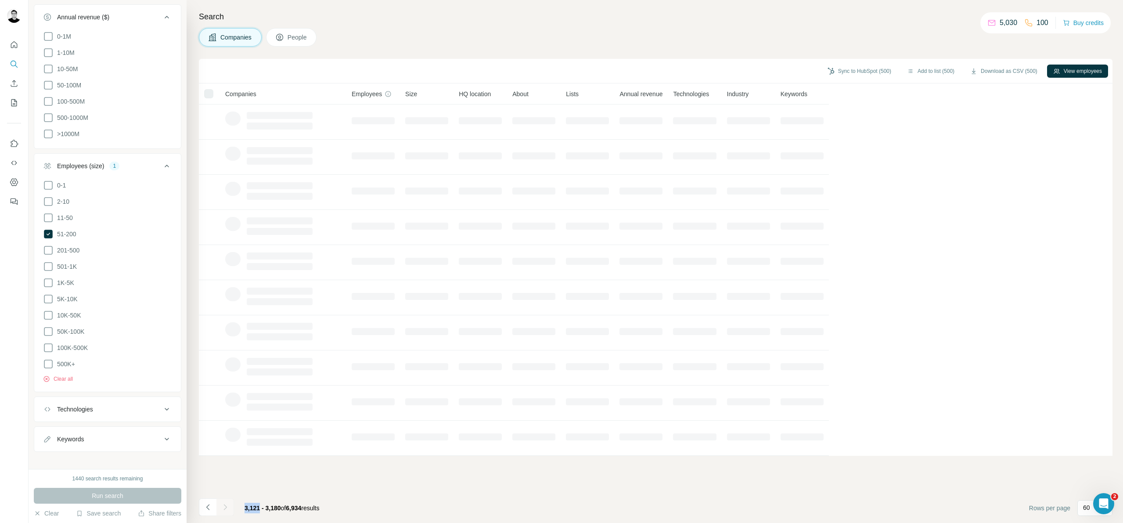
click at [226, 508] on icon "Navigate to next page" at bounding box center [225, 506] width 9 height 9
click at [226, 508] on div at bounding box center [225, 507] width 18 height 18
click at [224, 508] on div at bounding box center [225, 507] width 18 height 18
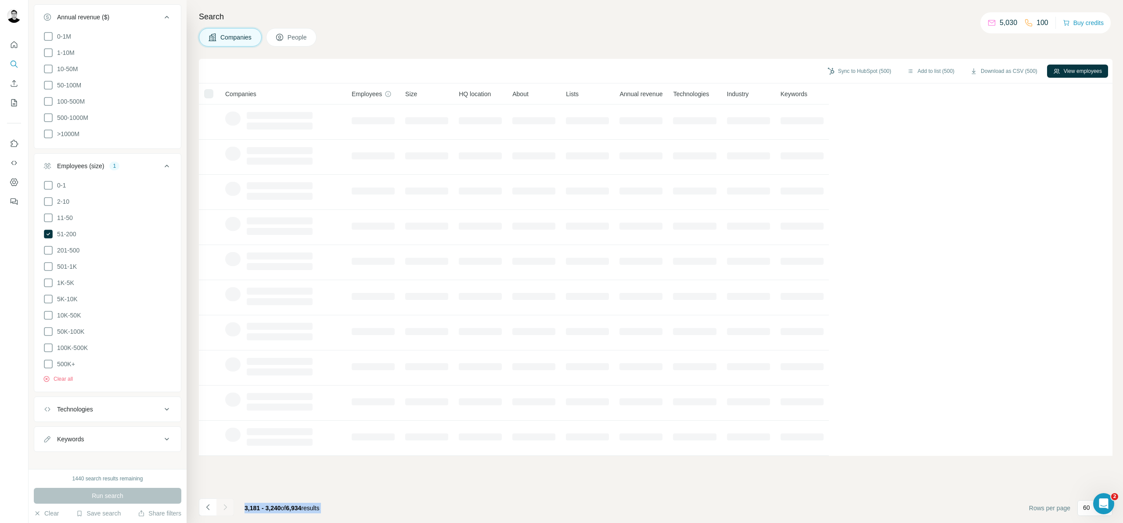
click at [224, 508] on div at bounding box center [225, 507] width 18 height 18
click at [224, 508] on icon "Navigate to next page" at bounding box center [224, 507] width 3 height 6
click at [225, 508] on div at bounding box center [225, 507] width 18 height 18
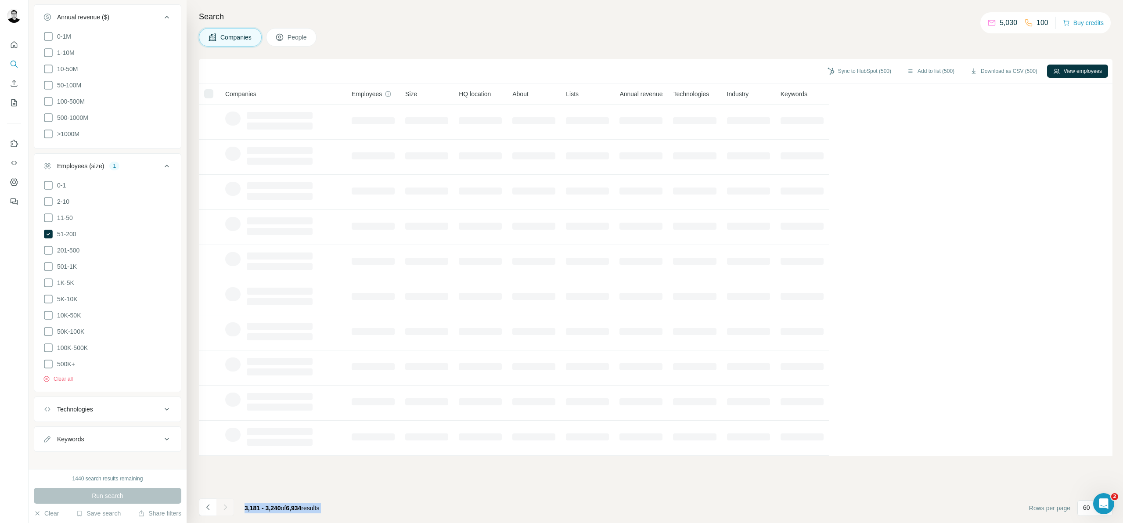
click at [225, 508] on div at bounding box center [225, 507] width 18 height 18
click at [225, 507] on div at bounding box center [225, 507] width 18 height 18
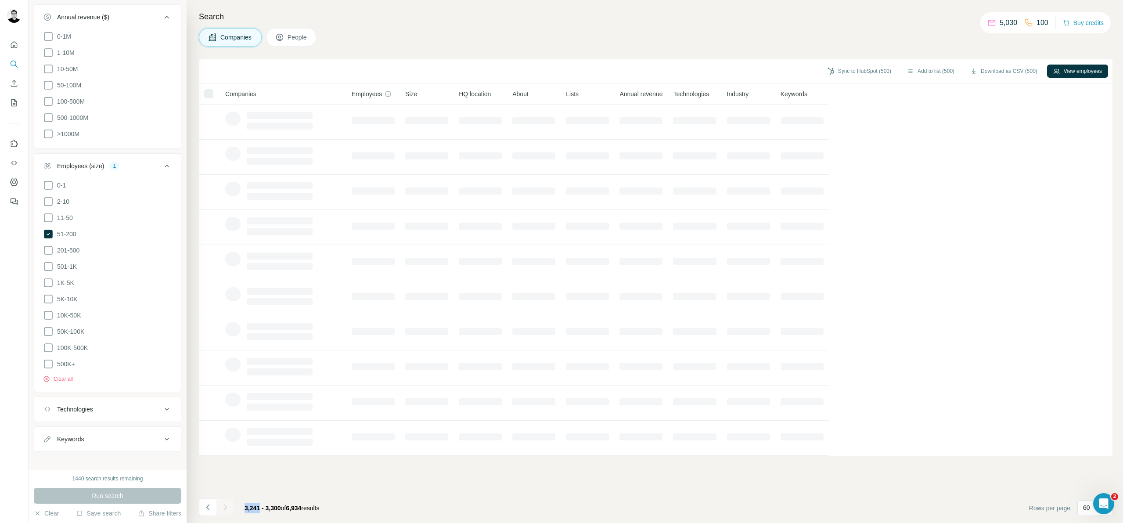
click at [225, 507] on icon "Navigate to next page" at bounding box center [225, 506] width 9 height 9
click at [225, 507] on div at bounding box center [225, 507] width 18 height 18
click at [225, 506] on div at bounding box center [225, 507] width 18 height 18
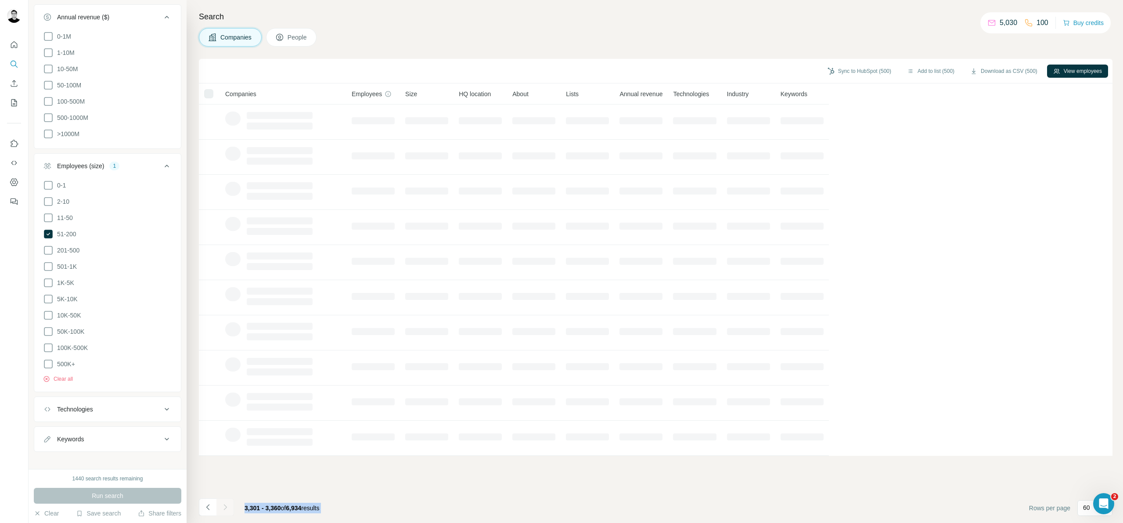
click at [226, 506] on div at bounding box center [225, 507] width 18 height 18
click at [226, 506] on icon "Navigate to next page" at bounding box center [224, 507] width 3 height 6
click at [226, 506] on div at bounding box center [225, 507] width 18 height 18
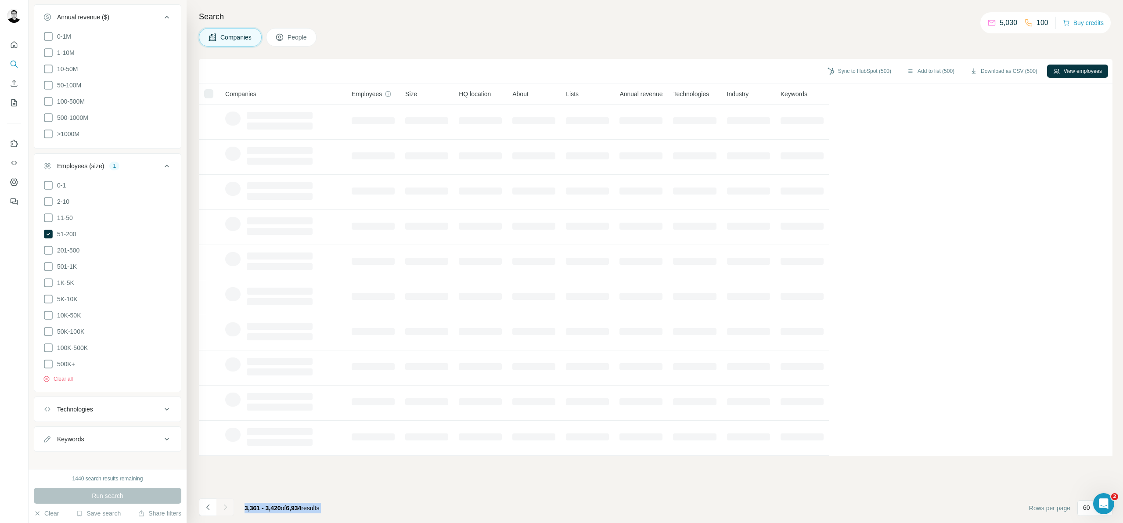
click at [226, 506] on div at bounding box center [225, 507] width 18 height 18
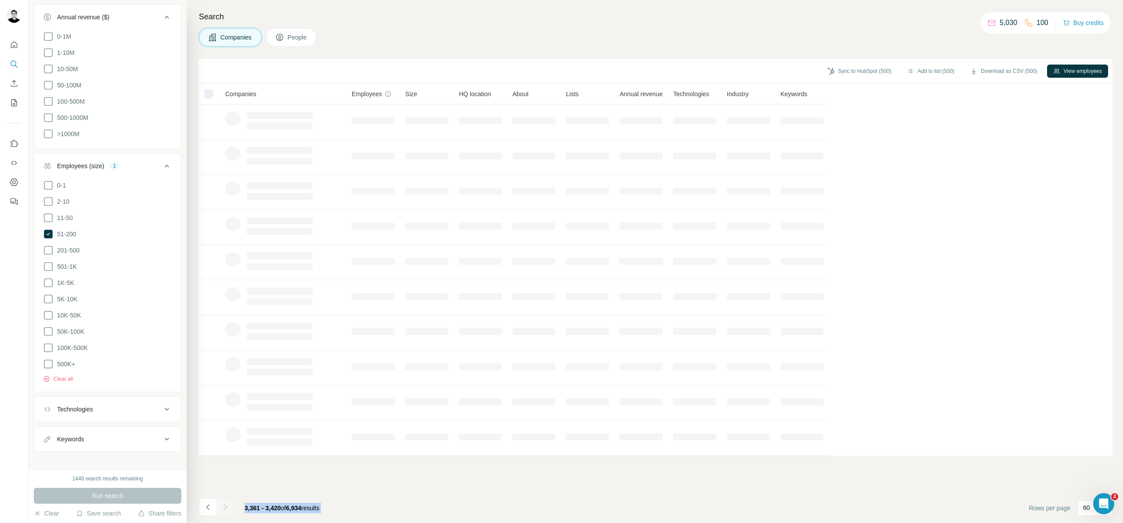
click at [226, 506] on icon "Navigate to next page" at bounding box center [224, 507] width 3 height 6
click at [226, 506] on div at bounding box center [225, 507] width 18 height 18
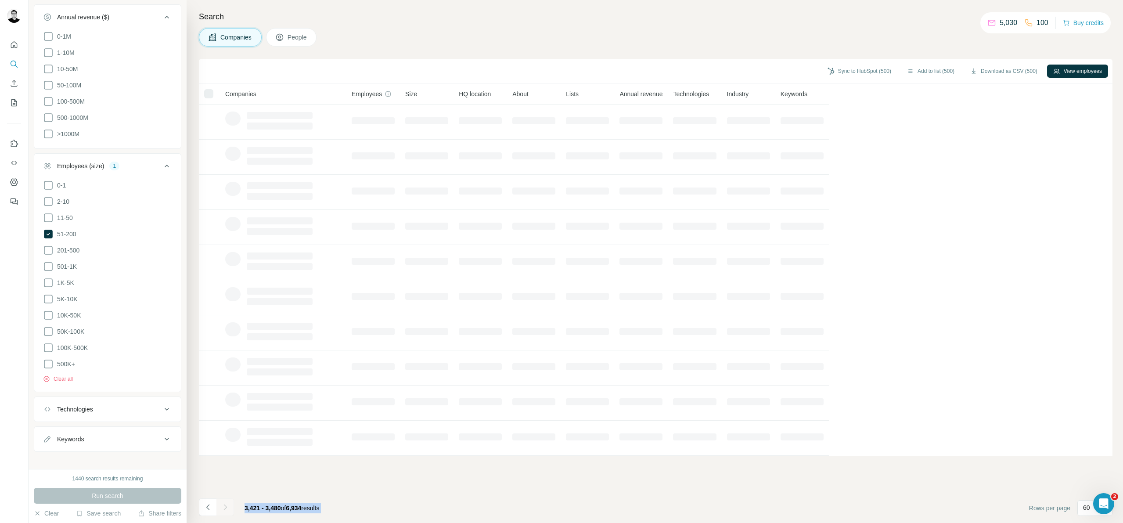
click at [226, 506] on div at bounding box center [225, 507] width 18 height 18
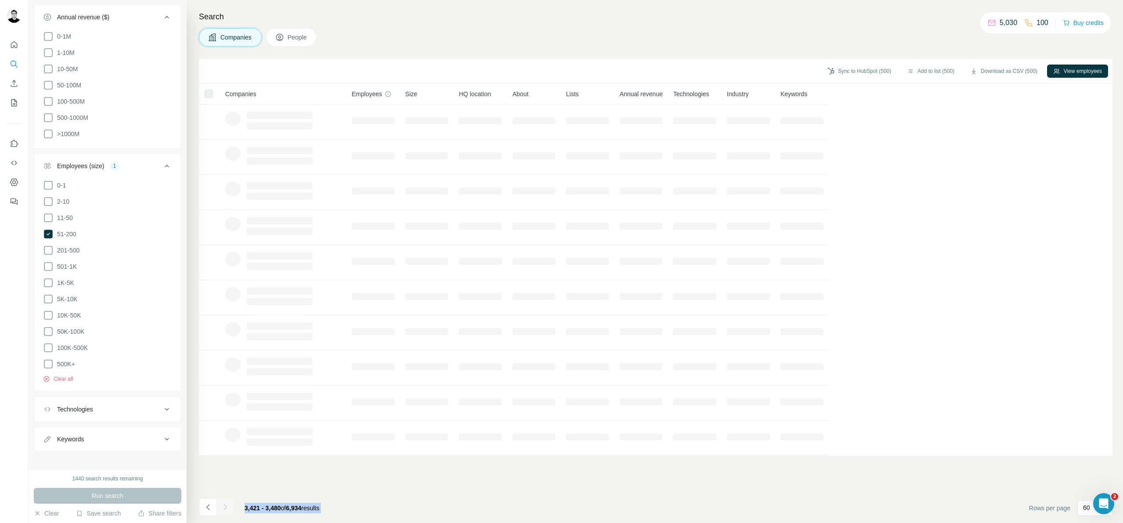
click at [226, 506] on icon "Navigate to next page" at bounding box center [224, 507] width 3 height 6
click at [226, 506] on div at bounding box center [225, 507] width 18 height 18
click at [227, 507] on div at bounding box center [225, 507] width 18 height 18
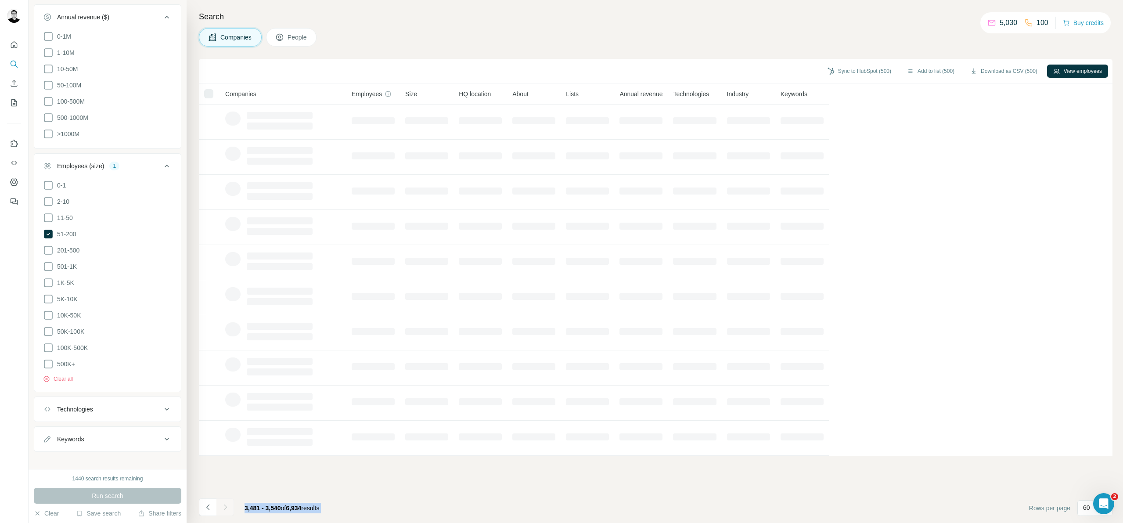
click at [227, 507] on div at bounding box center [225, 507] width 18 height 18
click at [227, 507] on icon "Navigate to next page" at bounding box center [225, 506] width 9 height 9
click at [227, 508] on div at bounding box center [225, 507] width 18 height 18
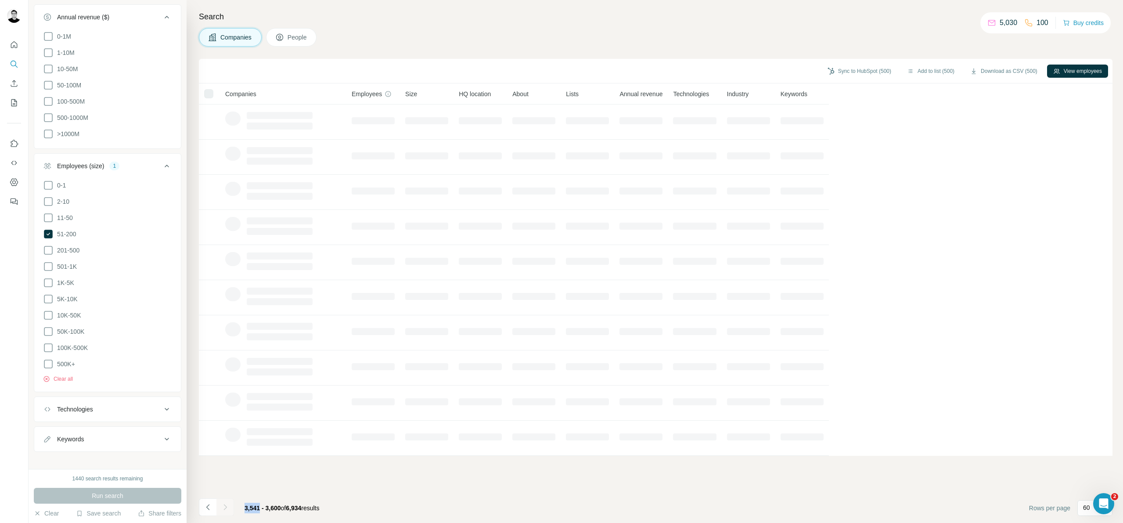
click at [227, 508] on div at bounding box center [225, 507] width 18 height 18
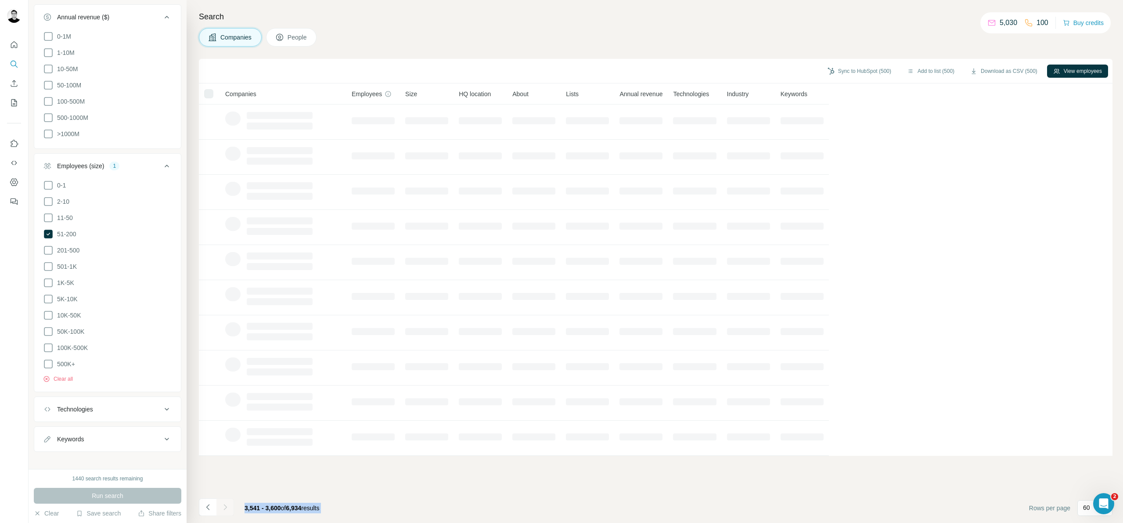
click at [227, 508] on div at bounding box center [225, 507] width 18 height 18
click at [227, 508] on icon "Navigate to next page" at bounding box center [225, 506] width 9 height 9
click at [227, 508] on div at bounding box center [225, 507] width 18 height 18
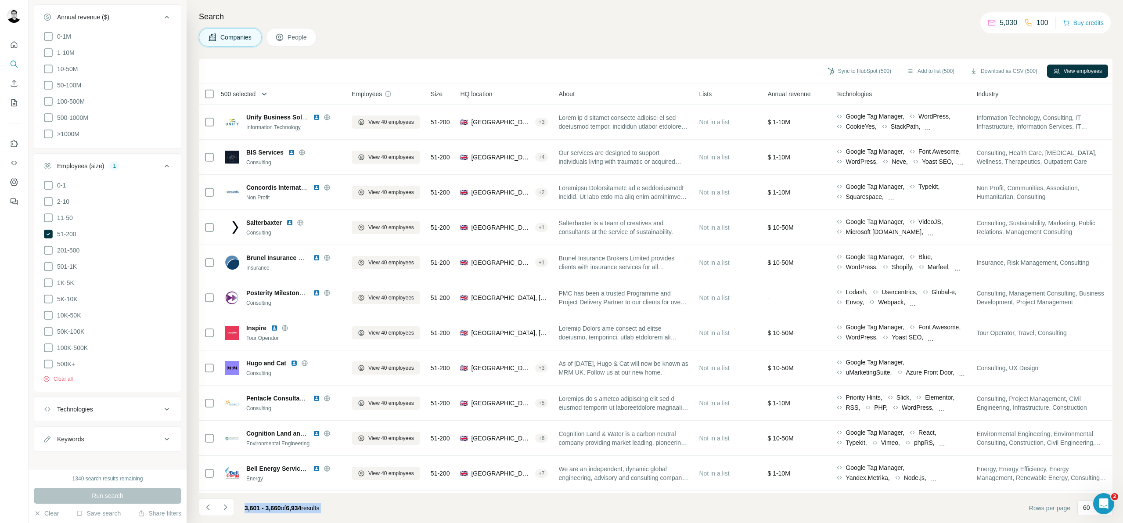
click at [269, 93] on icon "button" at bounding box center [264, 94] width 9 height 9
click at [254, 146] on input "Select a number (up to 500)" at bounding box center [256, 145] width 28 height 16
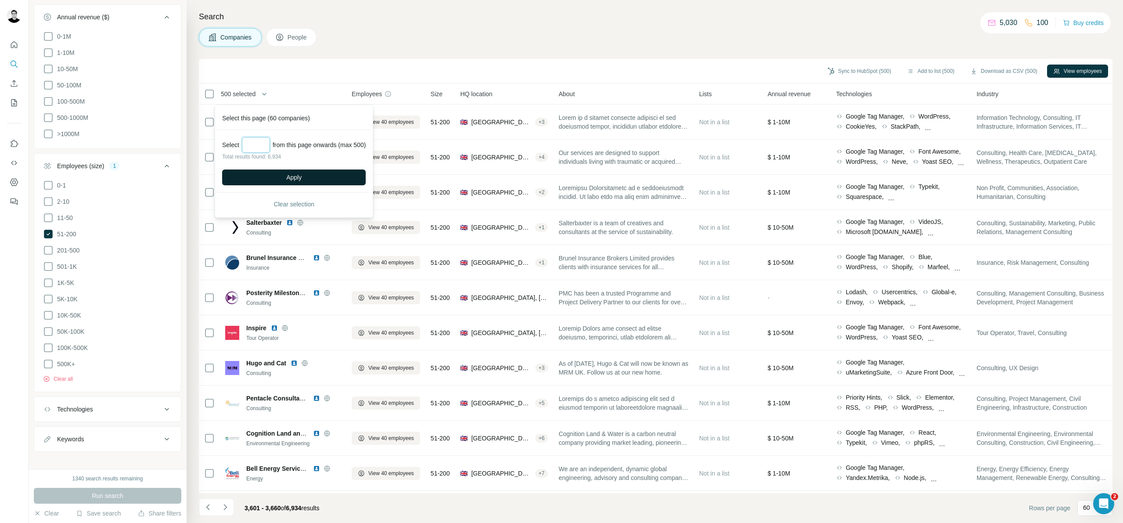
type input "***"
click at [319, 182] on button "Apply" at bounding box center [294, 177] width 144 height 16
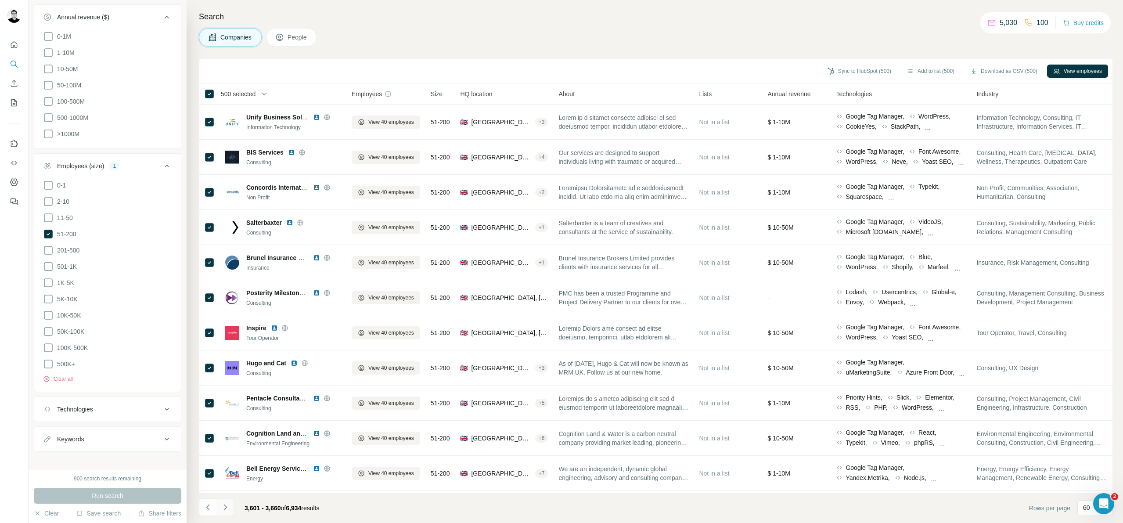
click at [230, 506] on button "Navigate to next page" at bounding box center [225, 507] width 18 height 18
click at [230, 506] on div at bounding box center [225, 507] width 18 height 18
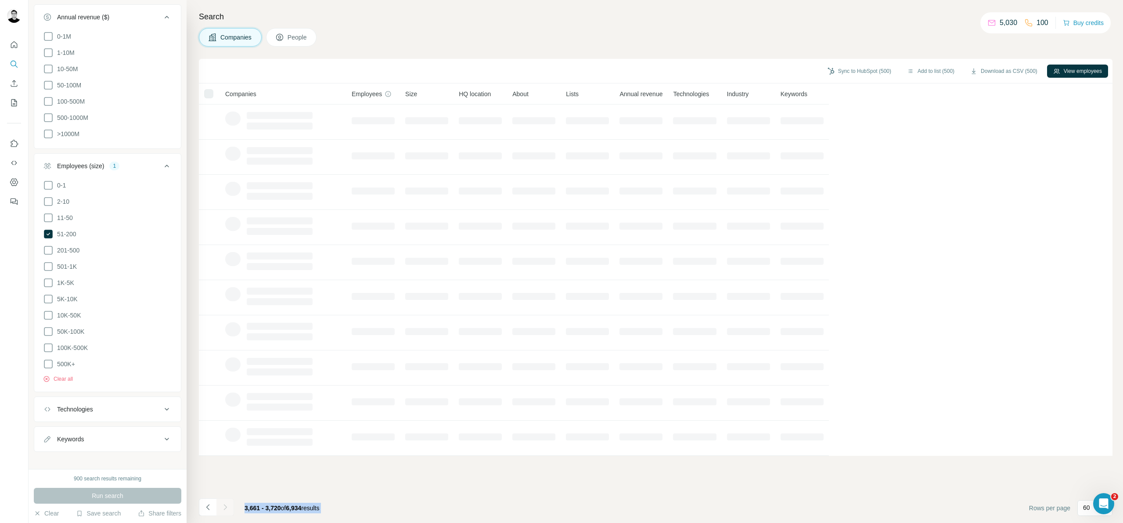
click at [229, 505] on div at bounding box center [225, 507] width 18 height 18
click at [229, 506] on div at bounding box center [225, 507] width 18 height 18
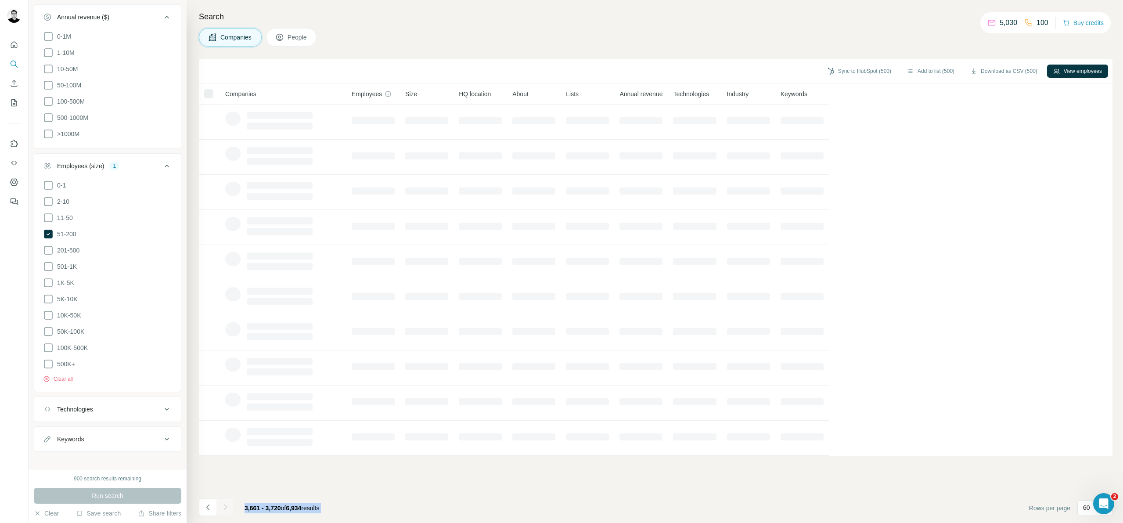
click at [229, 506] on icon "Navigate to next page" at bounding box center [225, 506] width 9 height 9
click at [229, 506] on div at bounding box center [225, 507] width 18 height 18
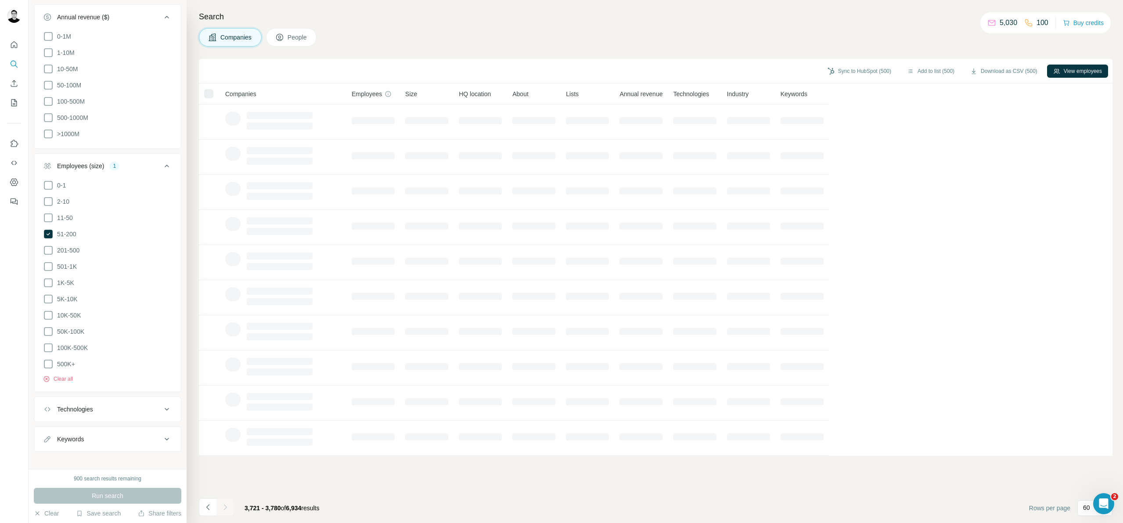
click at [229, 506] on div at bounding box center [225, 507] width 18 height 18
click at [228, 507] on div at bounding box center [225, 507] width 18 height 18
click at [228, 507] on icon "Navigate to next page" at bounding box center [225, 506] width 9 height 9
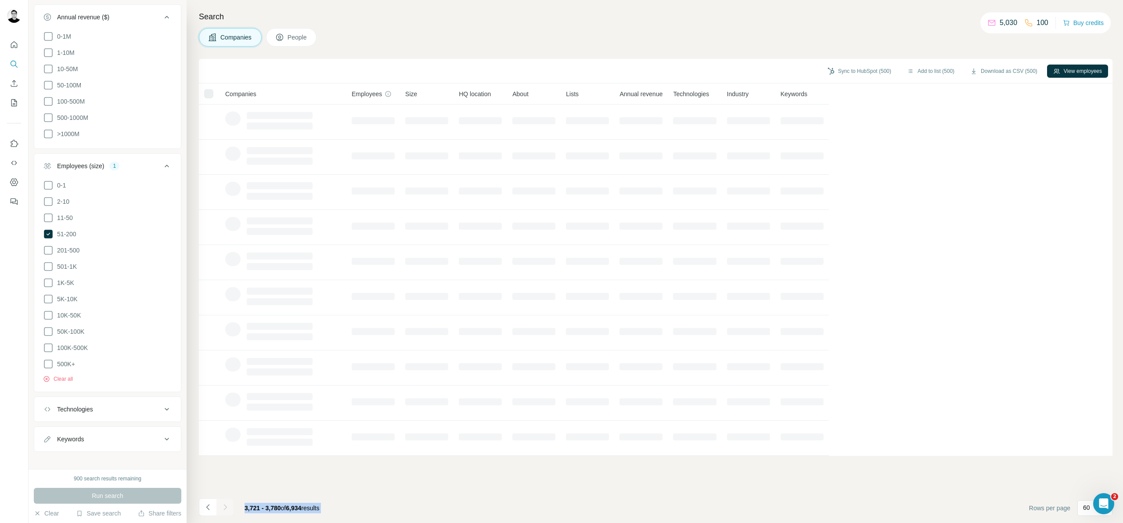
click at [228, 507] on div at bounding box center [225, 507] width 18 height 18
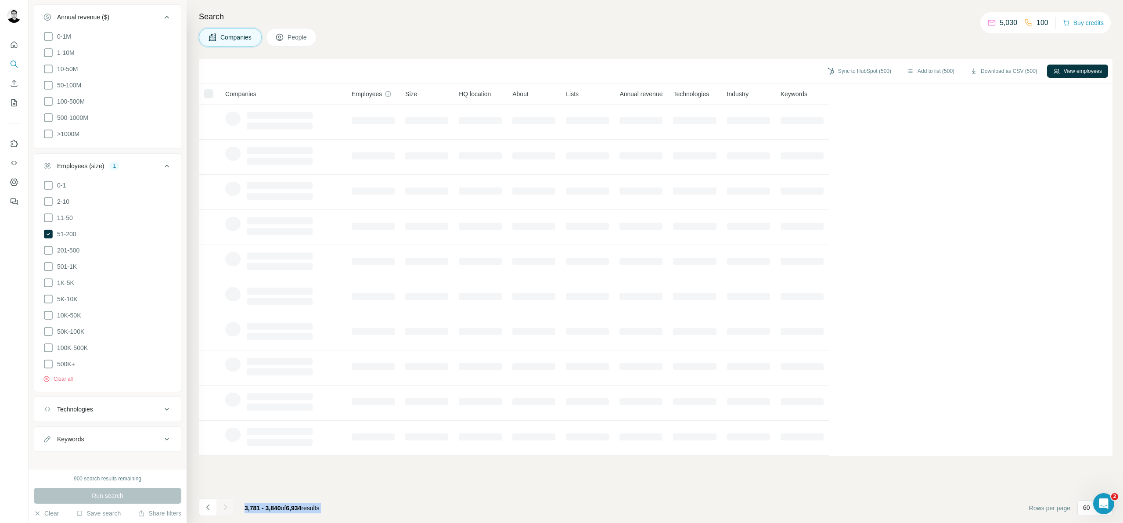
click at [228, 507] on div at bounding box center [225, 507] width 18 height 18
click at [228, 507] on icon "Navigate to next page" at bounding box center [225, 506] width 9 height 9
click at [228, 507] on div at bounding box center [225, 507] width 18 height 18
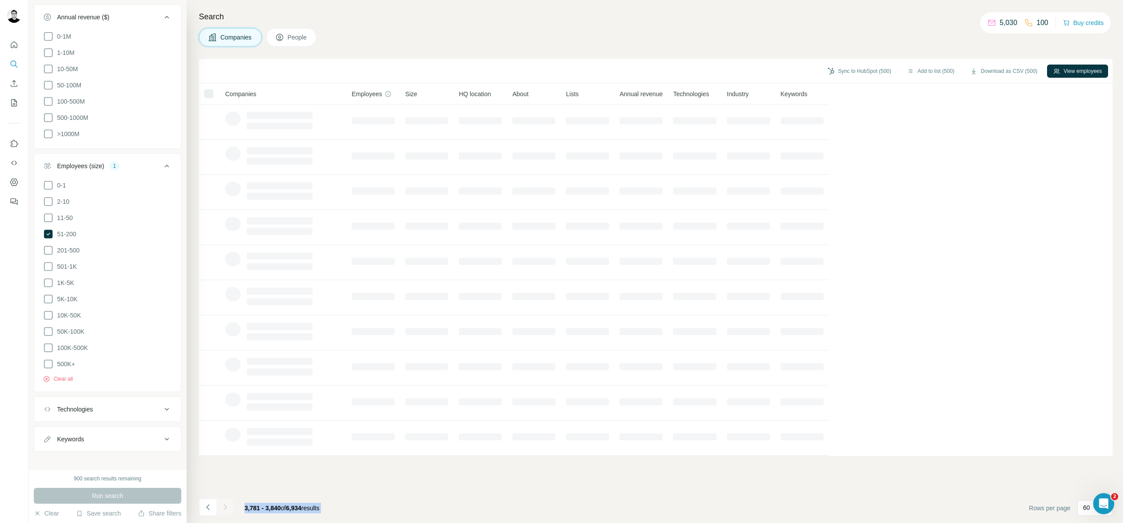
click at [228, 507] on div at bounding box center [225, 507] width 18 height 18
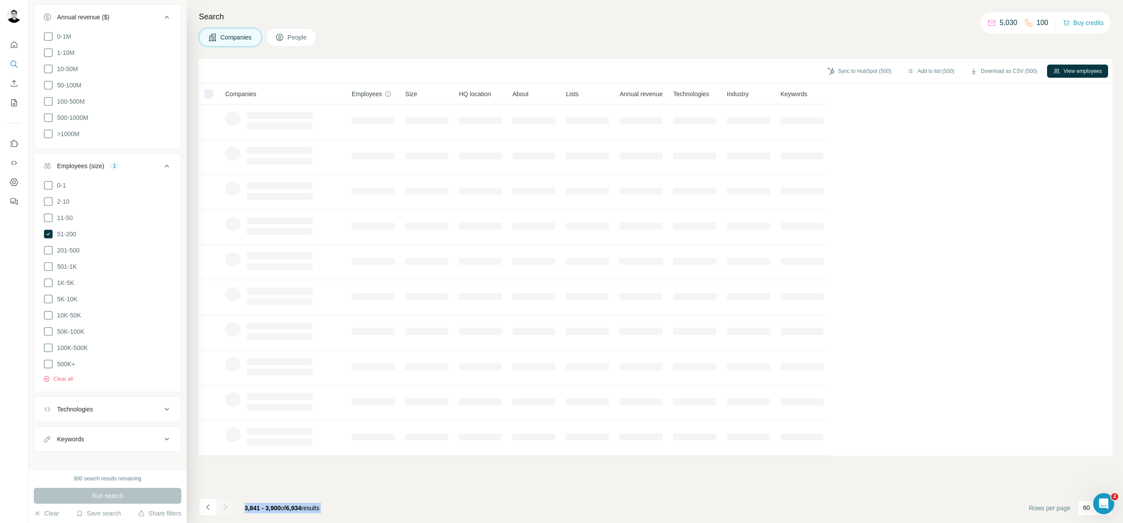
click at [228, 507] on div at bounding box center [225, 507] width 18 height 18
click at [227, 508] on icon "Navigate to next page" at bounding box center [225, 506] width 9 height 9
click at [227, 508] on div at bounding box center [225, 507] width 18 height 18
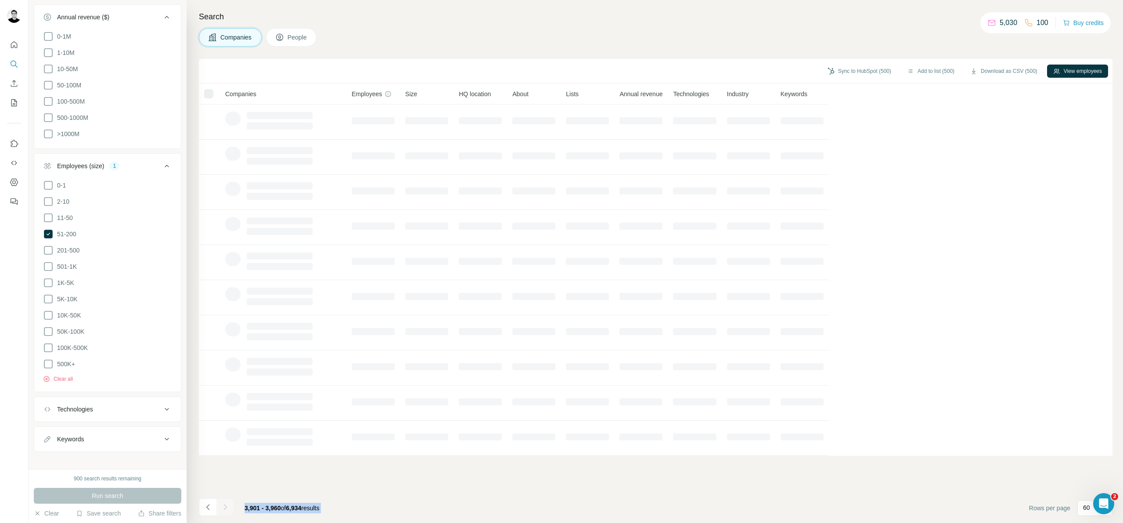
click at [227, 508] on div at bounding box center [225, 507] width 18 height 18
click at [226, 508] on icon "Navigate to next page" at bounding box center [225, 506] width 9 height 9
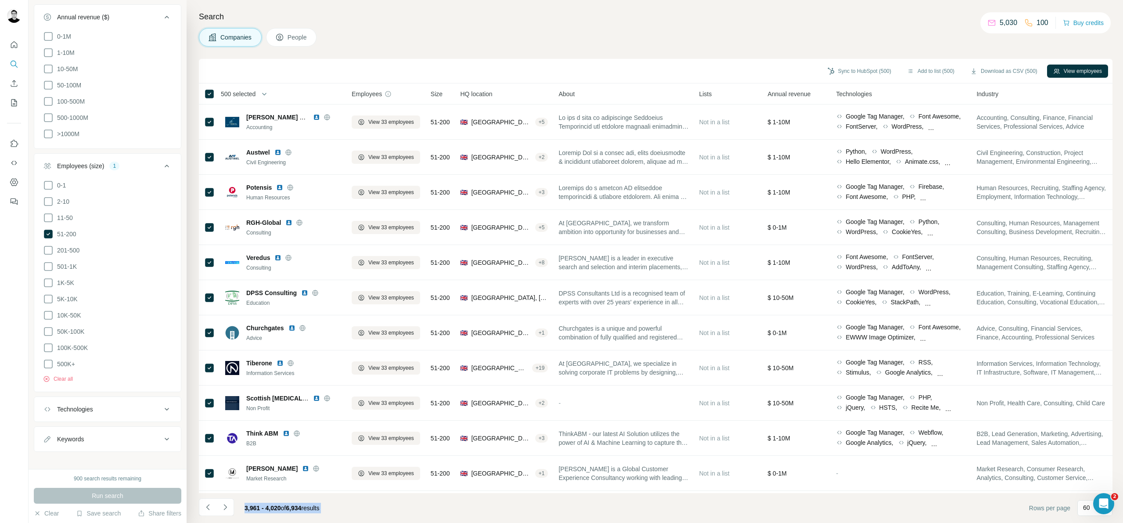
scroll to position [1450, 0]
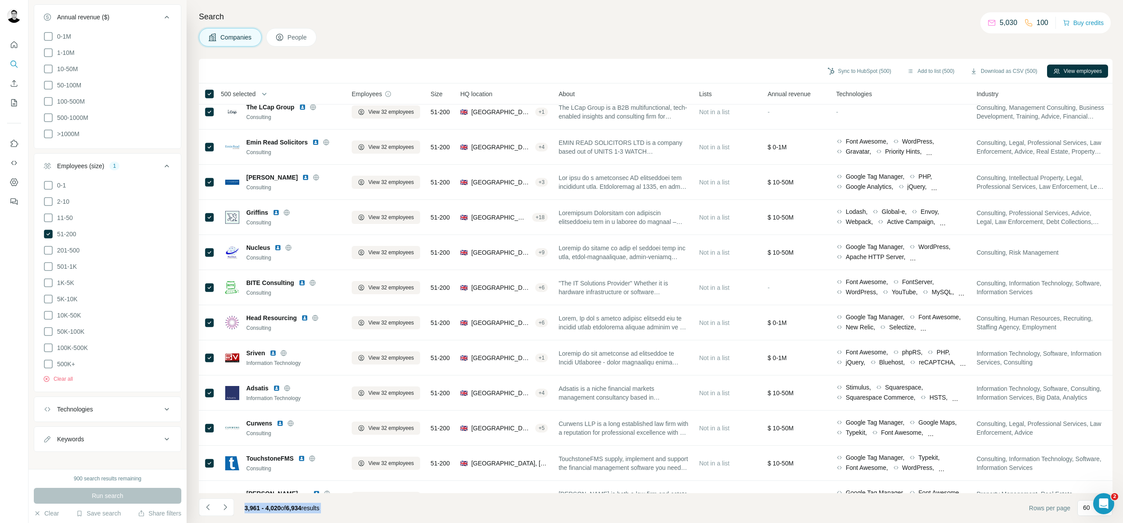
click at [229, 504] on icon "Navigate to next page" at bounding box center [225, 506] width 9 height 9
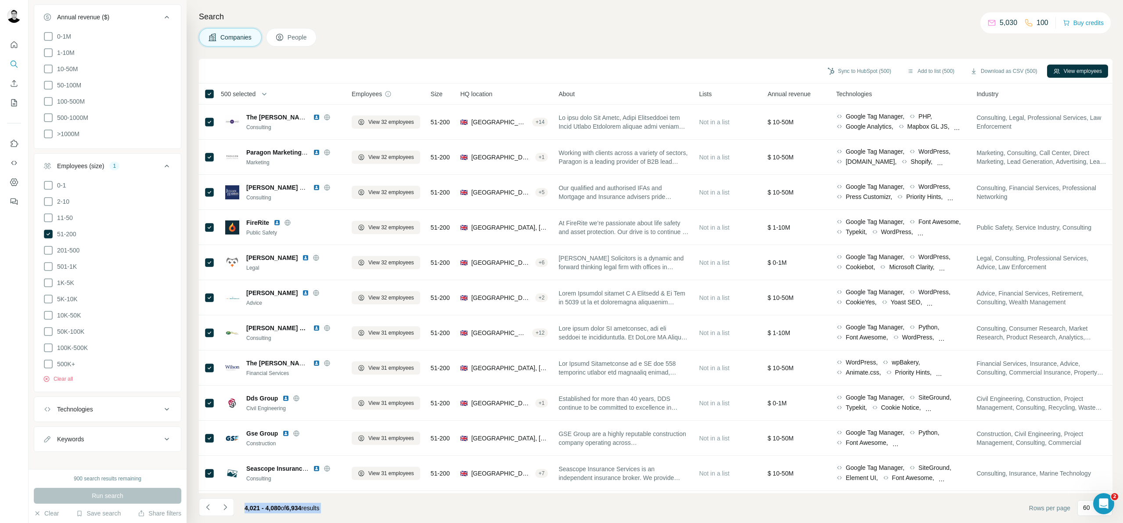
scroll to position [1723, 0]
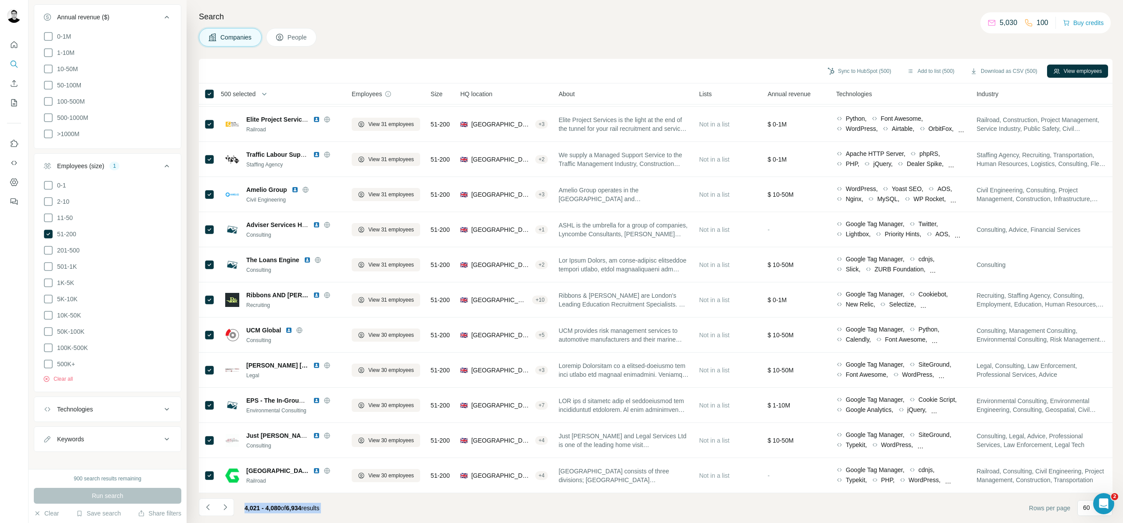
click at [227, 517] on li at bounding box center [225, 507] width 18 height 19
click at [227, 513] on button "Navigate to next page" at bounding box center [225, 507] width 18 height 18
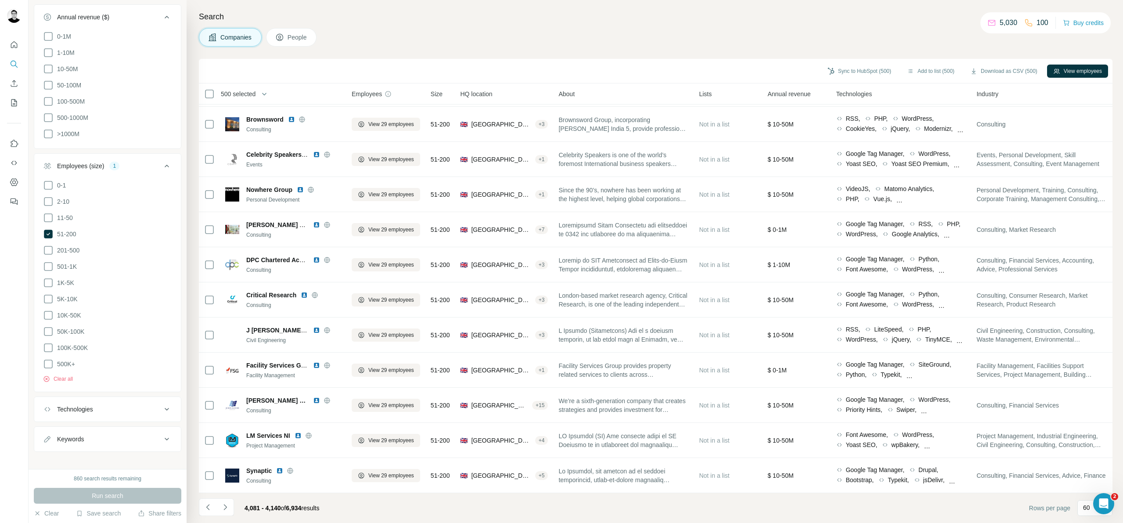
scroll to position [0, 0]
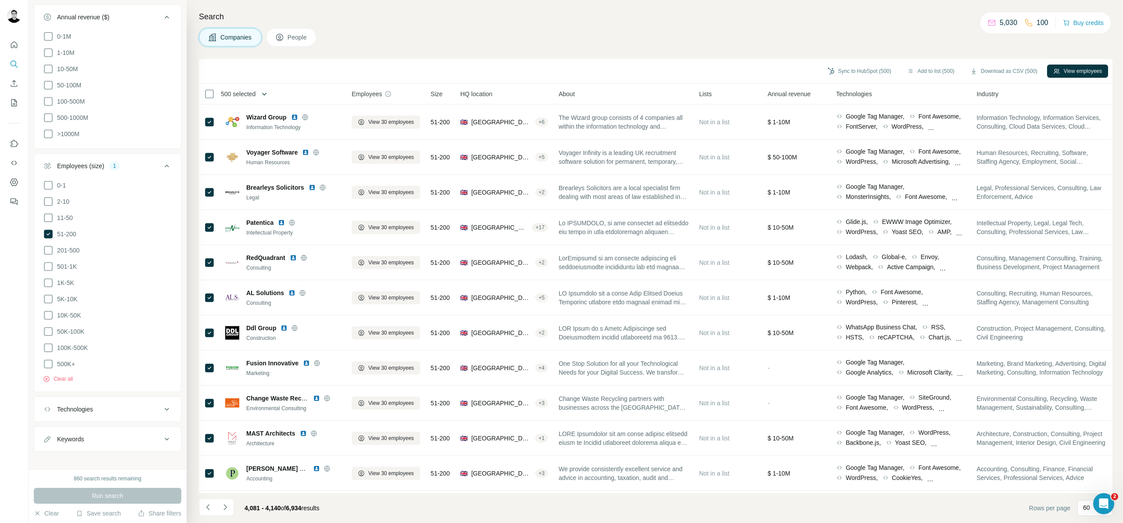
click at [264, 98] on icon "button" at bounding box center [264, 94] width 9 height 9
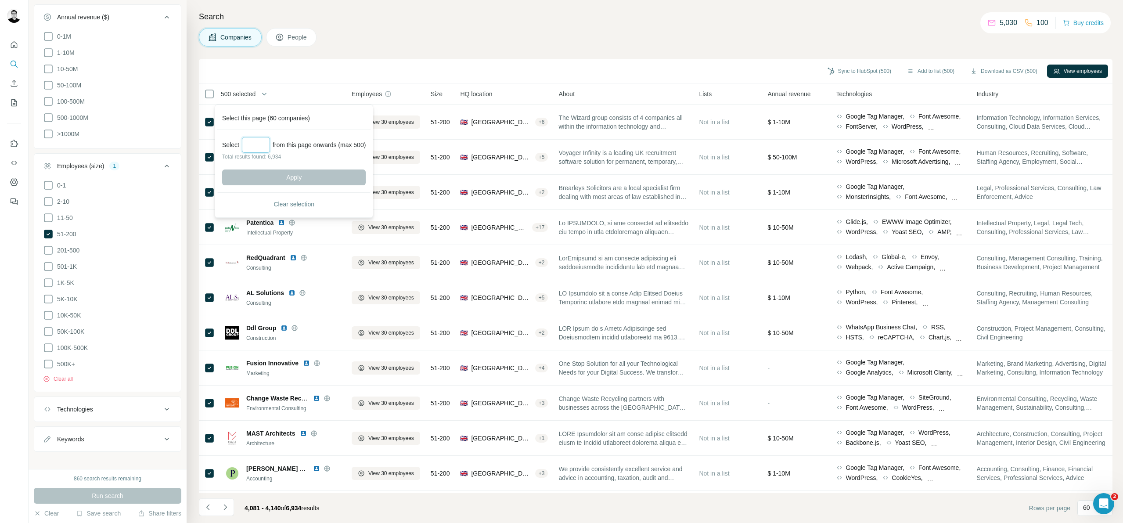
click at [268, 143] on input "Select a number (up to 500)" at bounding box center [256, 145] width 28 height 16
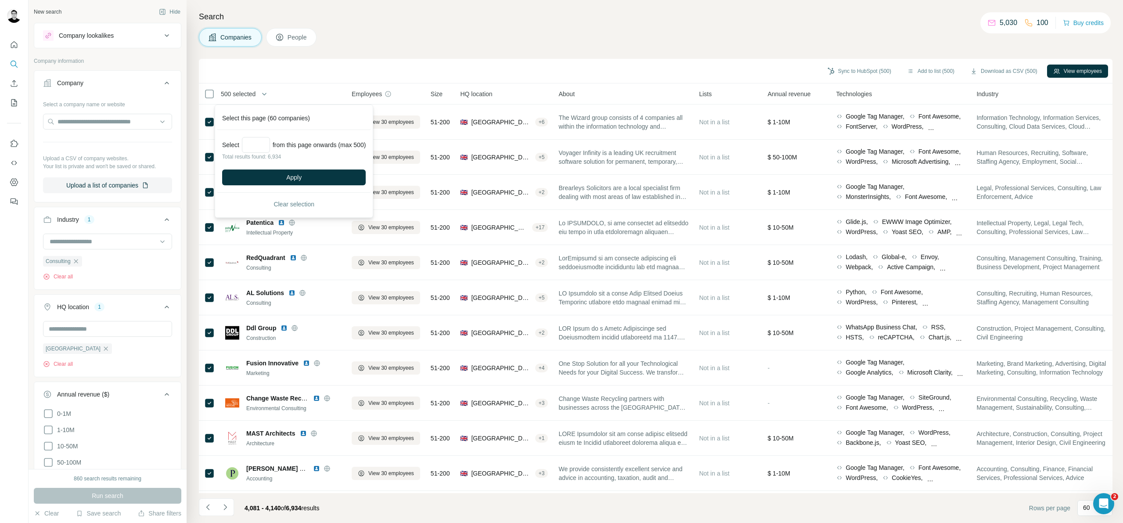
scroll to position [377, 0]
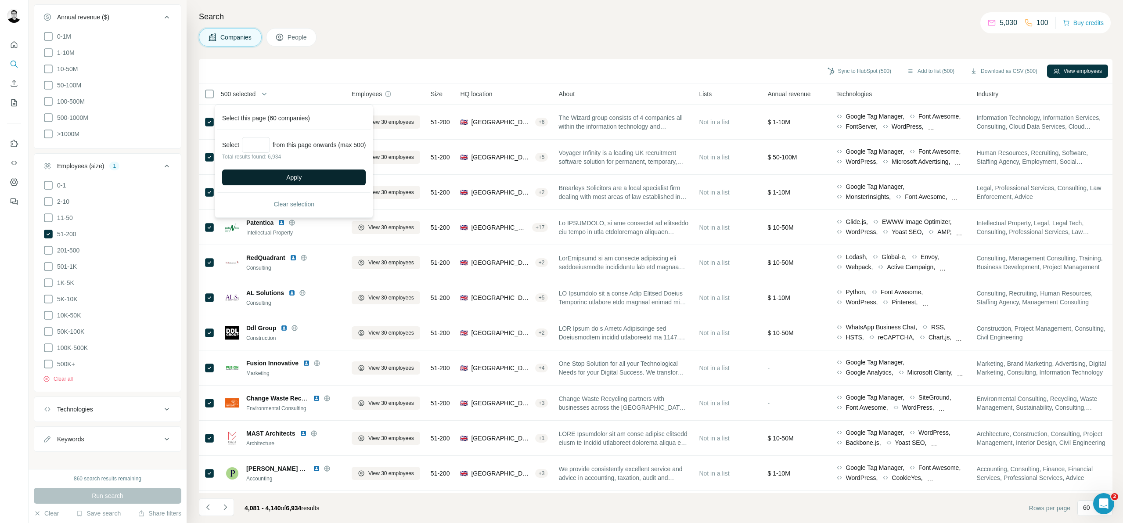
type input "***"
click at [335, 174] on button "Apply" at bounding box center [294, 177] width 144 height 16
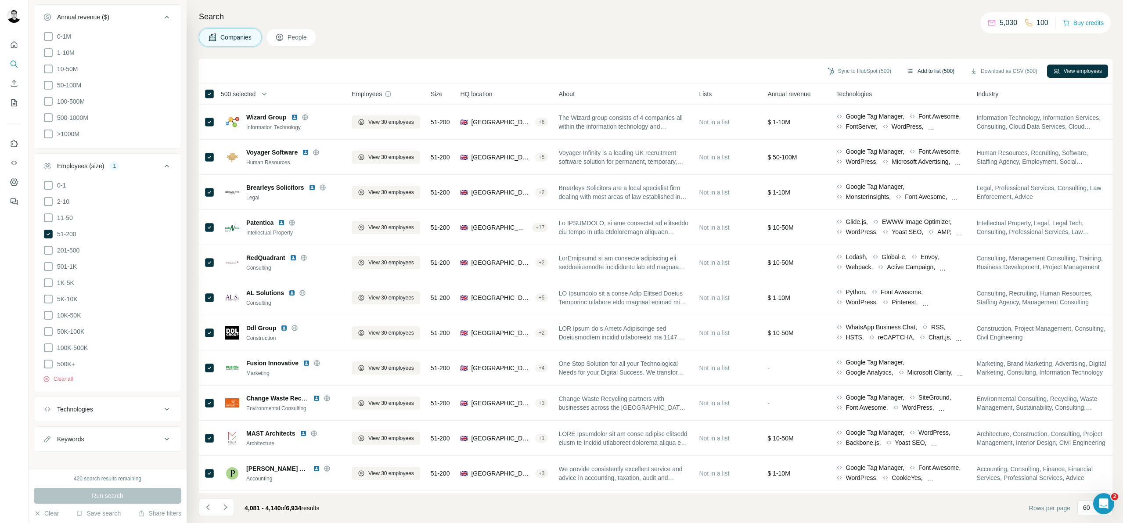
click at [930, 75] on button "Add to list (500)" at bounding box center [931, 71] width 60 height 13
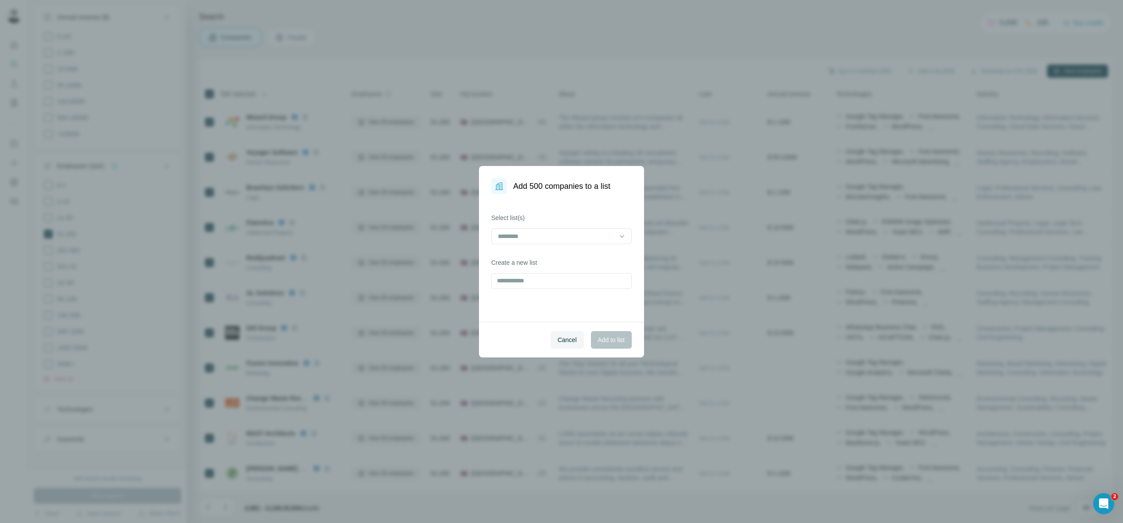
click at [551, 223] on div "Select list(s)" at bounding box center [561, 228] width 140 height 31
click at [550, 229] on div at bounding box center [556, 236] width 118 height 15
click at [526, 256] on div "18 - liST" at bounding box center [562, 255] width 126 height 9
click at [608, 338] on span "Add to list" at bounding box center [611, 339] width 27 height 9
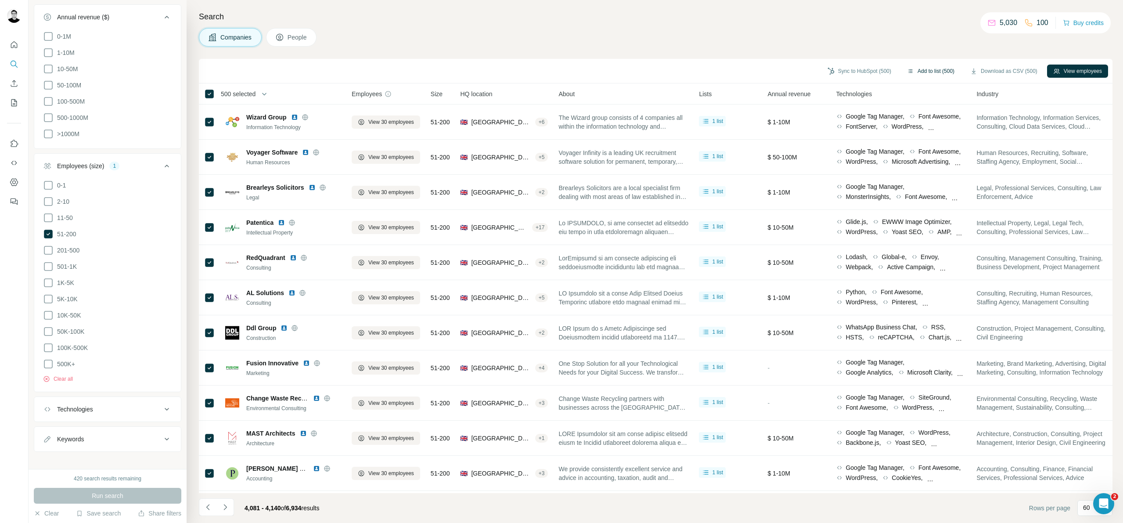
click at [919, 69] on button "Add to list (500)" at bounding box center [931, 71] width 60 height 13
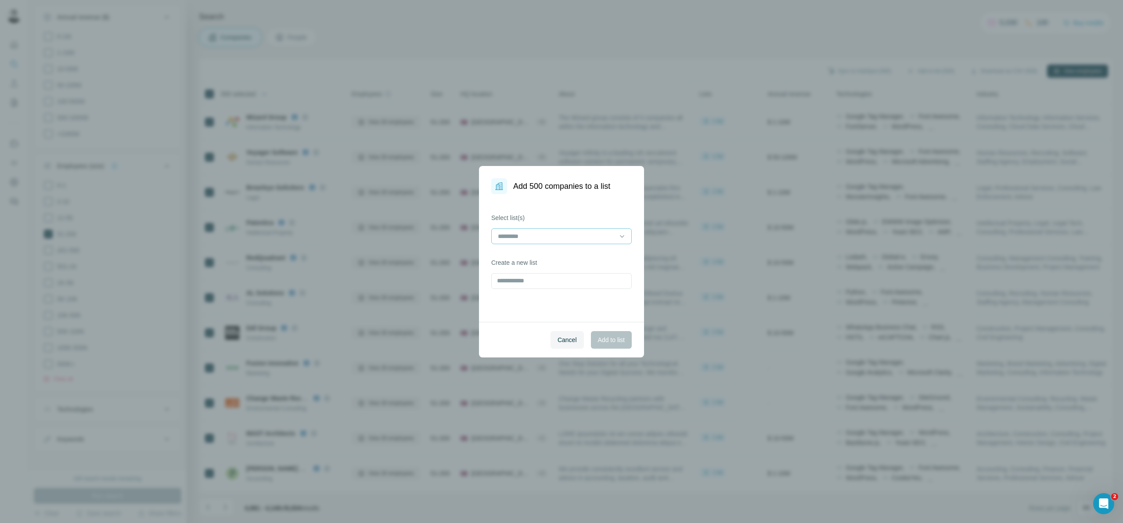
click at [529, 231] on input at bounding box center [556, 236] width 118 height 10
click at [530, 253] on div "18 - liST" at bounding box center [562, 255] width 126 height 9
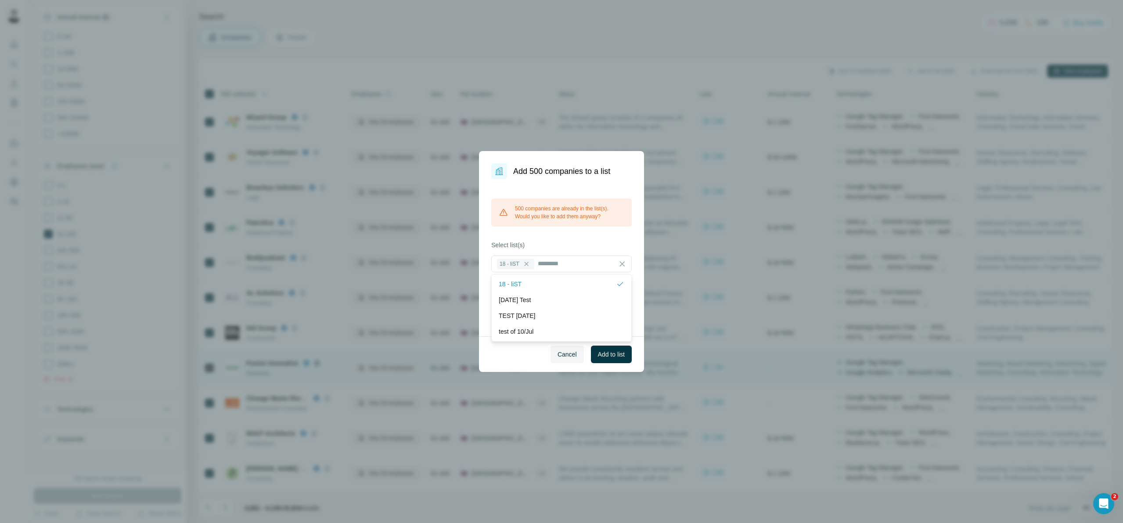
click at [569, 361] on button "Cancel" at bounding box center [566, 354] width 33 height 18
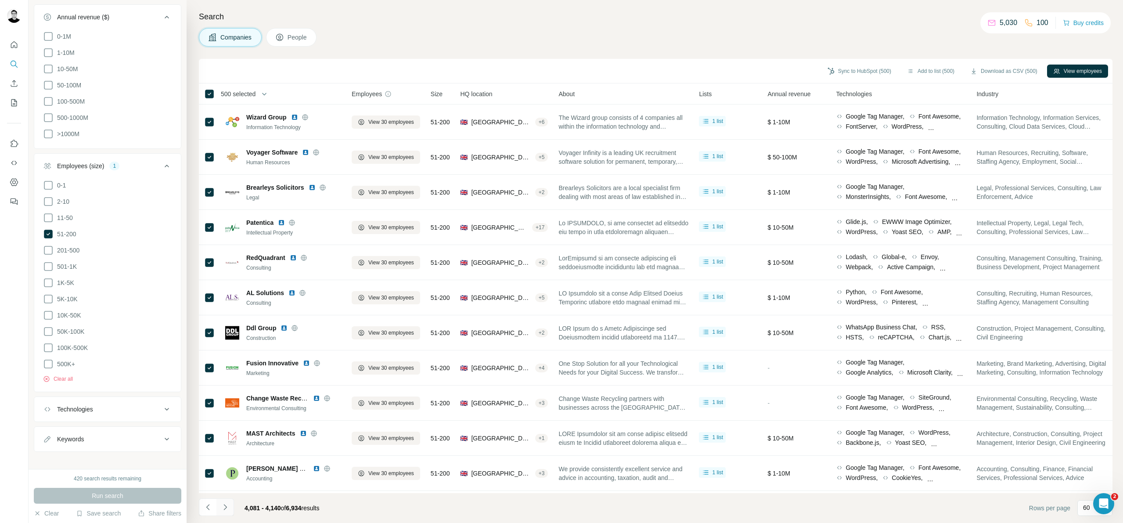
click at [230, 507] on button "Navigate to next page" at bounding box center [225, 507] width 18 height 18
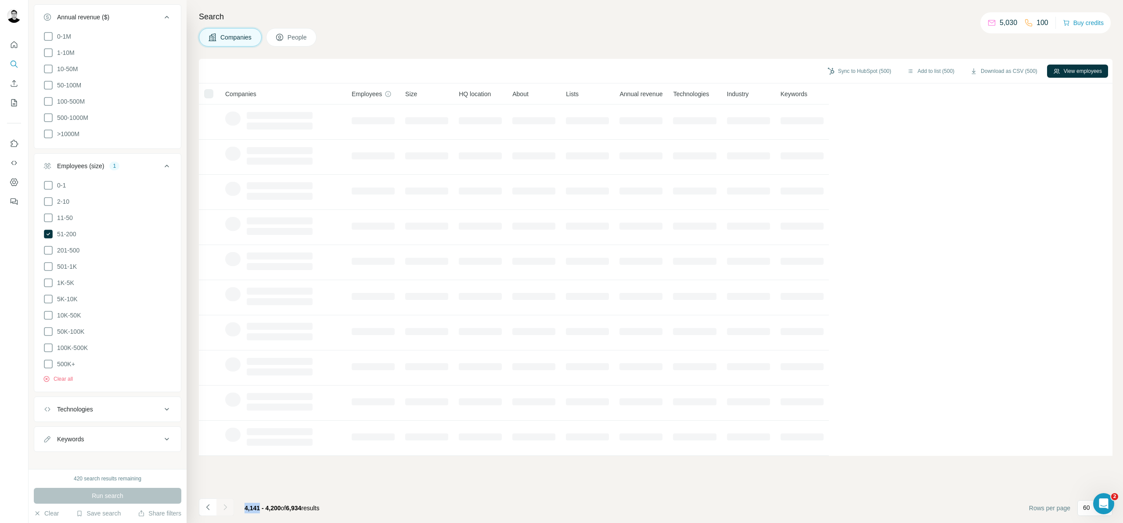
click at [230, 507] on div at bounding box center [225, 507] width 18 height 18
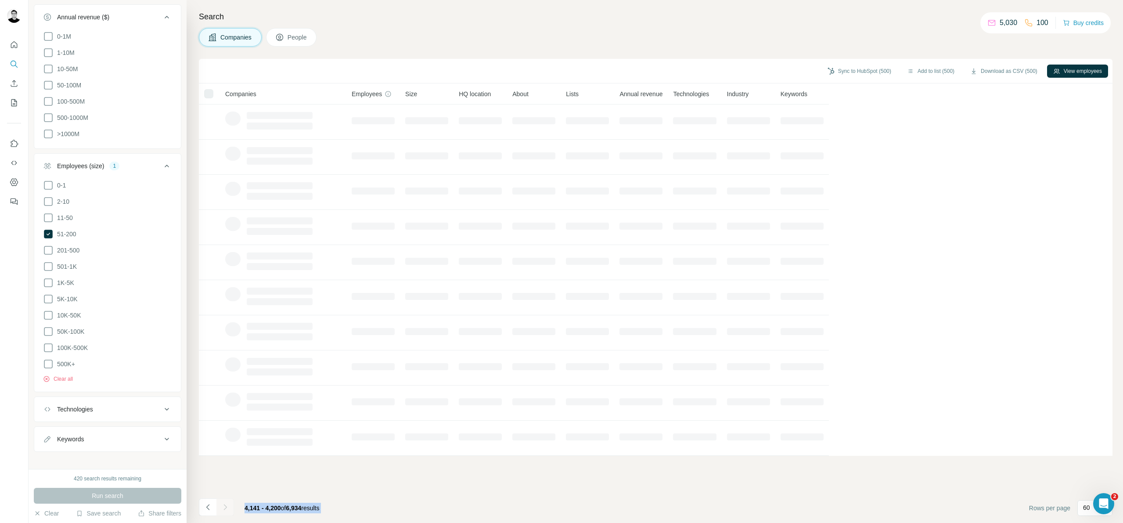
click at [230, 507] on div at bounding box center [225, 507] width 18 height 18
click at [230, 507] on button "Navigate to next page" at bounding box center [225, 507] width 18 height 18
click at [230, 507] on div at bounding box center [225, 507] width 18 height 18
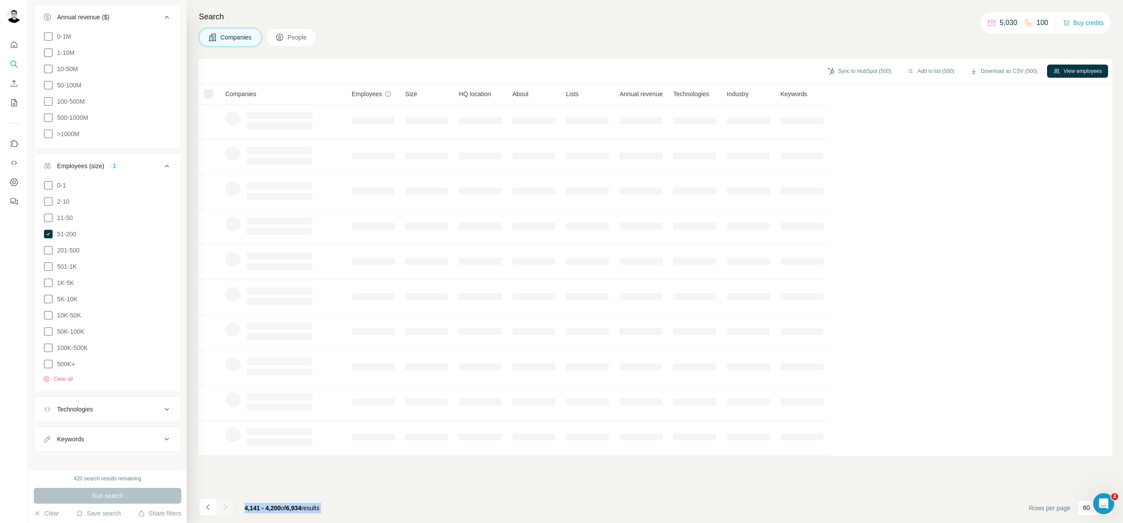
click at [230, 507] on div at bounding box center [225, 507] width 18 height 18
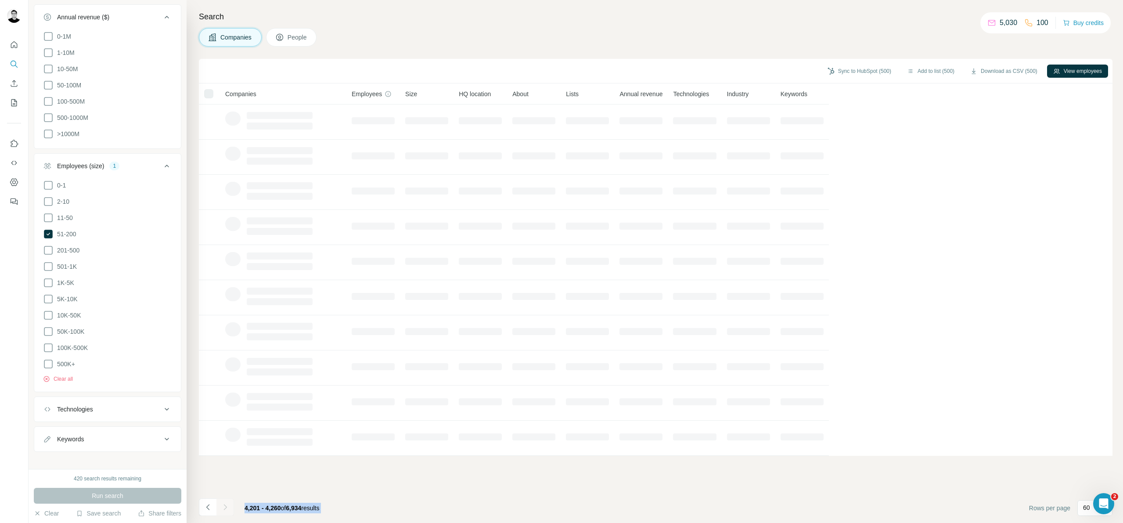
click at [230, 507] on div at bounding box center [225, 507] width 18 height 18
click at [228, 507] on div at bounding box center [225, 507] width 18 height 18
click at [228, 507] on icon "Navigate to next page" at bounding box center [225, 506] width 9 height 9
click at [228, 507] on div at bounding box center [225, 507] width 18 height 18
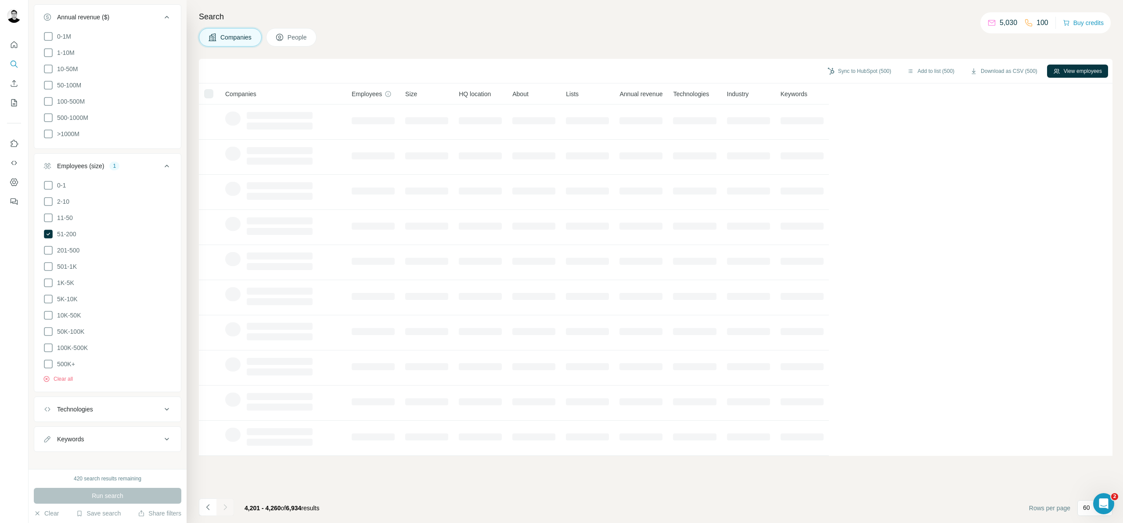
click at [228, 507] on div at bounding box center [225, 507] width 18 height 18
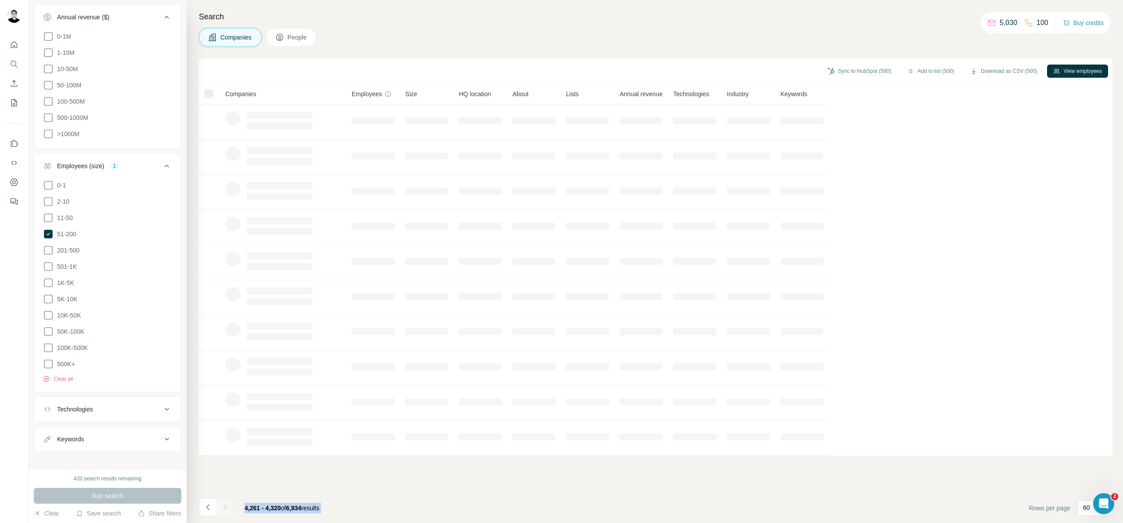
click at [228, 507] on div at bounding box center [225, 507] width 18 height 18
click at [228, 507] on icon "Navigate to next page" at bounding box center [225, 506] width 9 height 9
click at [228, 507] on div at bounding box center [225, 507] width 18 height 18
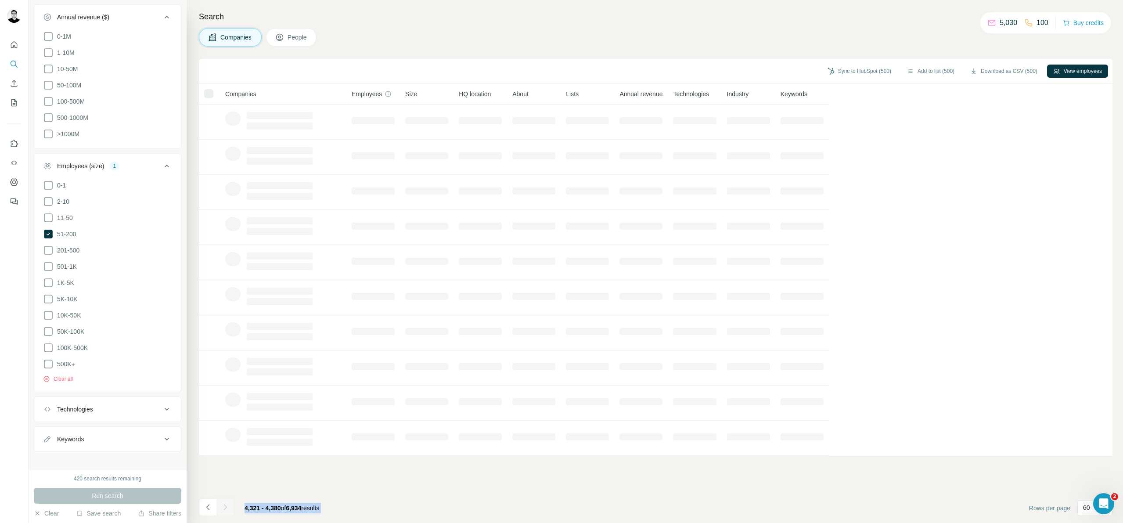
click at [228, 507] on div at bounding box center [225, 507] width 18 height 18
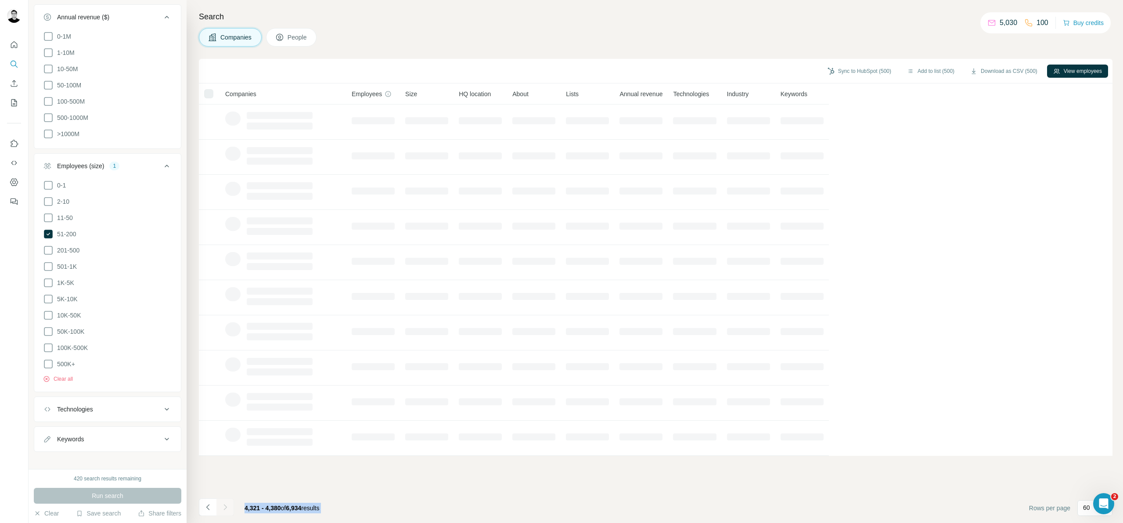
click at [228, 507] on div at bounding box center [225, 507] width 18 height 18
click at [228, 507] on icon "Navigate to next page" at bounding box center [225, 506] width 9 height 9
click at [228, 507] on div at bounding box center [225, 507] width 18 height 18
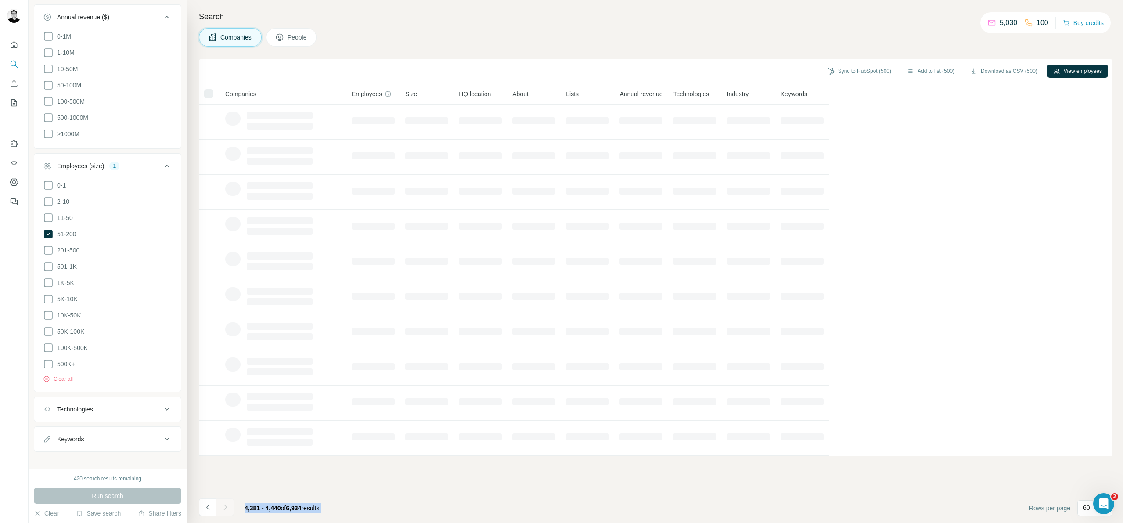
click at [228, 507] on div at bounding box center [225, 507] width 18 height 18
click at [228, 507] on icon "Navigate to next page" at bounding box center [225, 506] width 9 height 9
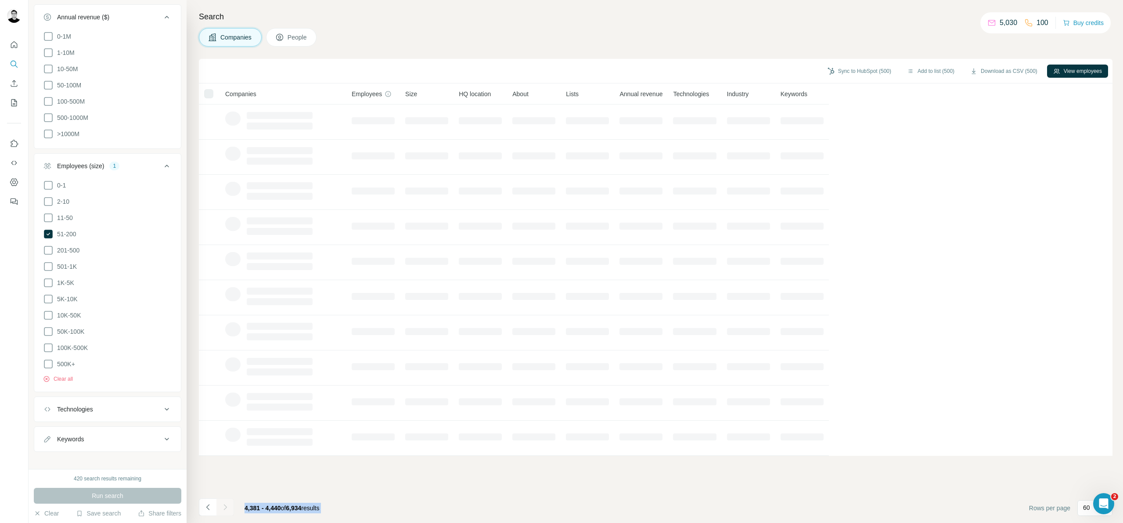
click at [228, 507] on div at bounding box center [225, 507] width 18 height 18
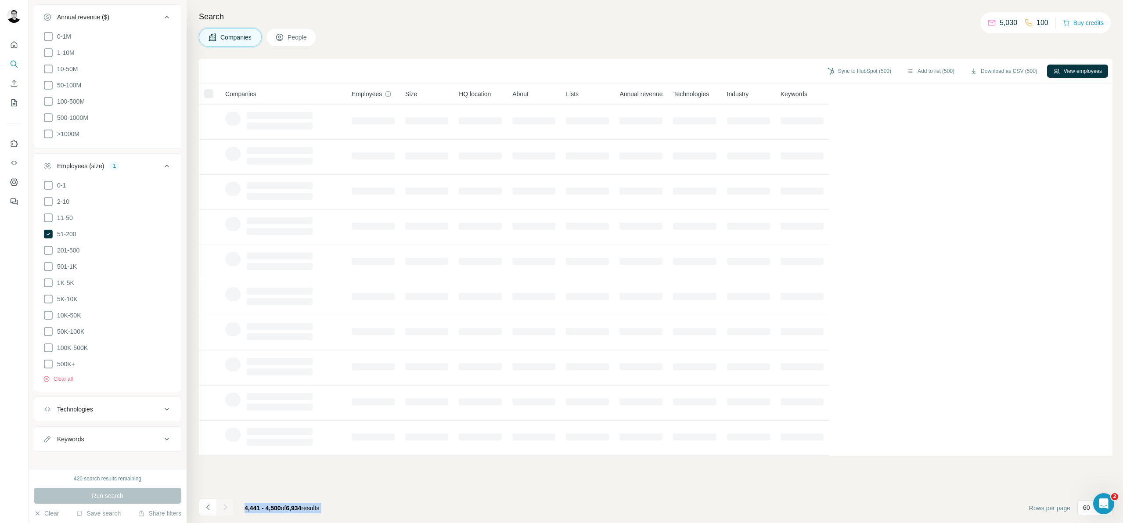
click at [228, 507] on div at bounding box center [225, 507] width 18 height 18
click at [228, 507] on icon "Navigate to next page" at bounding box center [225, 506] width 9 height 9
click at [228, 507] on div at bounding box center [225, 507] width 18 height 18
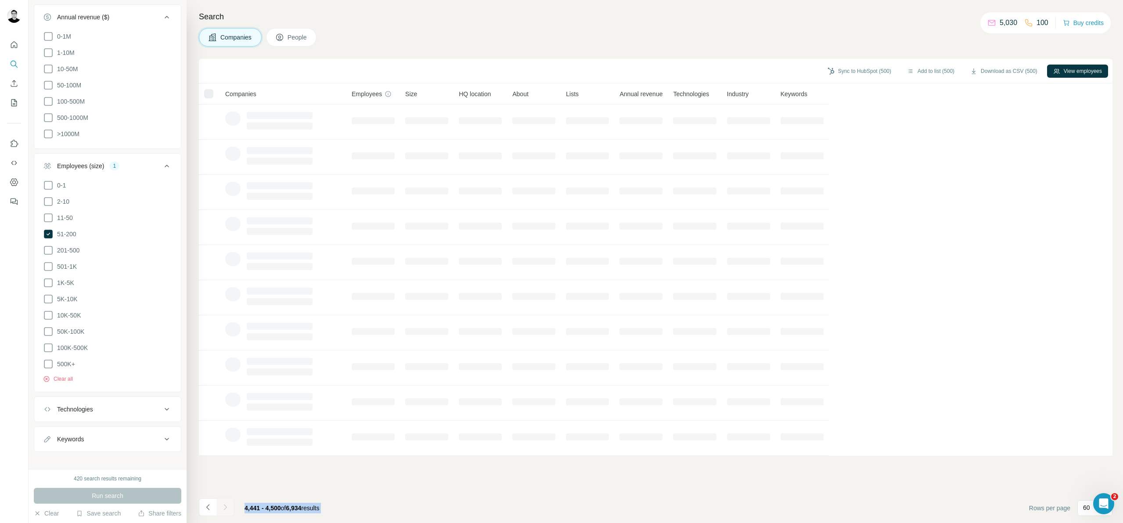
click at [228, 507] on div at bounding box center [225, 507] width 18 height 18
click at [228, 507] on icon "Navigate to next page" at bounding box center [225, 506] width 9 height 9
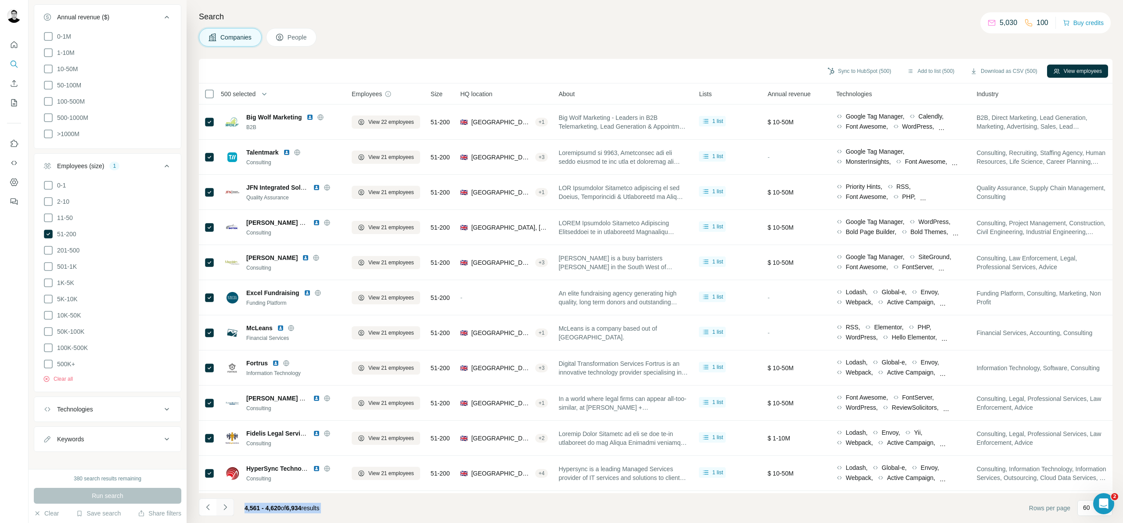
click at [225, 504] on icon "Navigate to next page" at bounding box center [225, 506] width 9 height 9
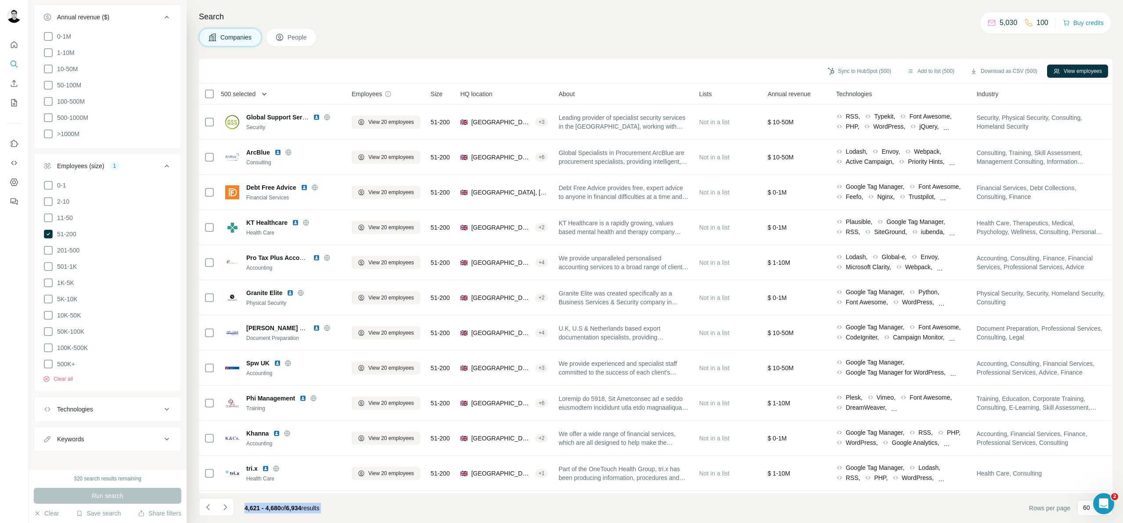
click at [267, 92] on icon "button" at bounding box center [264, 94] width 9 height 9
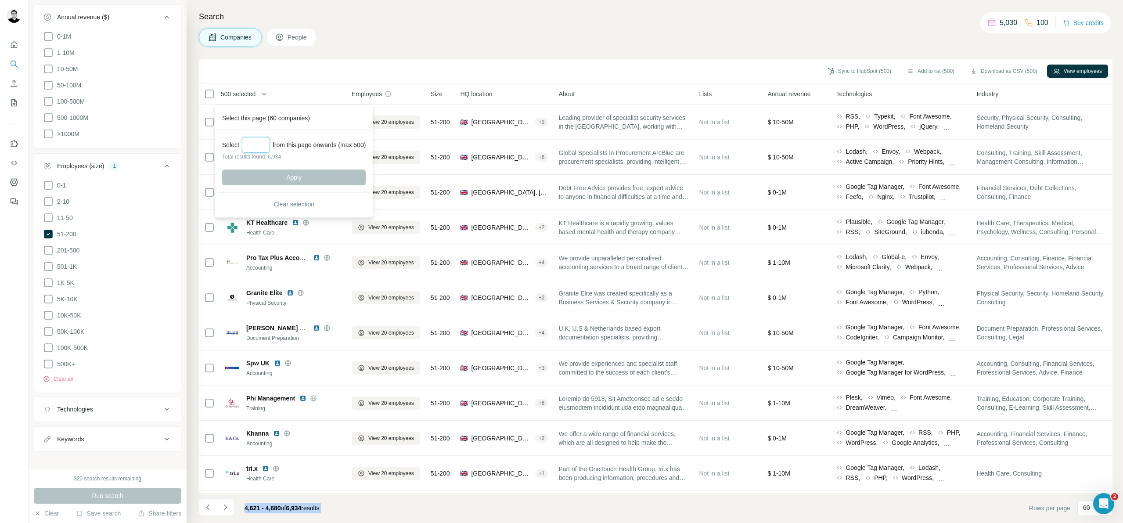
click at [269, 147] on input "Select a number (up to 500)" at bounding box center [256, 145] width 28 height 16
type input "***"
click at [314, 173] on button "Apply" at bounding box center [294, 177] width 144 height 16
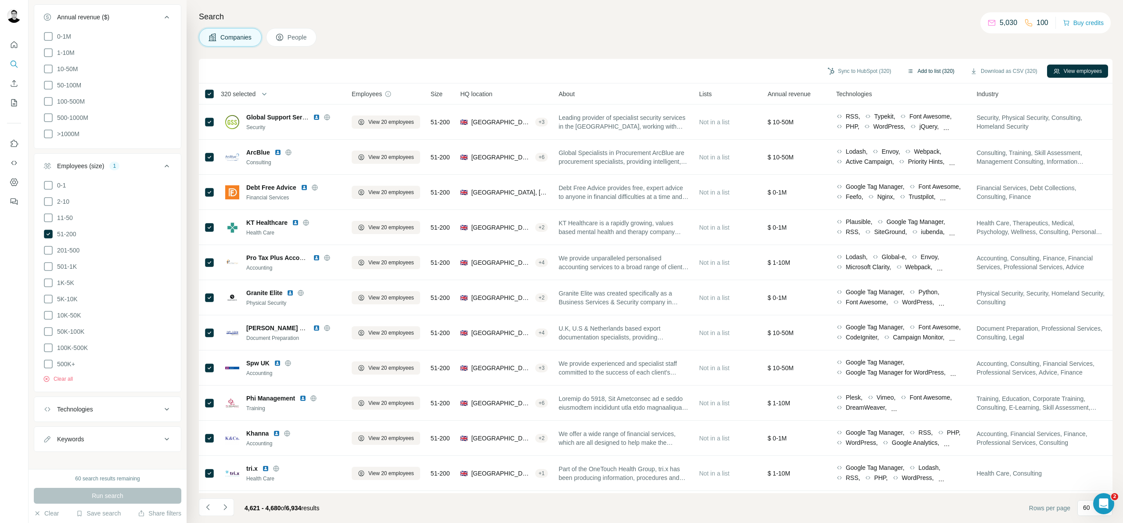
click at [933, 72] on button "Add to list (320)" at bounding box center [931, 71] width 60 height 13
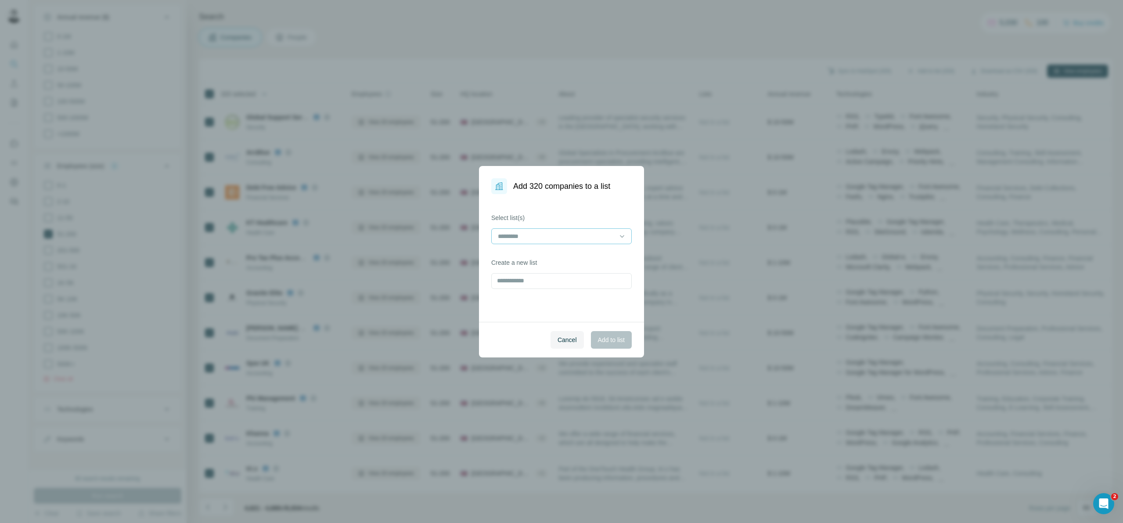
click at [535, 236] on input at bounding box center [556, 236] width 118 height 10
click at [528, 260] on div "18 - liST" at bounding box center [562, 255] width 126 height 9
click at [607, 334] on button "Add to list" at bounding box center [611, 340] width 41 height 18
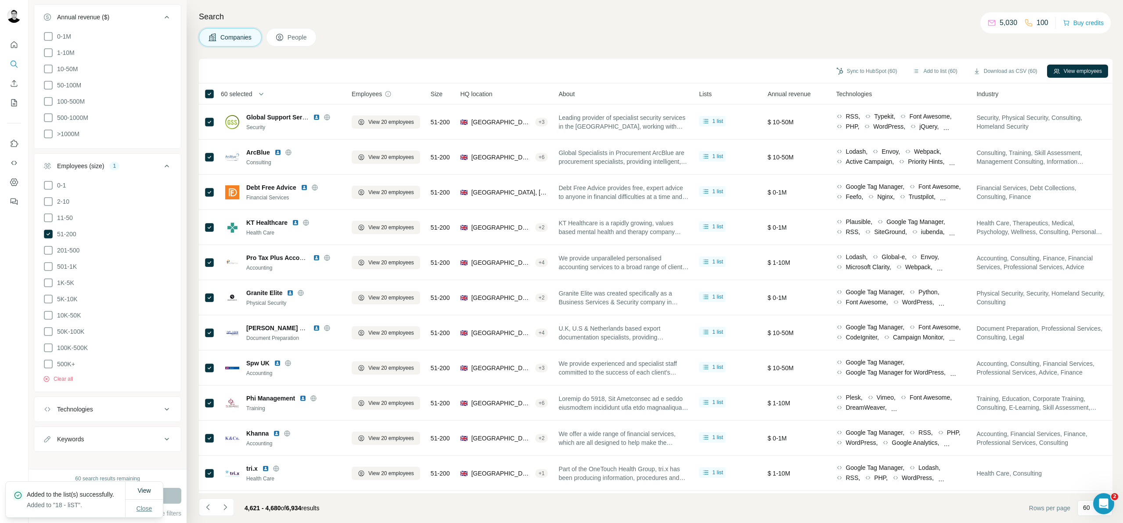
click at [144, 509] on span "Close" at bounding box center [144, 508] width 16 height 9
click at [15, 100] on icon "My lists" at bounding box center [14, 102] width 6 height 7
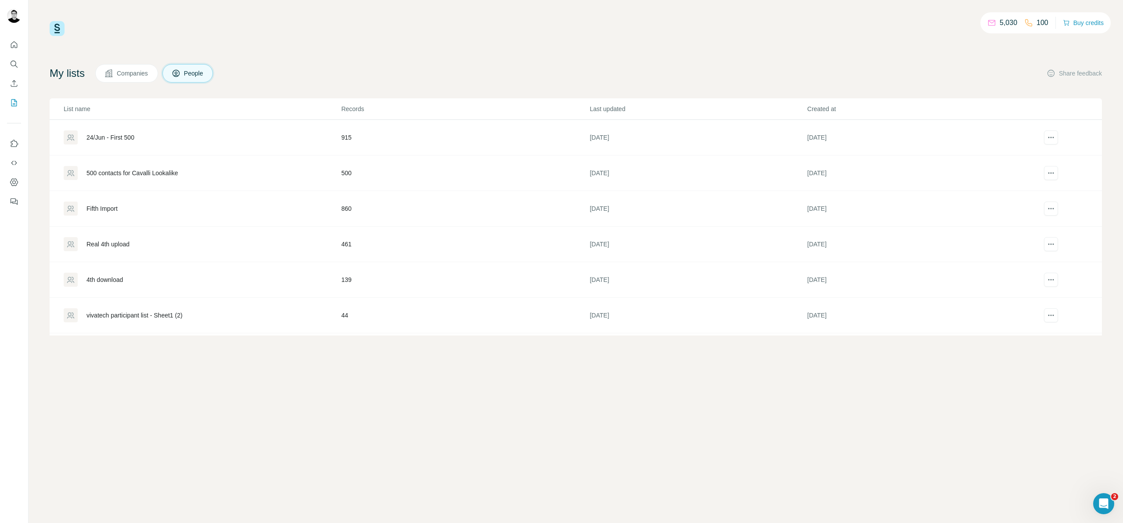
click at [135, 76] on span "Companies" at bounding box center [133, 73] width 32 height 9
click at [147, 133] on div "18 - liST" at bounding box center [202, 137] width 276 height 14
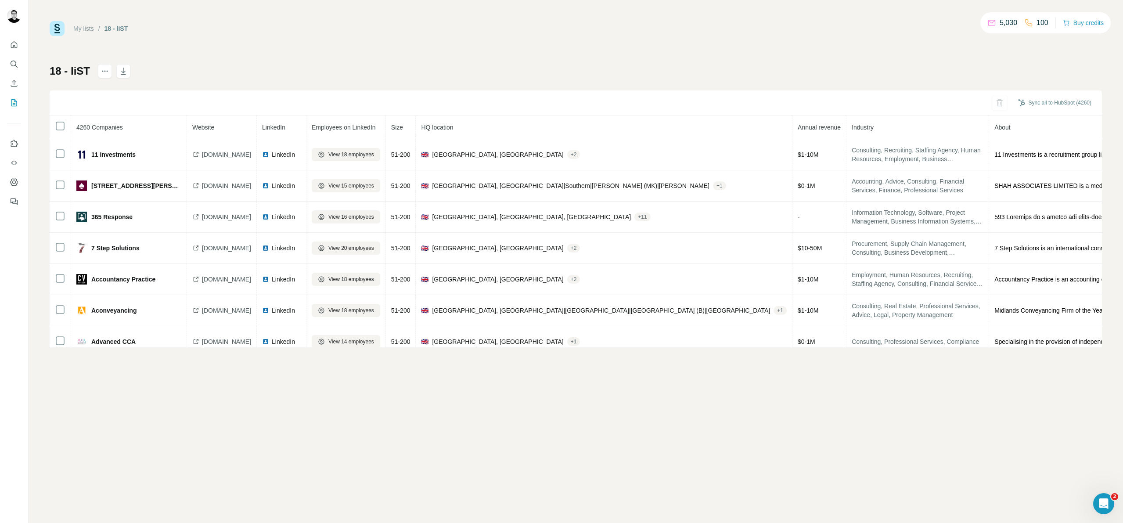
click at [83, 30] on link "My lists" at bounding box center [83, 28] width 21 height 7
